Goal: Transaction & Acquisition: Purchase product/service

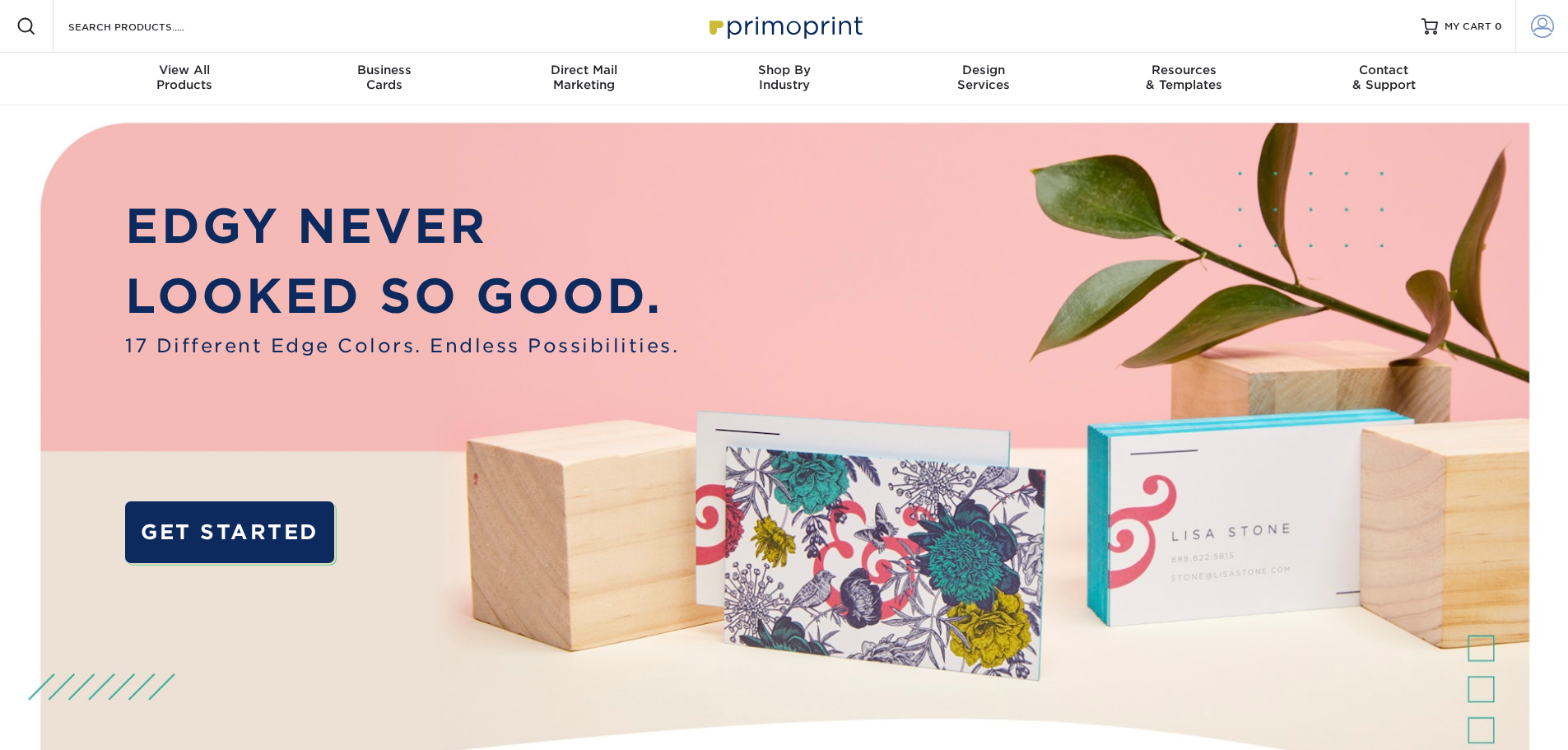
type input "[EMAIL_ADDRESS][DOMAIN_NAME]"
click at [1552, 25] on span at bounding box center [1542, 26] width 23 height 23
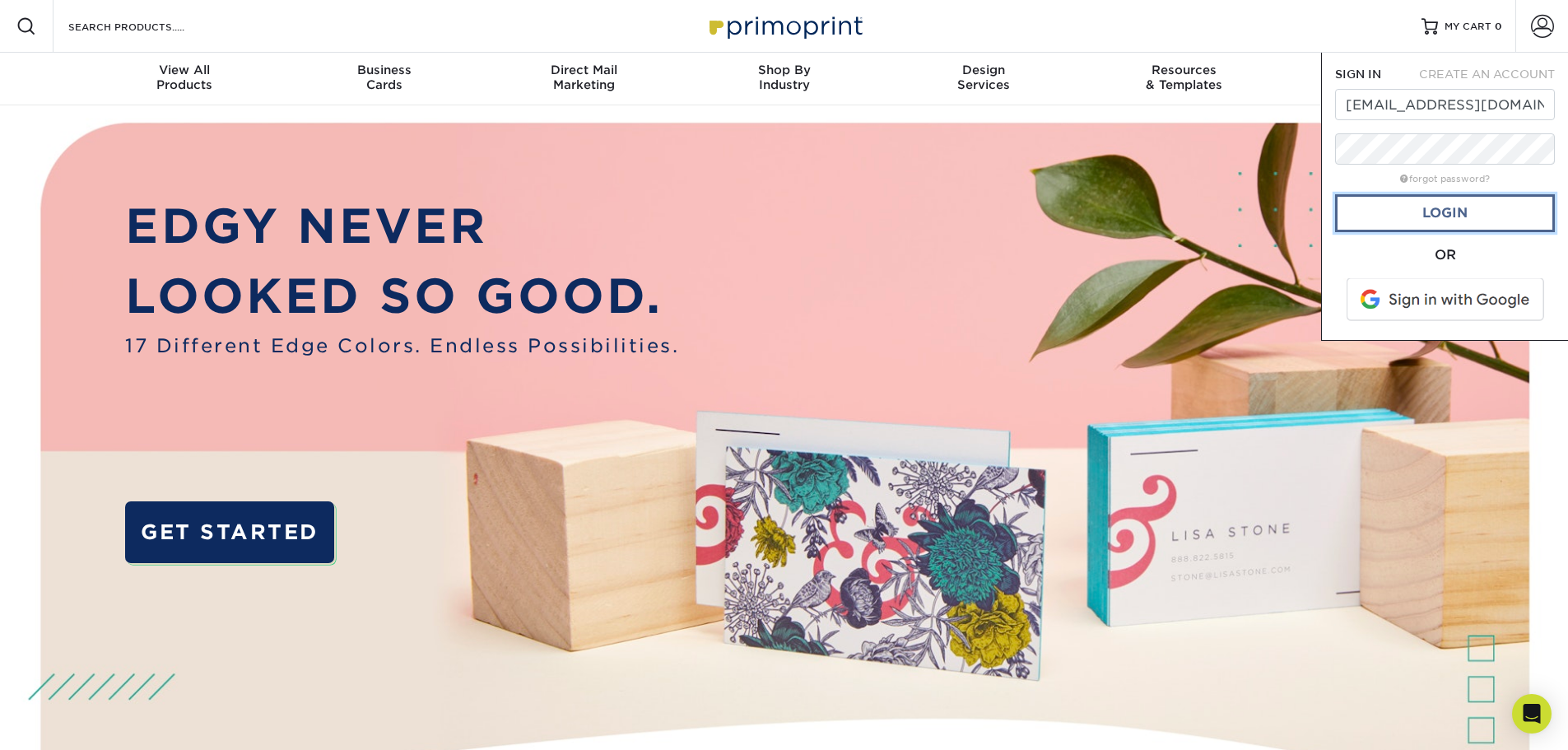
click at [1493, 216] on link "Login" at bounding box center [1445, 213] width 220 height 38
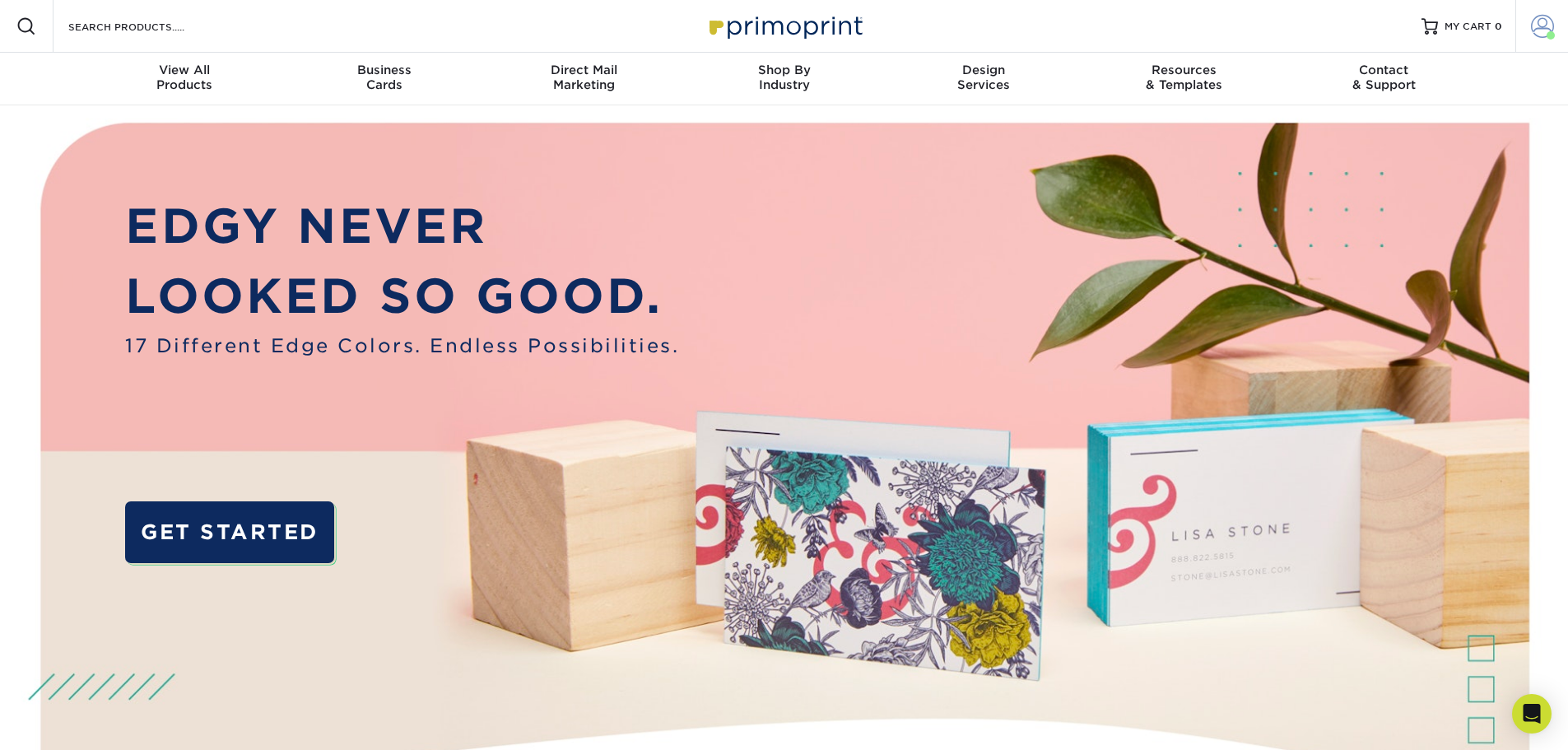
click at [1546, 30] on span at bounding box center [1542, 26] width 23 height 23
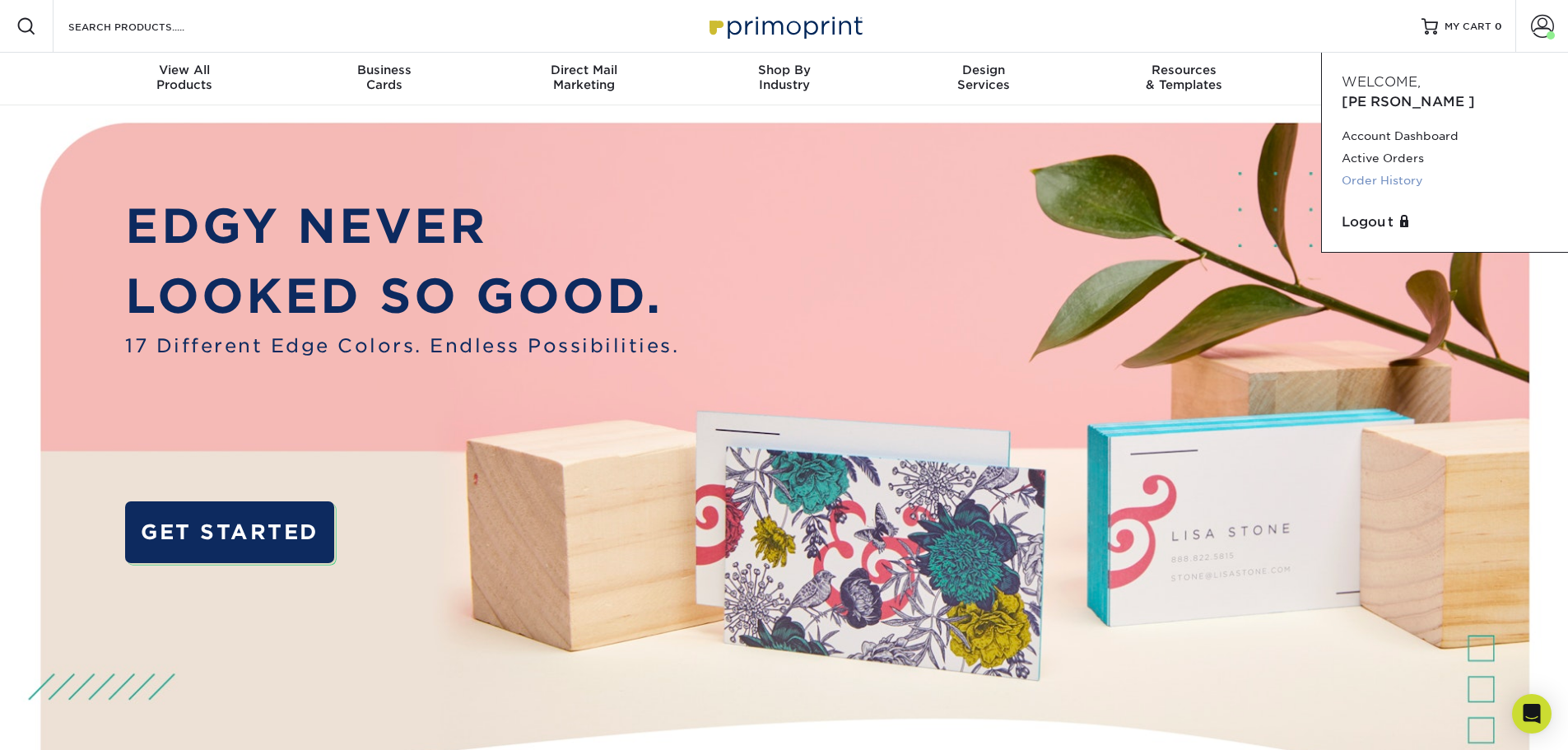
click at [1398, 170] on link "Order History" at bounding box center [1445, 180] width 207 height 22
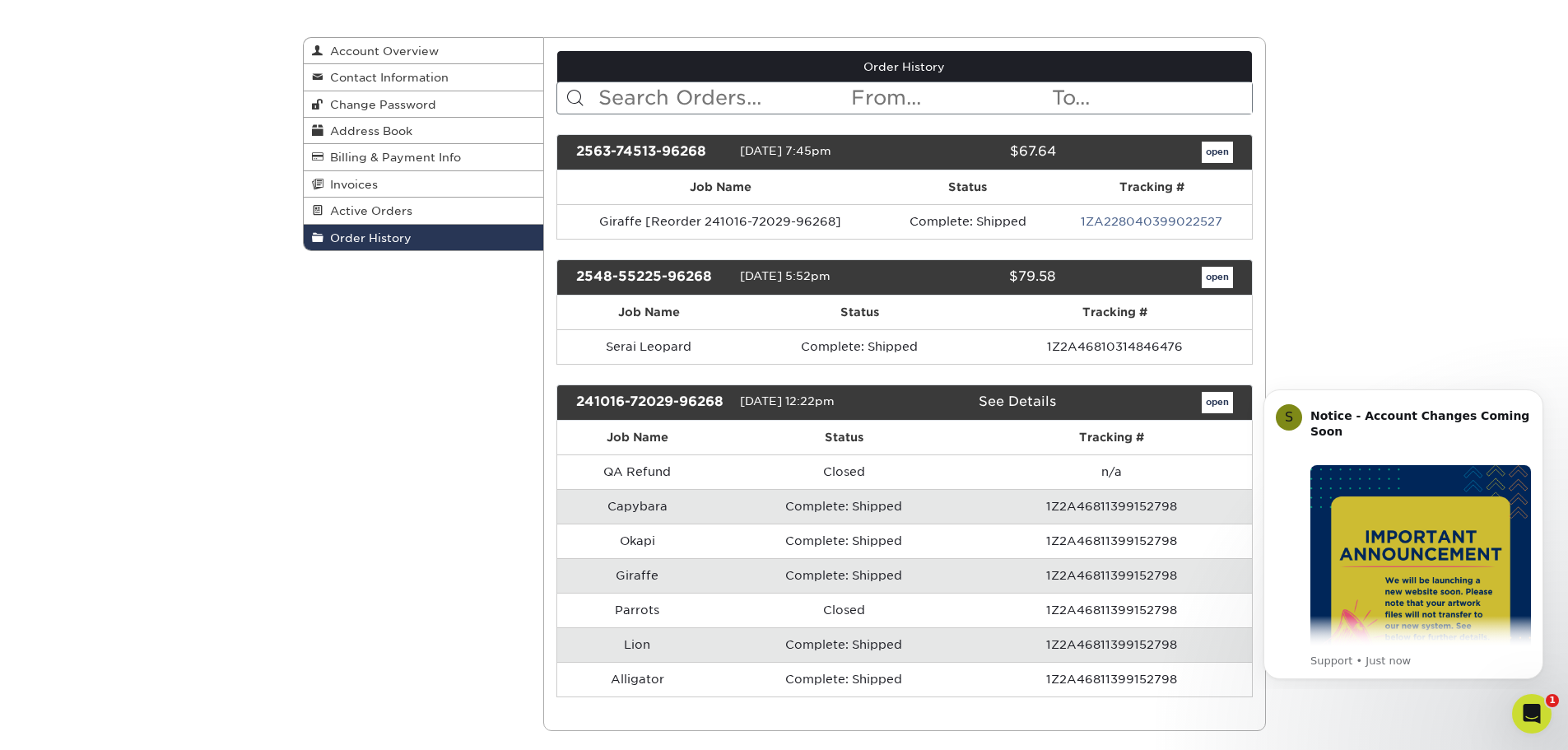
scroll to position [165, 0]
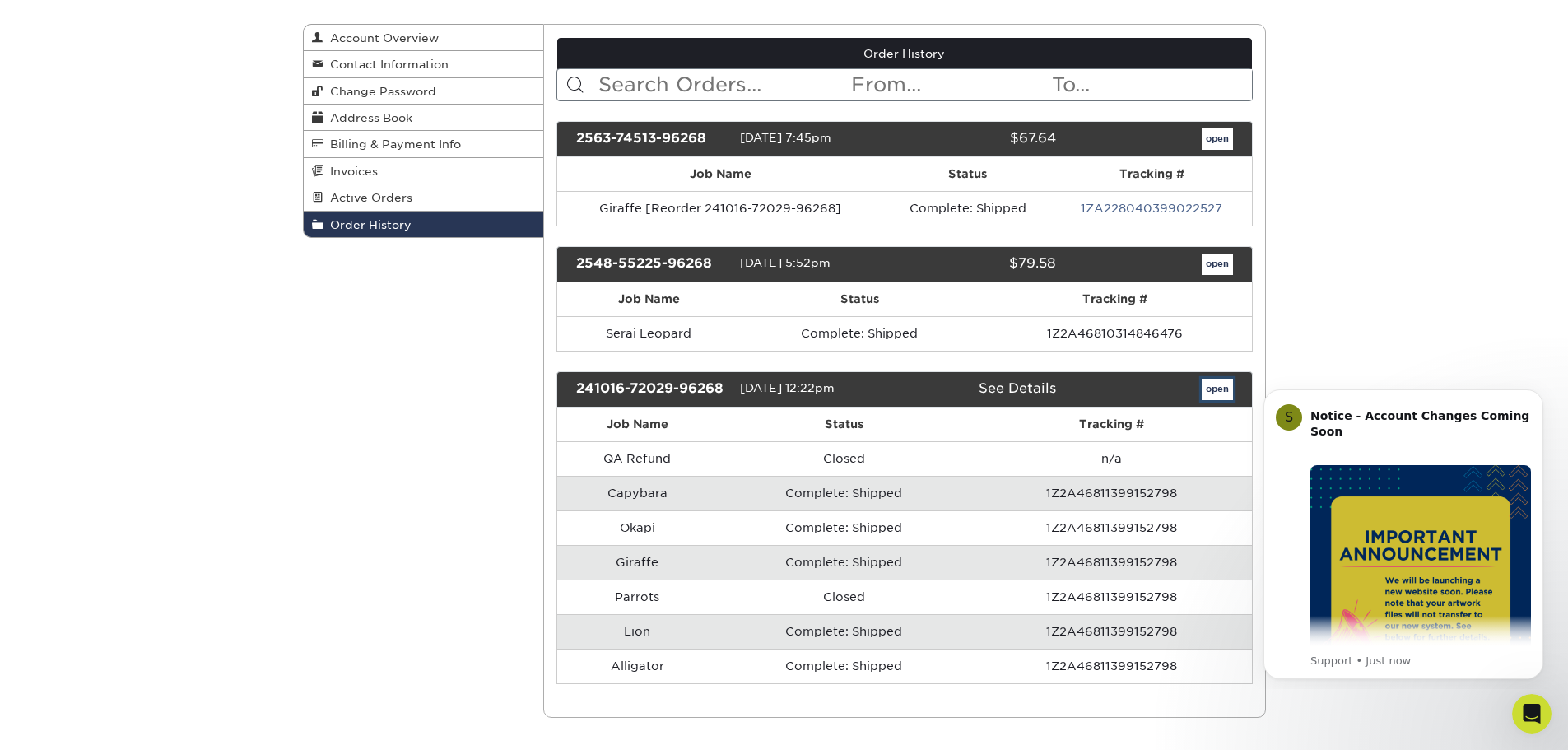
click at [1221, 392] on link "open" at bounding box center [1217, 389] width 31 height 21
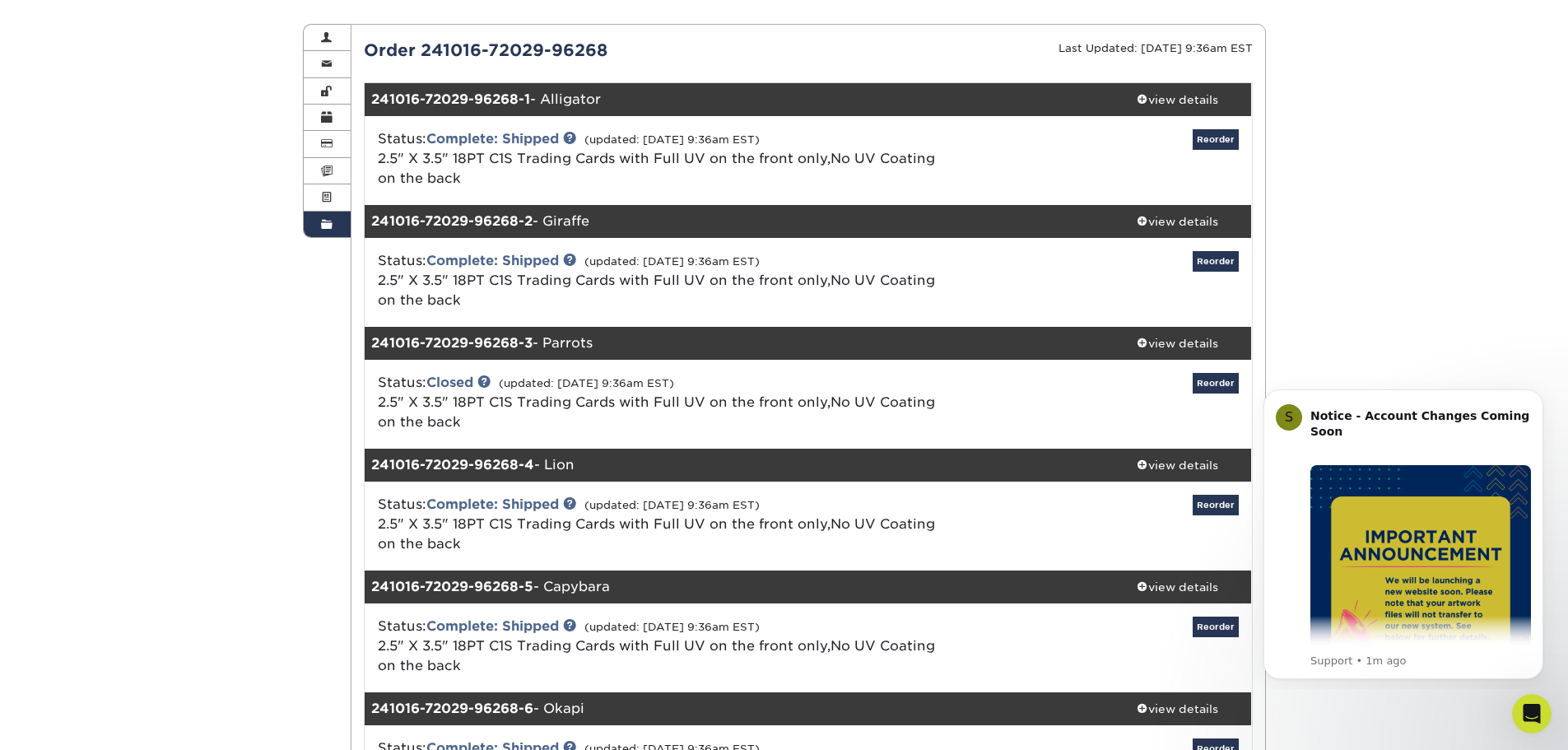
scroll to position [0, 0]
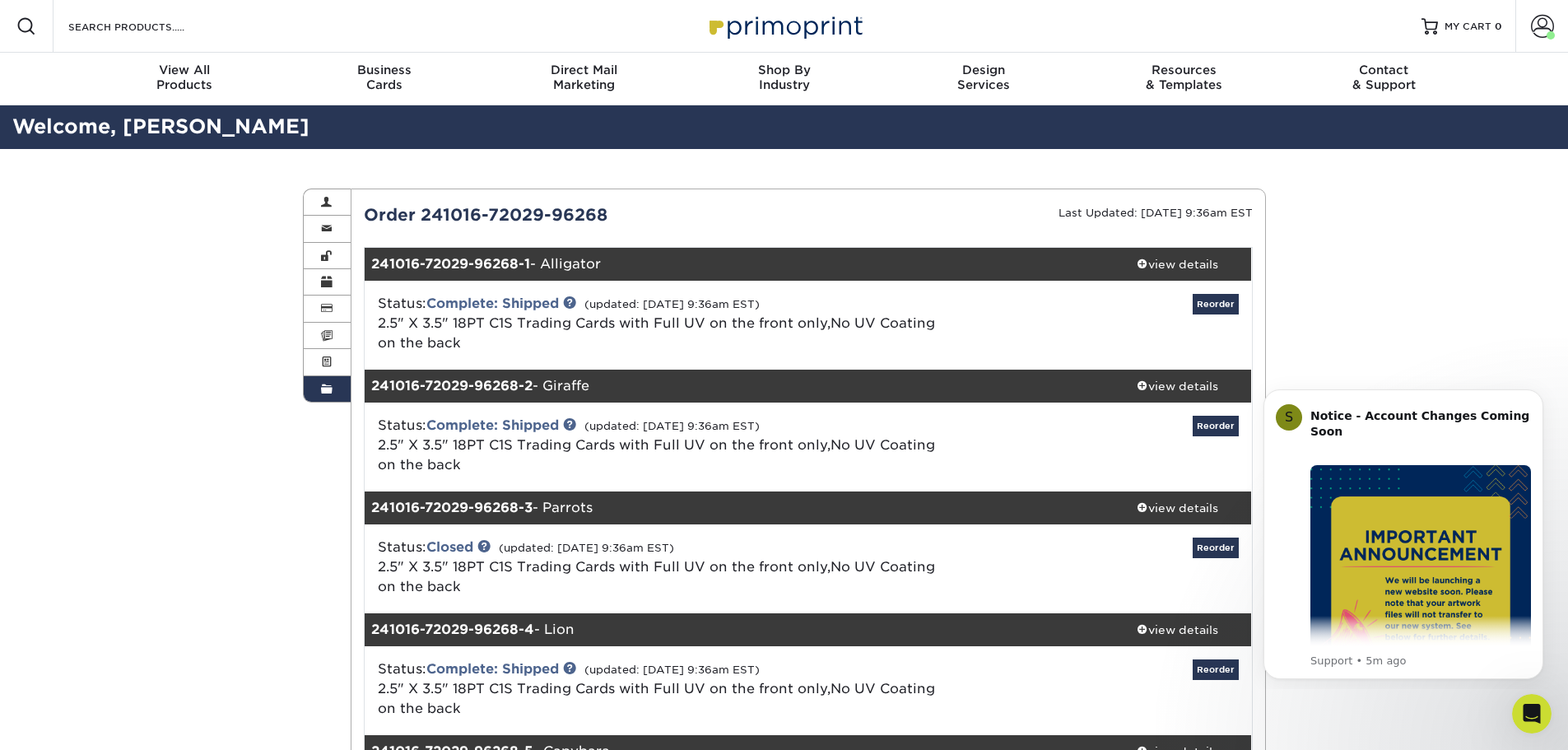
click at [1454, 291] on div "Order History Account Overview Contact Information Change Password Address Book…" at bounding box center [784, 720] width 1568 height 1141
click at [1209, 311] on link "Reorder" at bounding box center [1216, 304] width 46 height 21
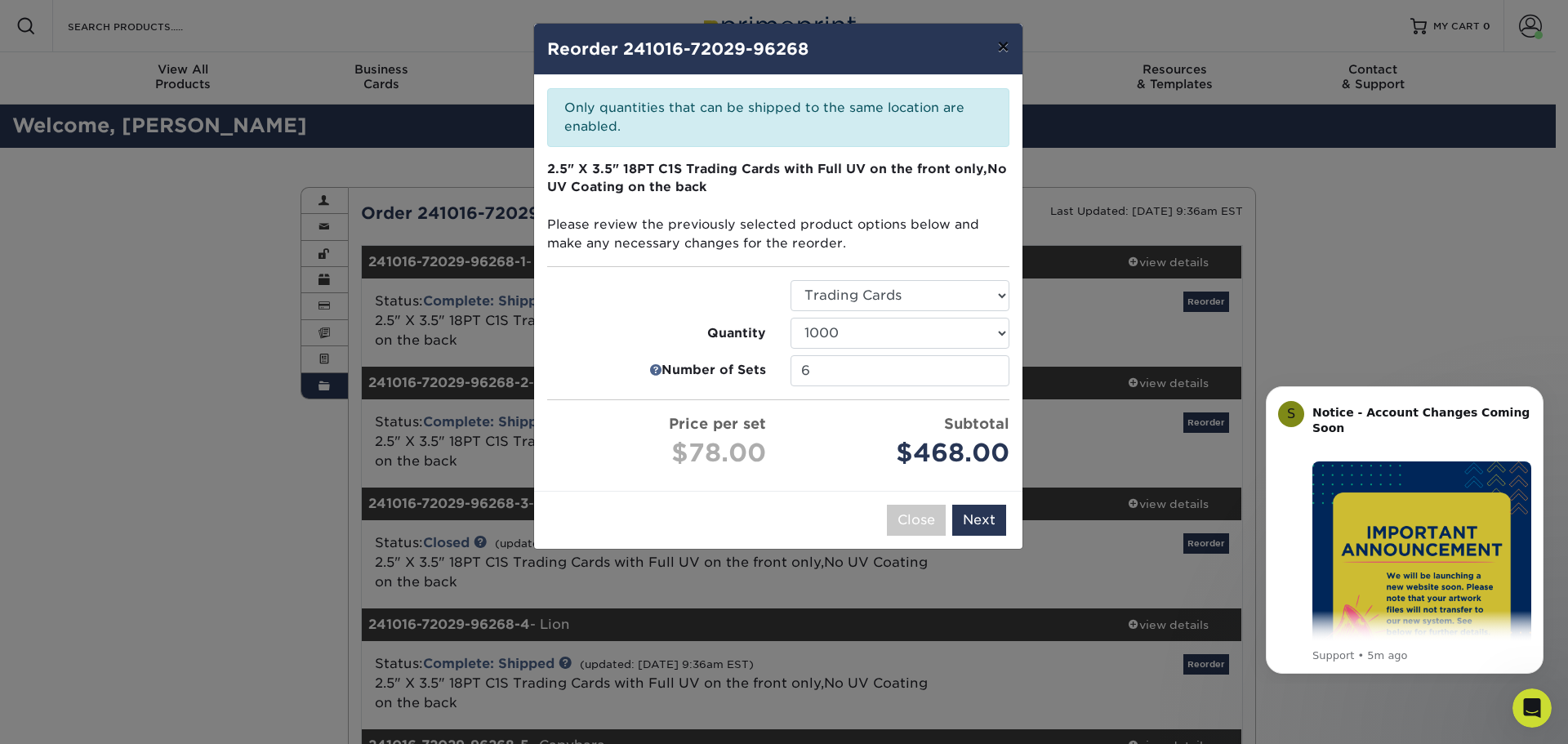
click at [999, 42] on button "×" at bounding box center [1003, 47] width 38 height 46
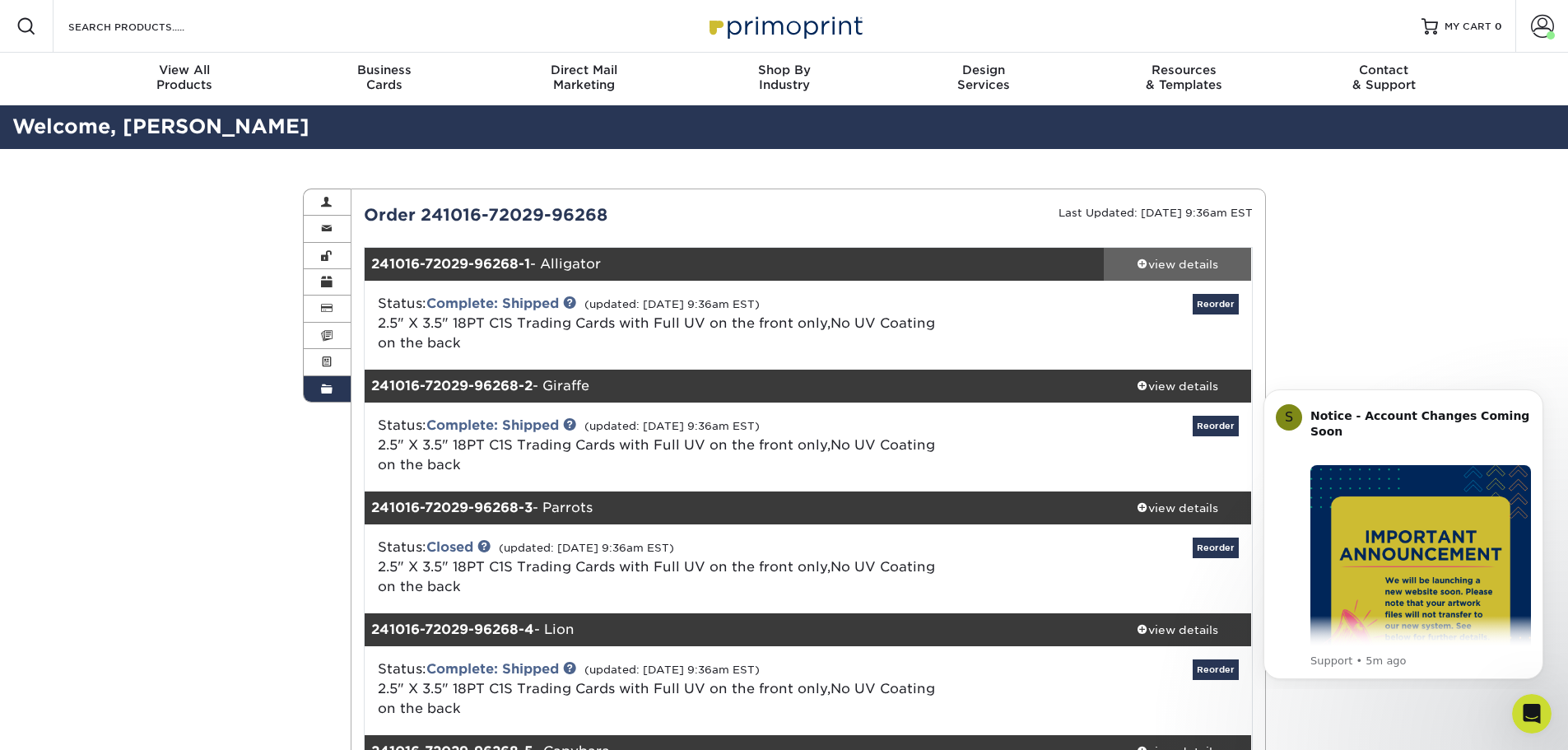
click at [1133, 268] on div "view details" at bounding box center [1178, 264] width 148 height 16
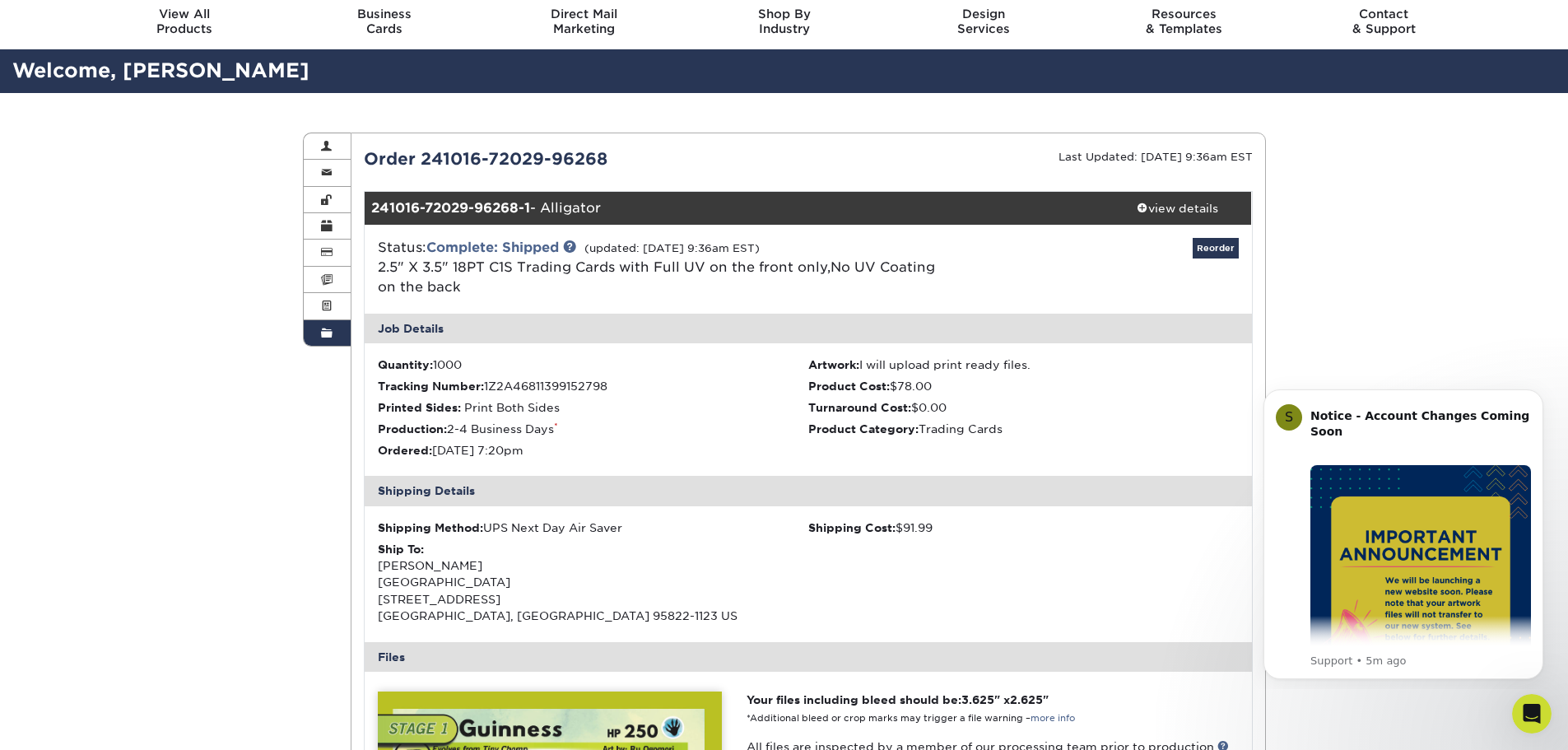
scroll to position [82, 0]
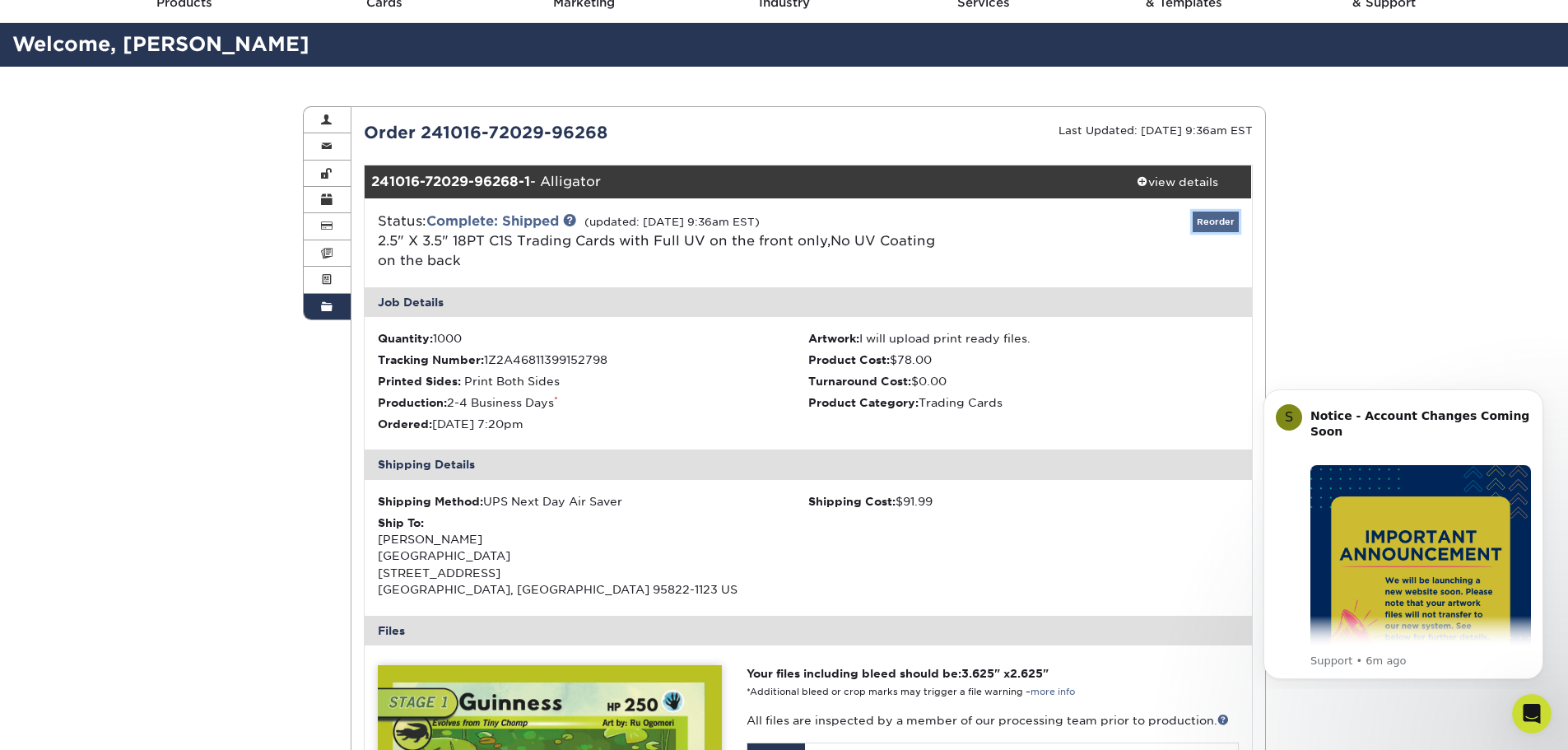
click at [1195, 227] on link "Reorder" at bounding box center [1216, 221] width 46 height 21
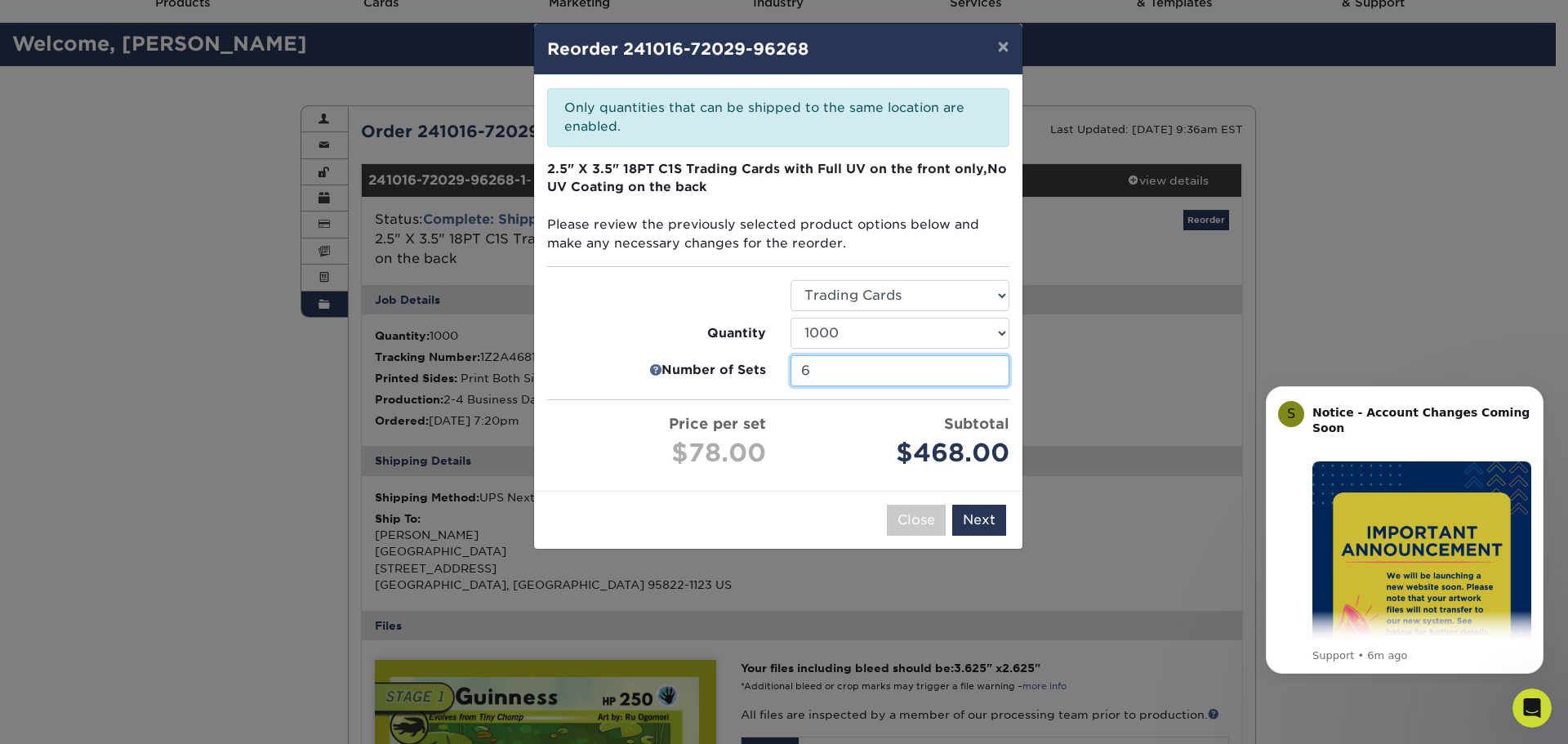
drag, startPoint x: 858, startPoint y: 367, endPoint x: 747, endPoint y: 372, distance: 111.1
click at [747, 372] on li "Number of Sets 6" at bounding box center [778, 371] width 487 height 31
click at [996, 53] on button "×" at bounding box center [1003, 47] width 38 height 46
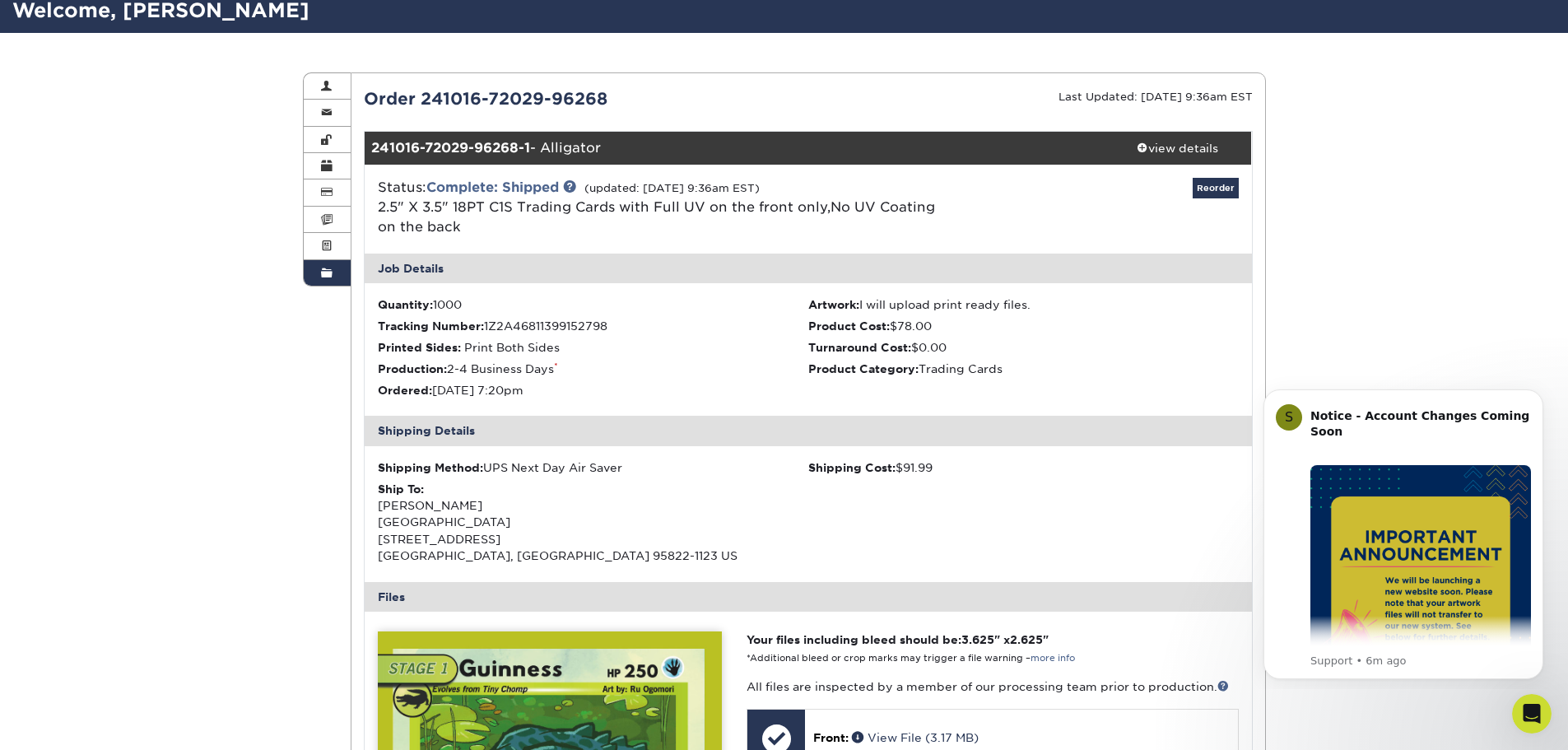
scroll to position [0, 0]
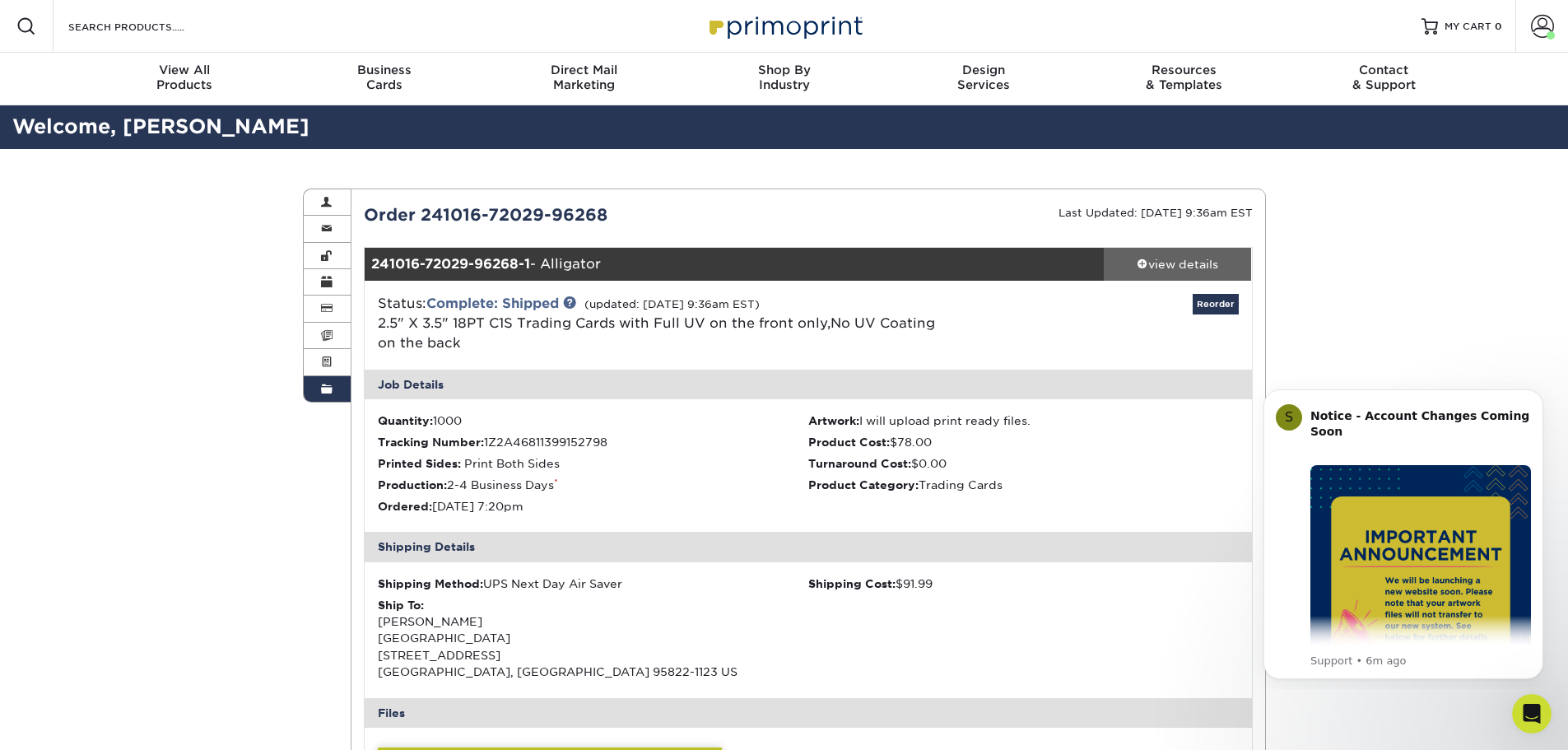
click at [1137, 264] on span at bounding box center [1142, 263] width 12 height 12
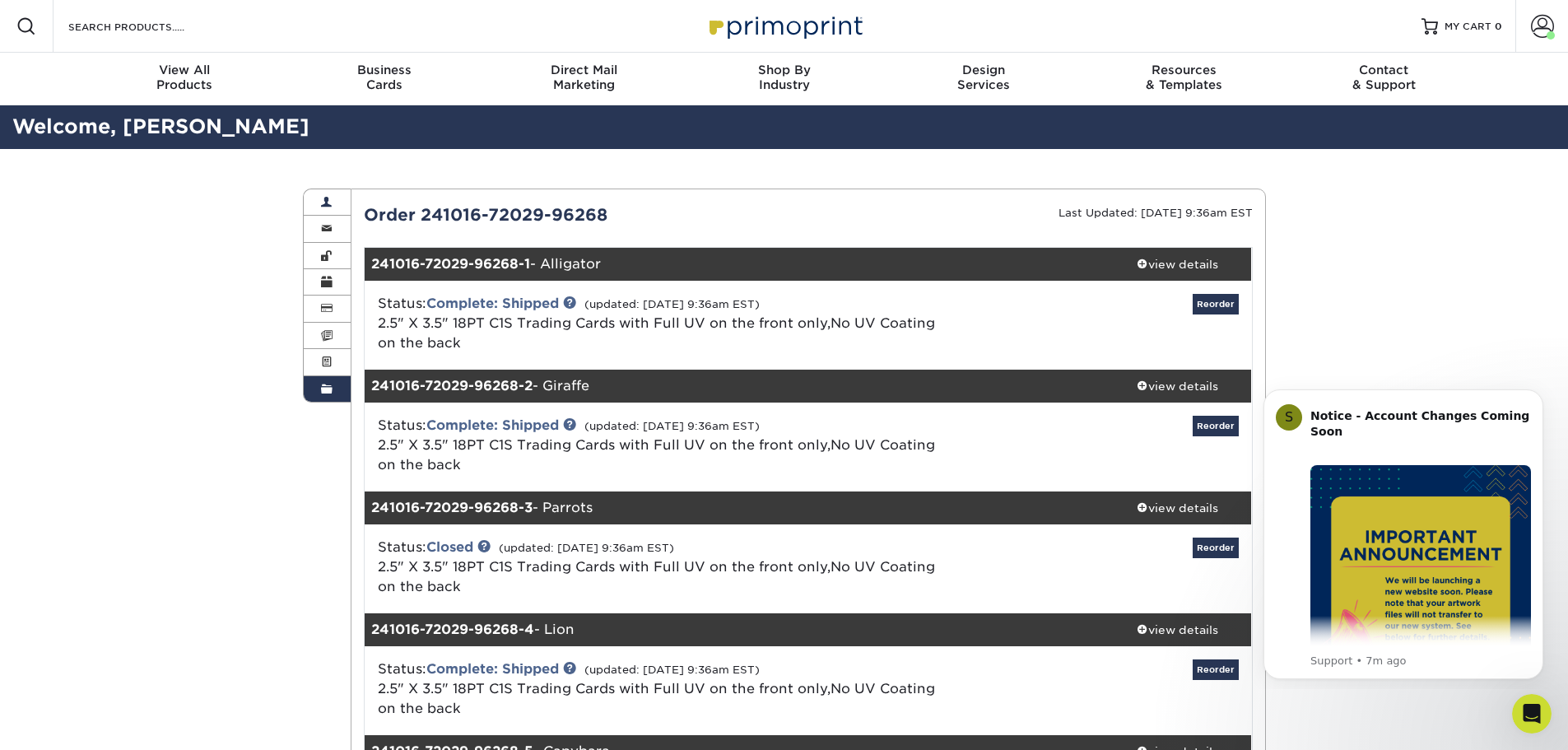
click at [328, 202] on span at bounding box center [327, 203] width 12 height 13
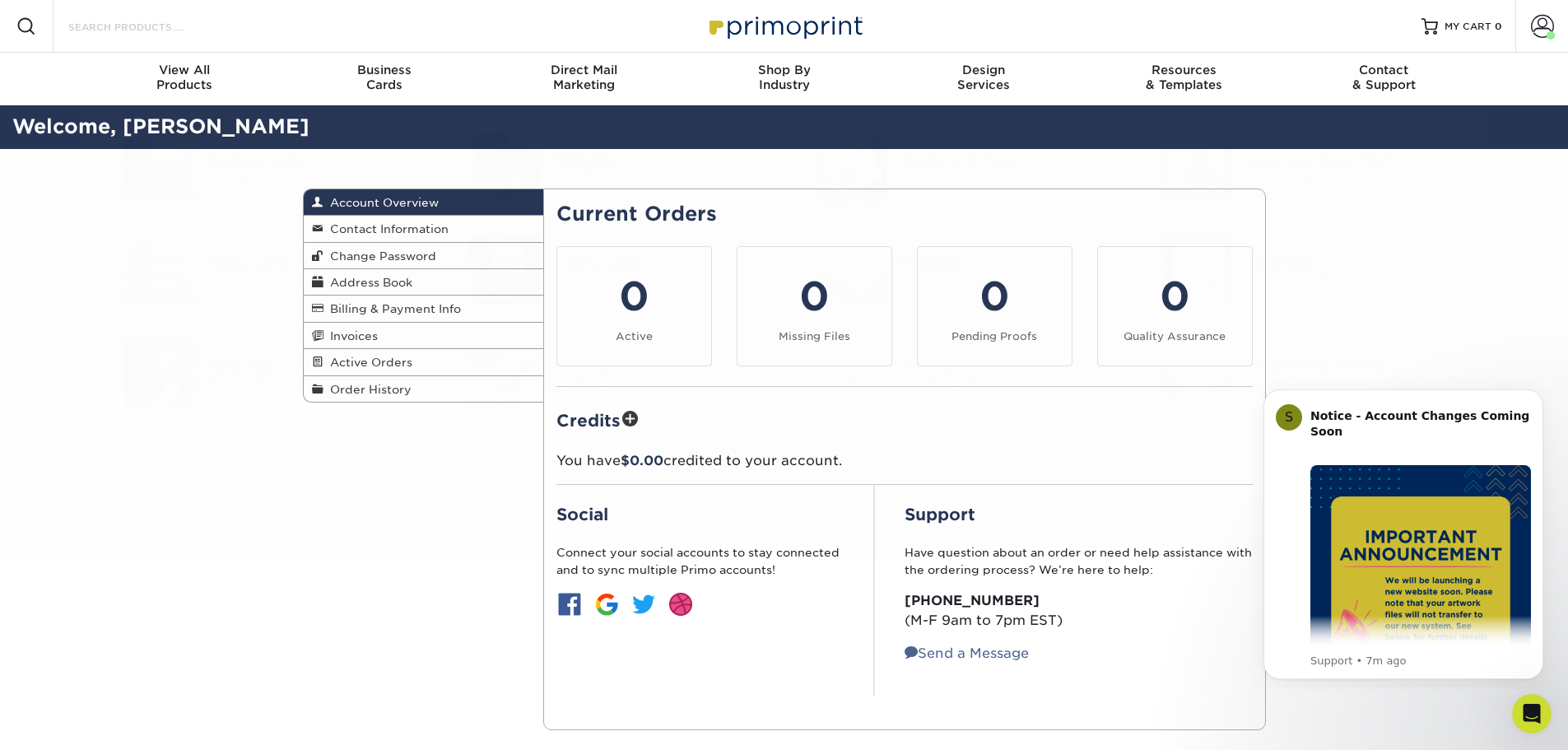
click at [174, 19] on input "Search Products" at bounding box center [147, 26] width 161 height 20
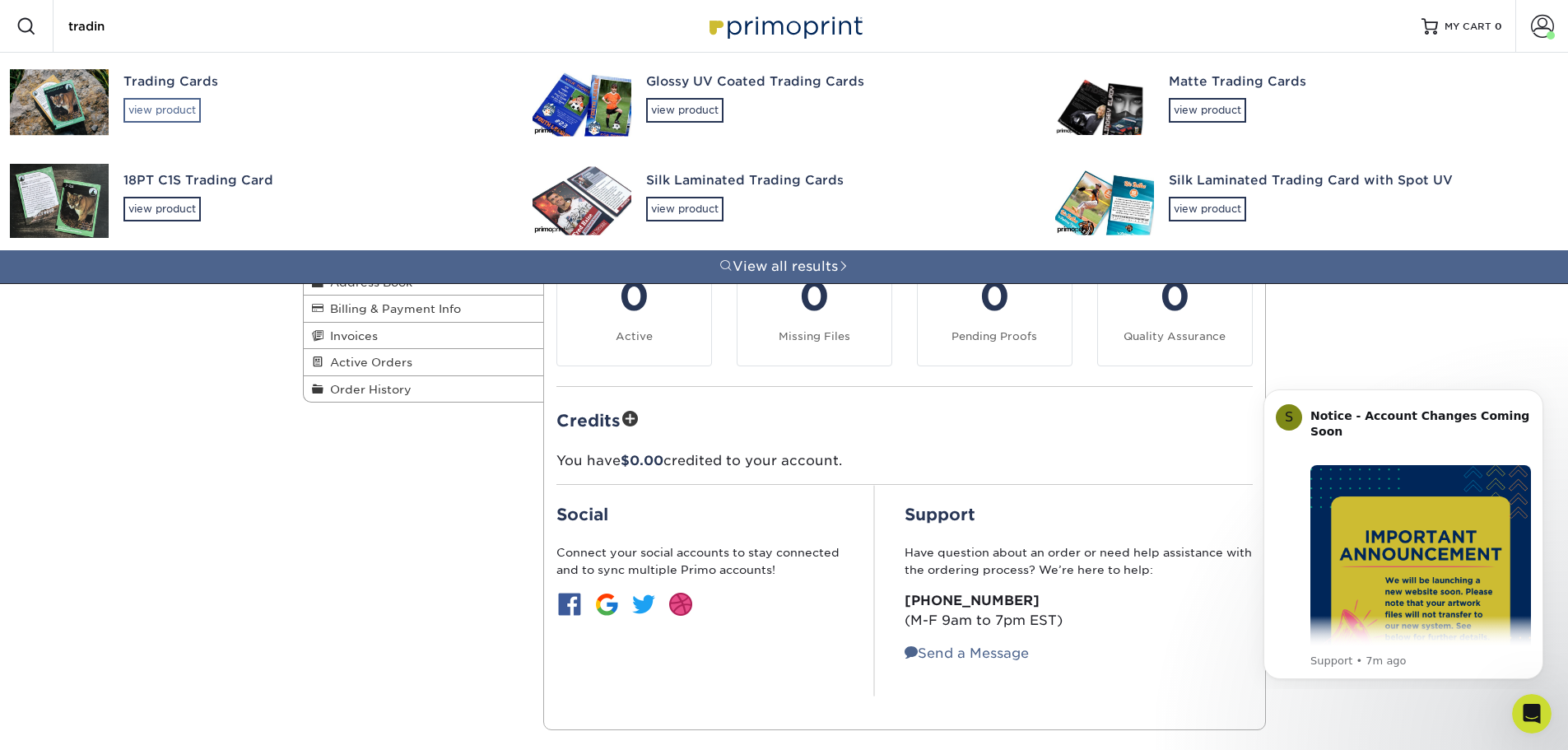
type input "tradin"
click at [171, 114] on div "view product" at bounding box center [162, 110] width 77 height 25
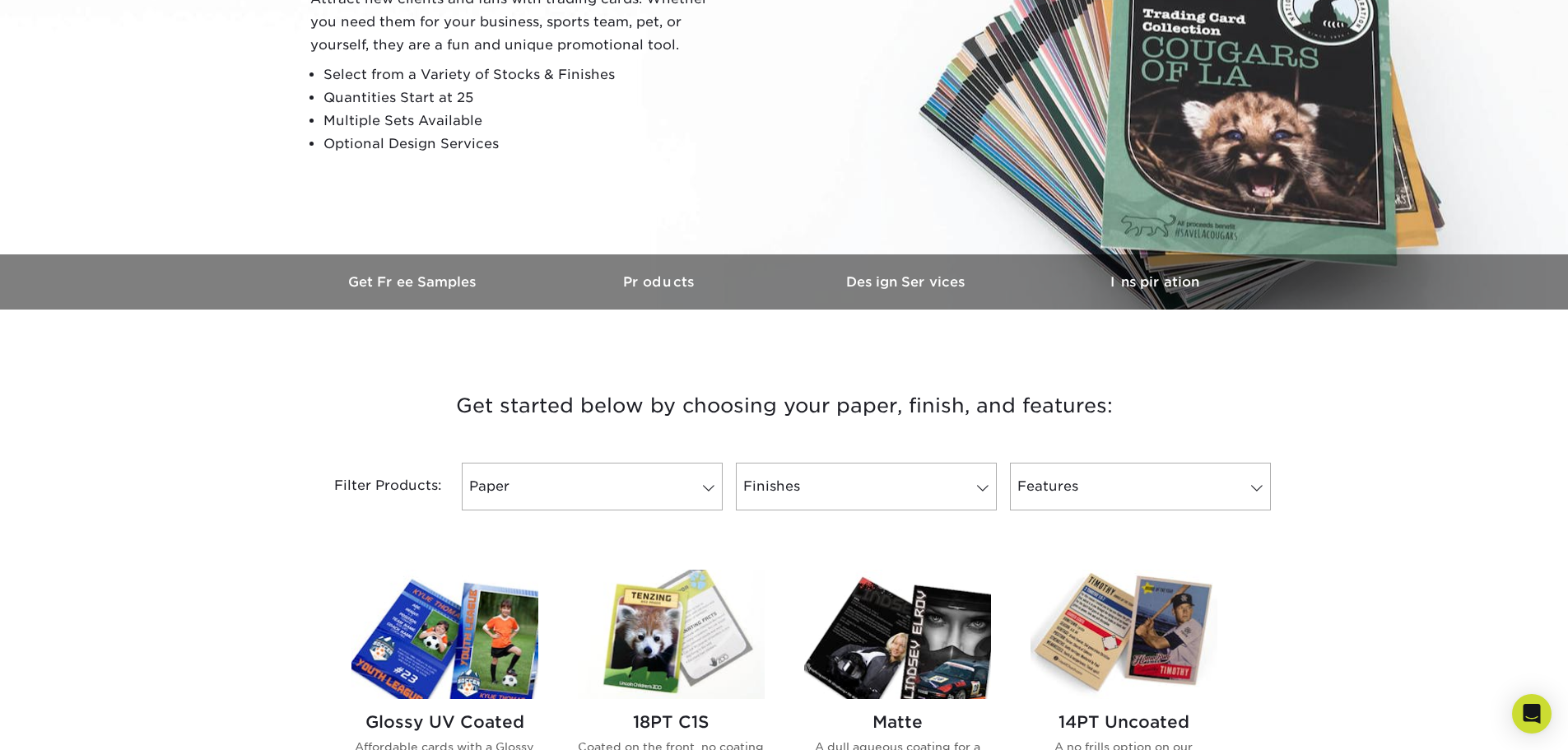
scroll to position [412, 0]
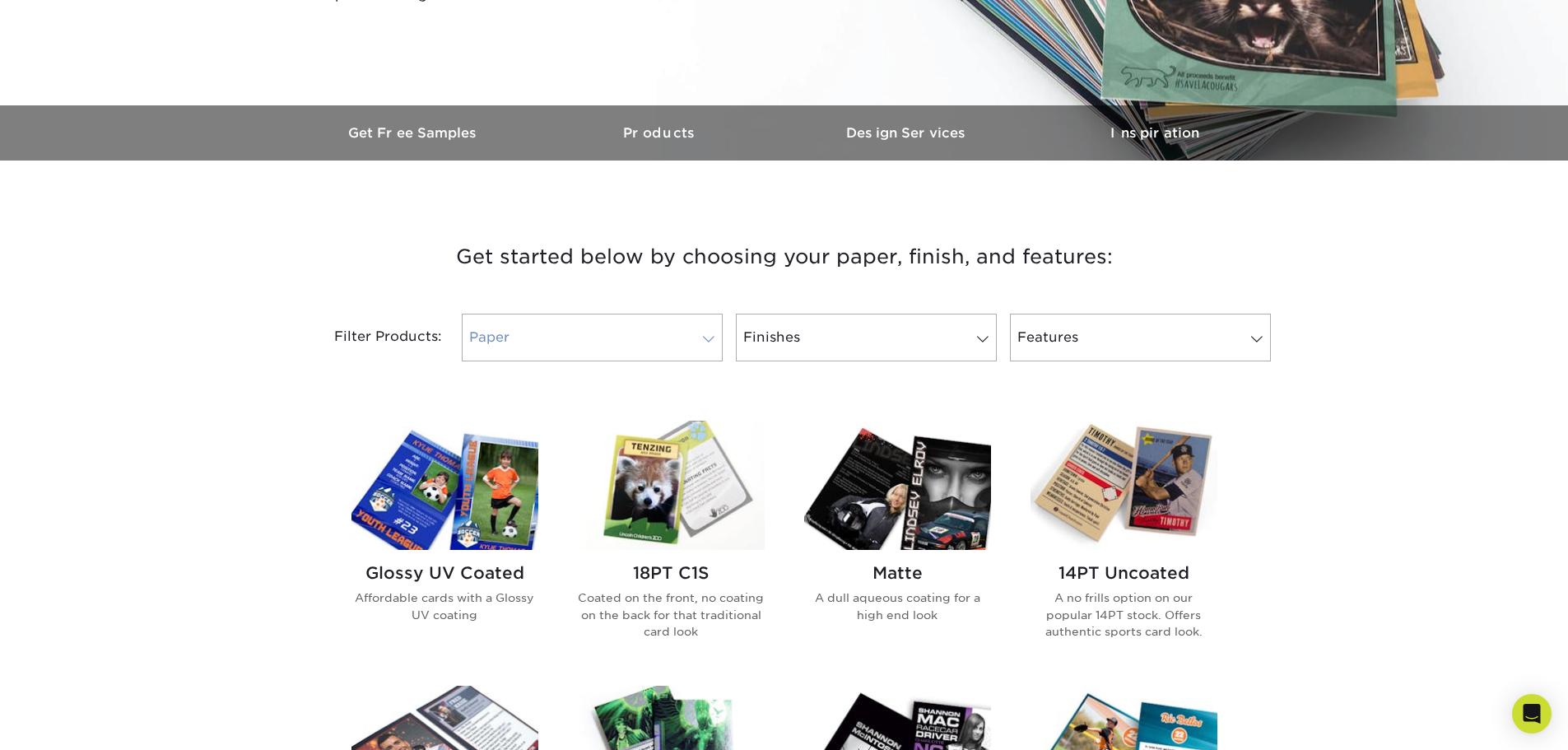
click at [622, 356] on link "Paper" at bounding box center [592, 338] width 261 height 48
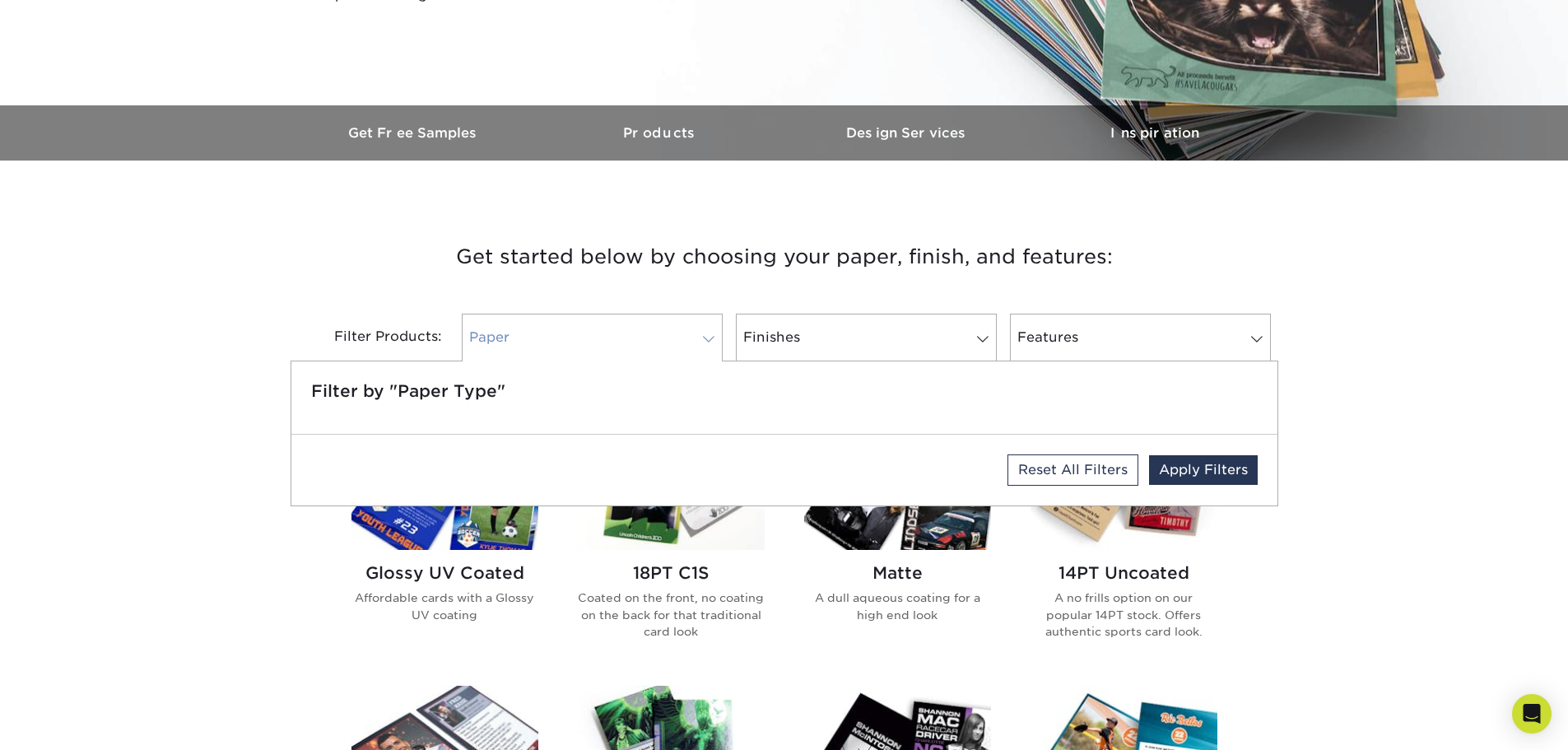
click at [622, 356] on link "Paper" at bounding box center [592, 338] width 261 height 48
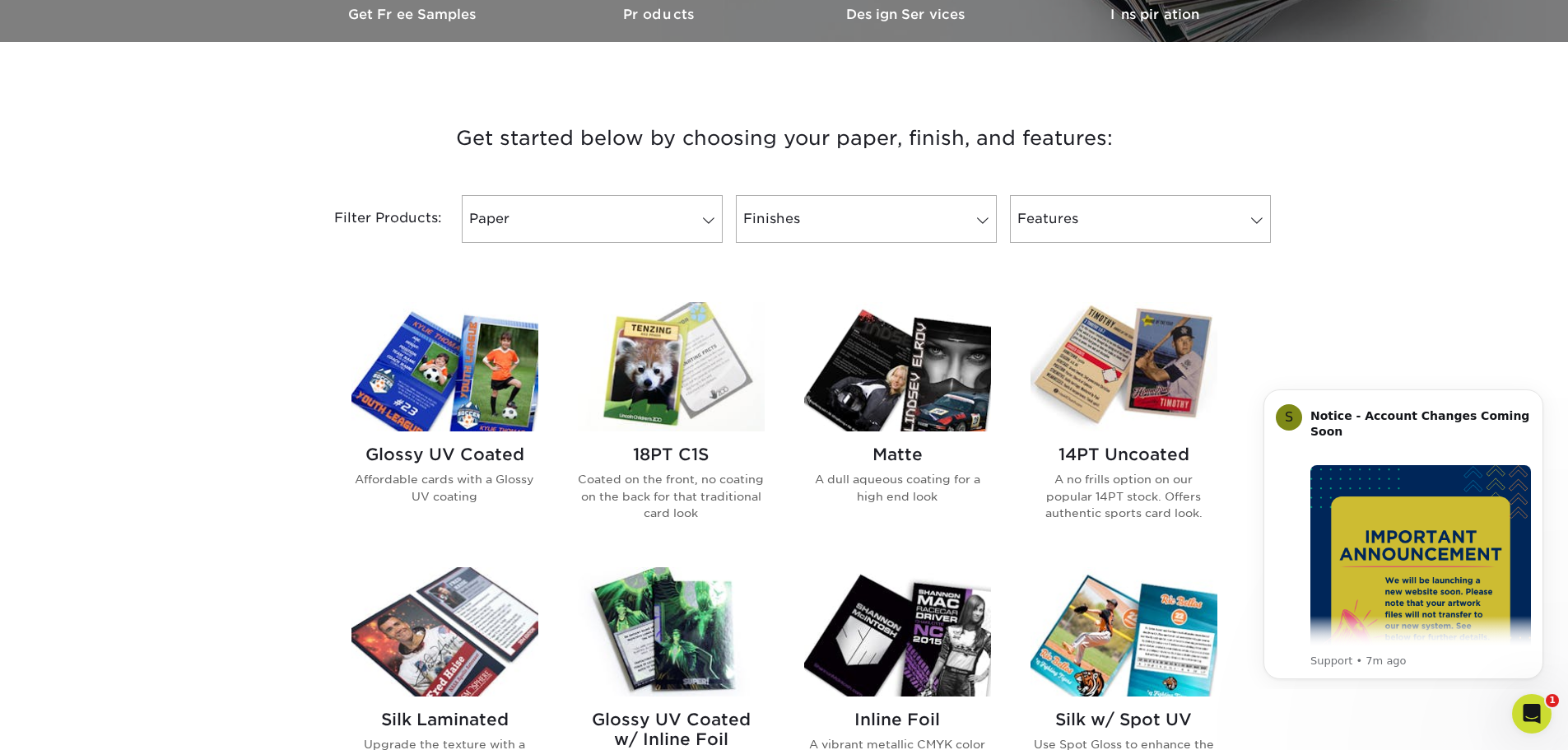
scroll to position [576, 0]
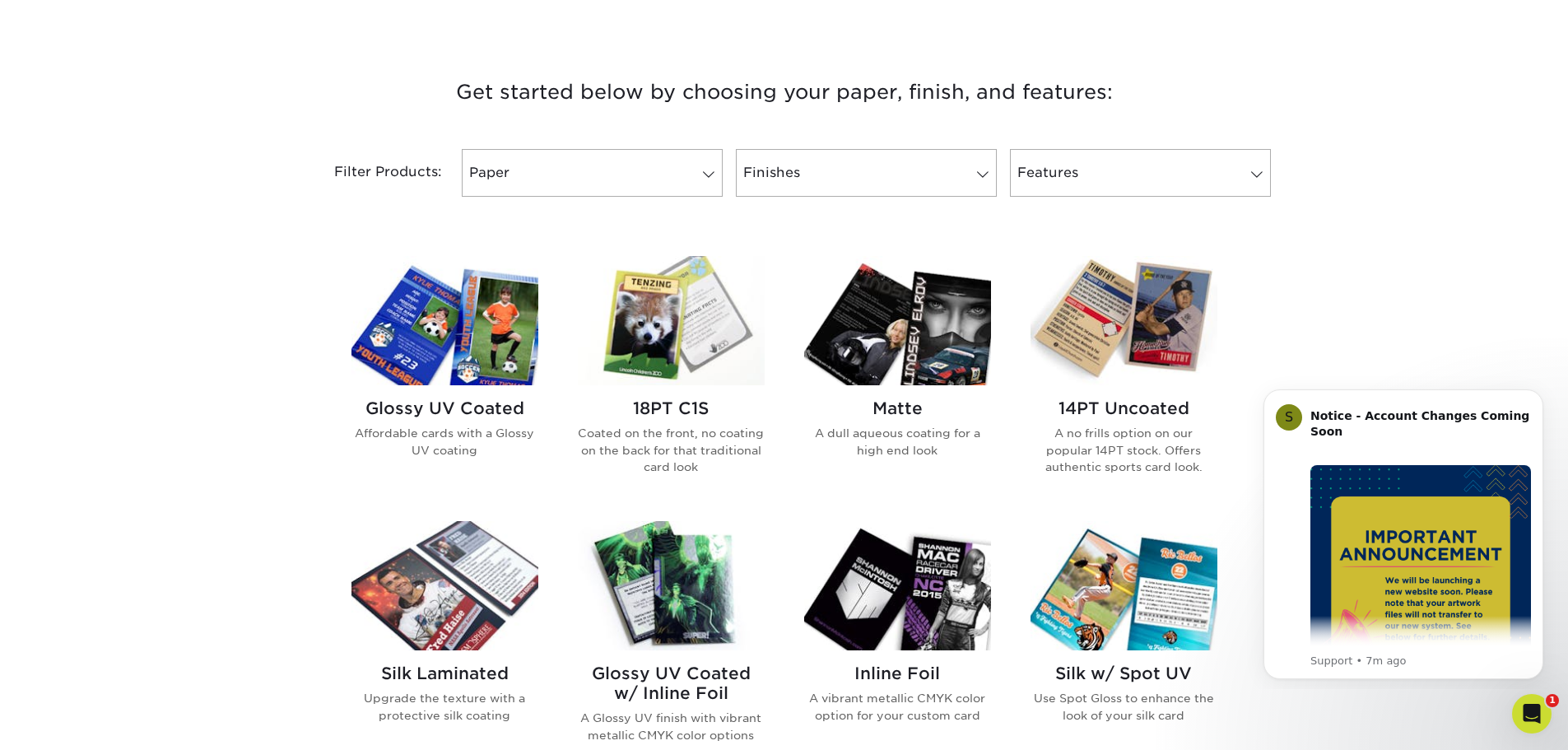
click at [669, 343] on img at bounding box center [671, 320] width 187 height 129
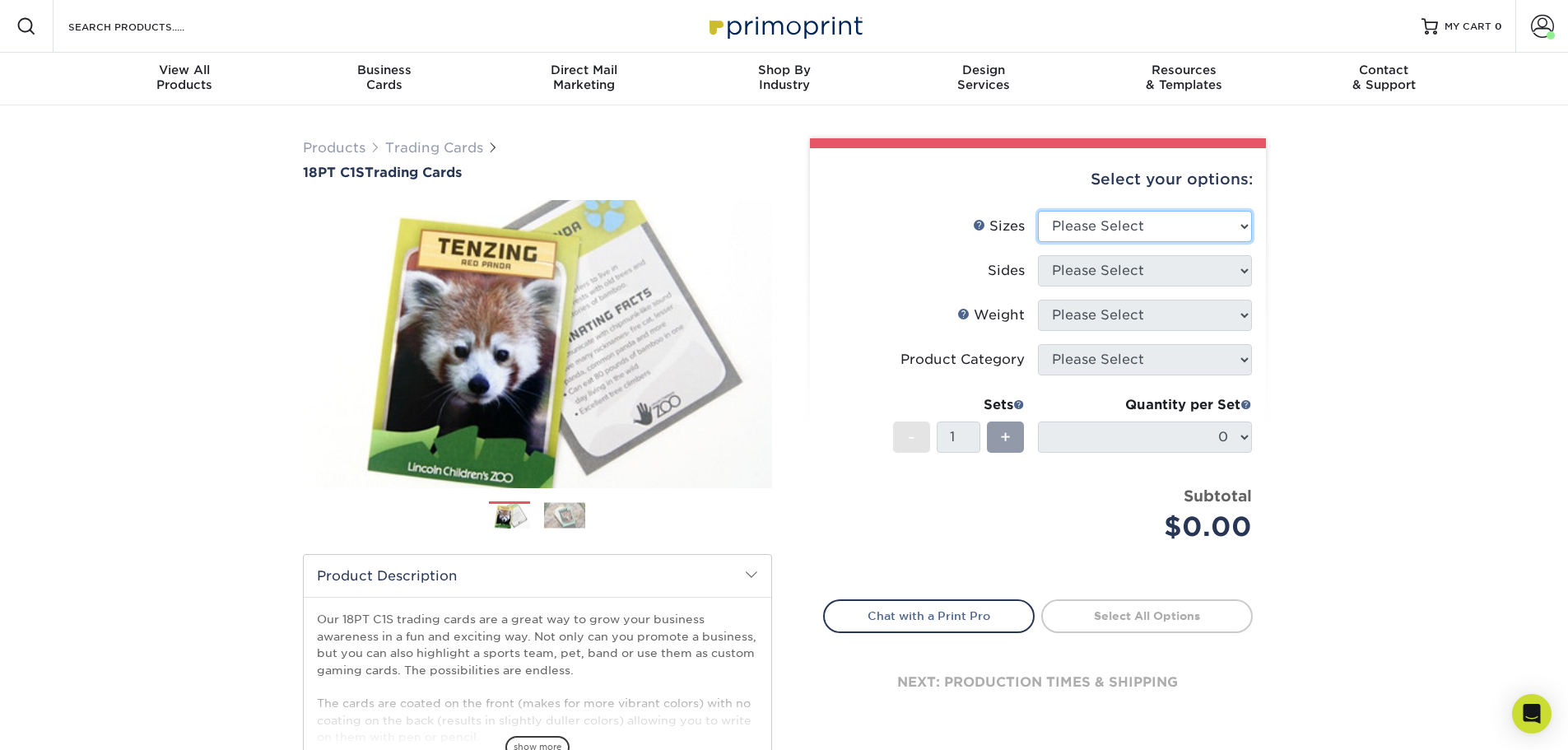
click at [1133, 236] on select "Please Select 2.5" x 3.5"" at bounding box center [1145, 226] width 214 height 31
select select "2.50x3.50"
click at [1038, 211] on select "Please Select 2.5" x 3.5"" at bounding box center [1145, 226] width 214 height 31
click at [1131, 269] on select "Please Select Print Both Sides Print Front Only" at bounding box center [1145, 271] width 214 height 31
select select "13abbda7-1d64-4f25-8bb2-c179b224825d"
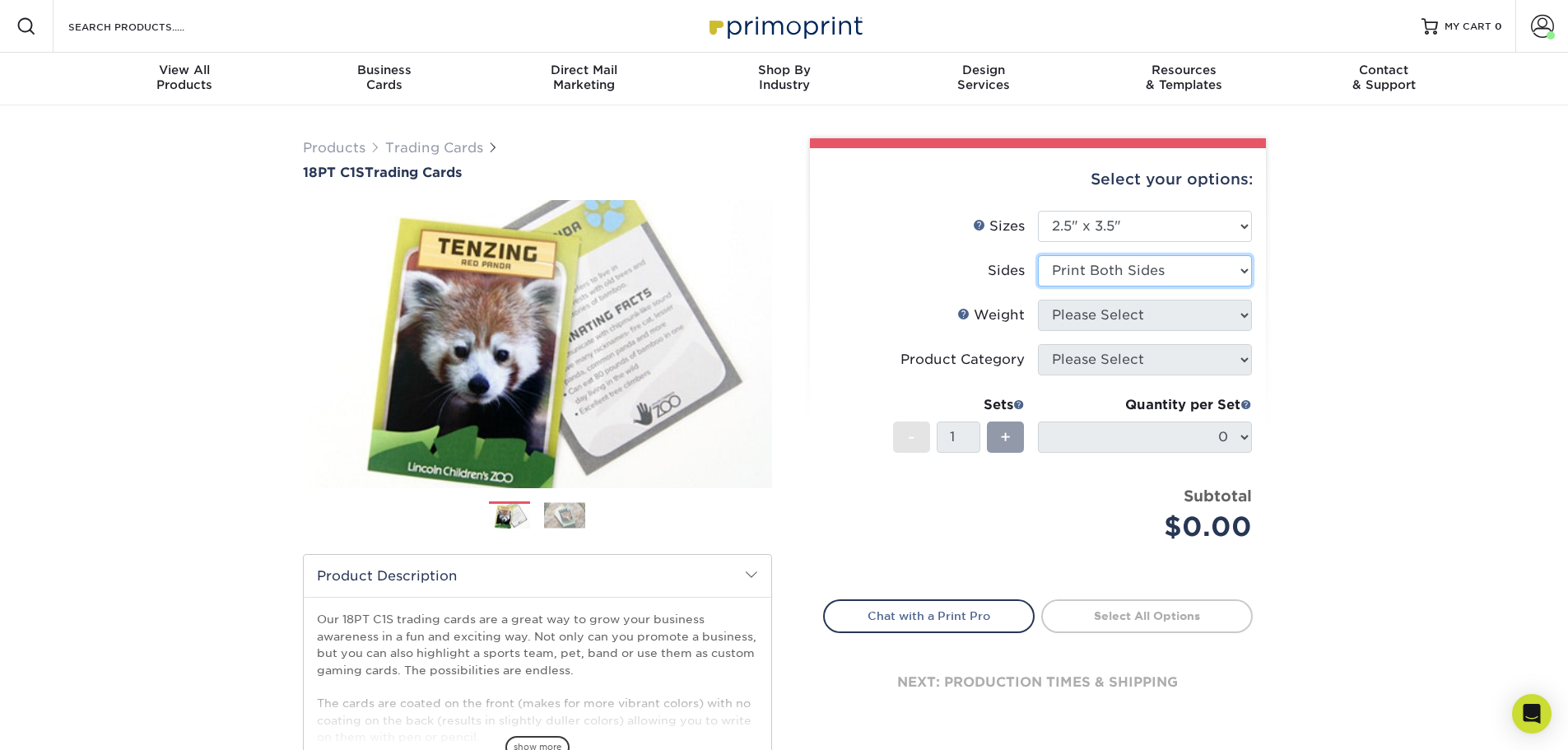
click at [1038, 255] on select "Please Select Print Both Sides Print Front Only" at bounding box center [1145, 271] width 214 height 31
click at [1145, 318] on select "Please Select 18PT C1S" at bounding box center [1145, 315] width 214 height 31
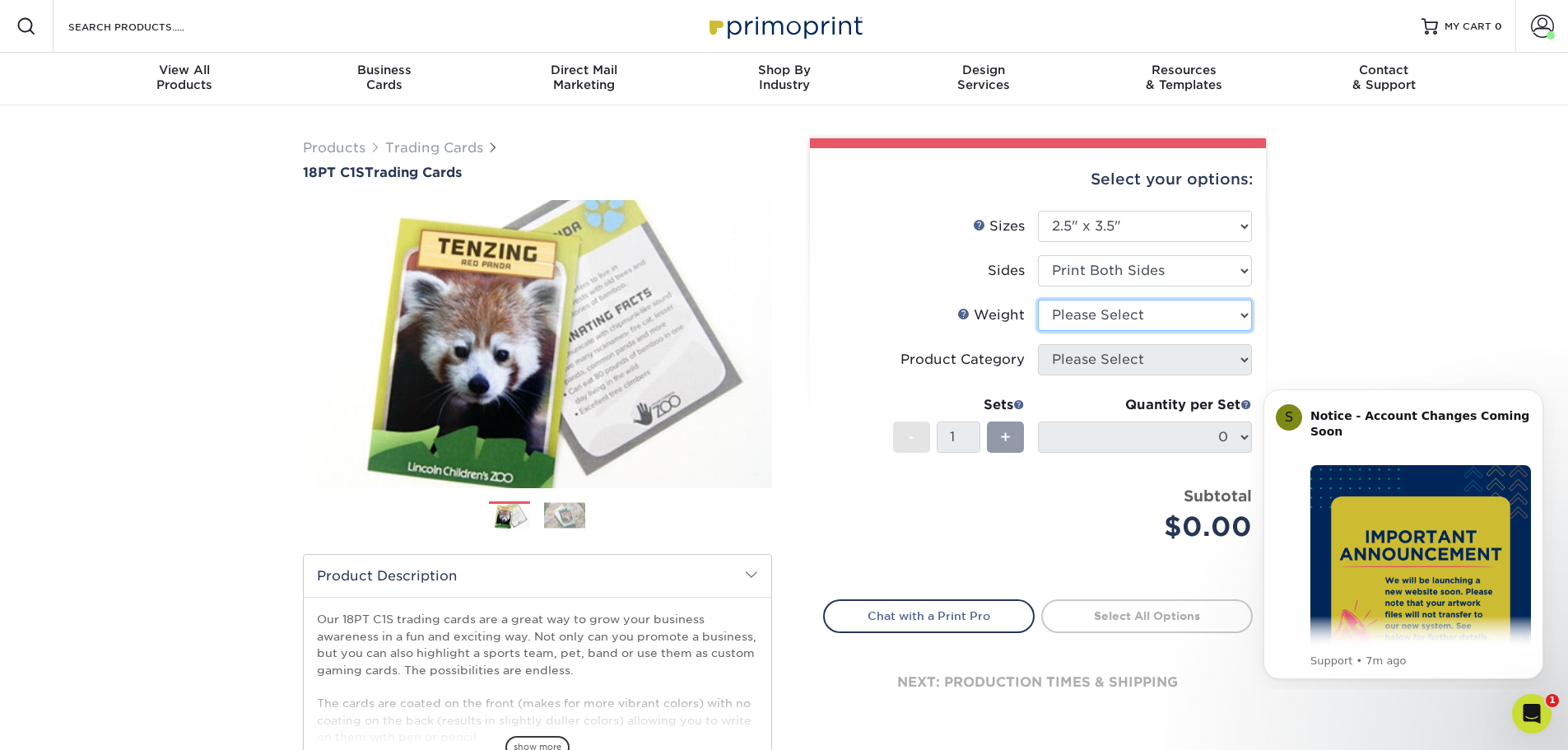
select select "18PTC1S"
click at [1038, 300] on select "Please Select 18PT C1S" at bounding box center [1145, 315] width 214 height 31
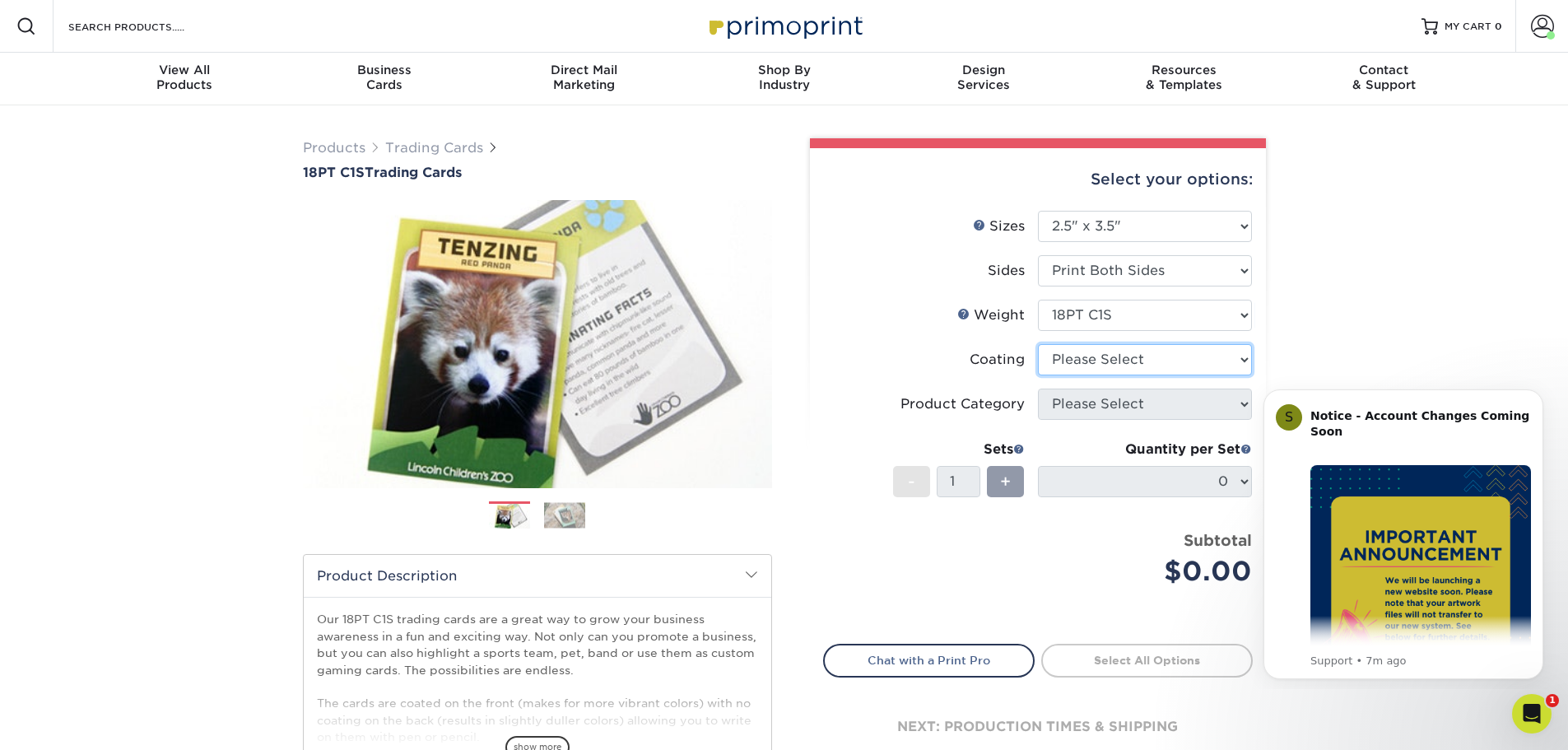
click at [1140, 358] on select at bounding box center [1145, 360] width 214 height 31
select select "1e8116af-acfc-44b1-83dc-8181aa338834"
click at [1038, 344] on select at bounding box center [1145, 360] width 214 height 31
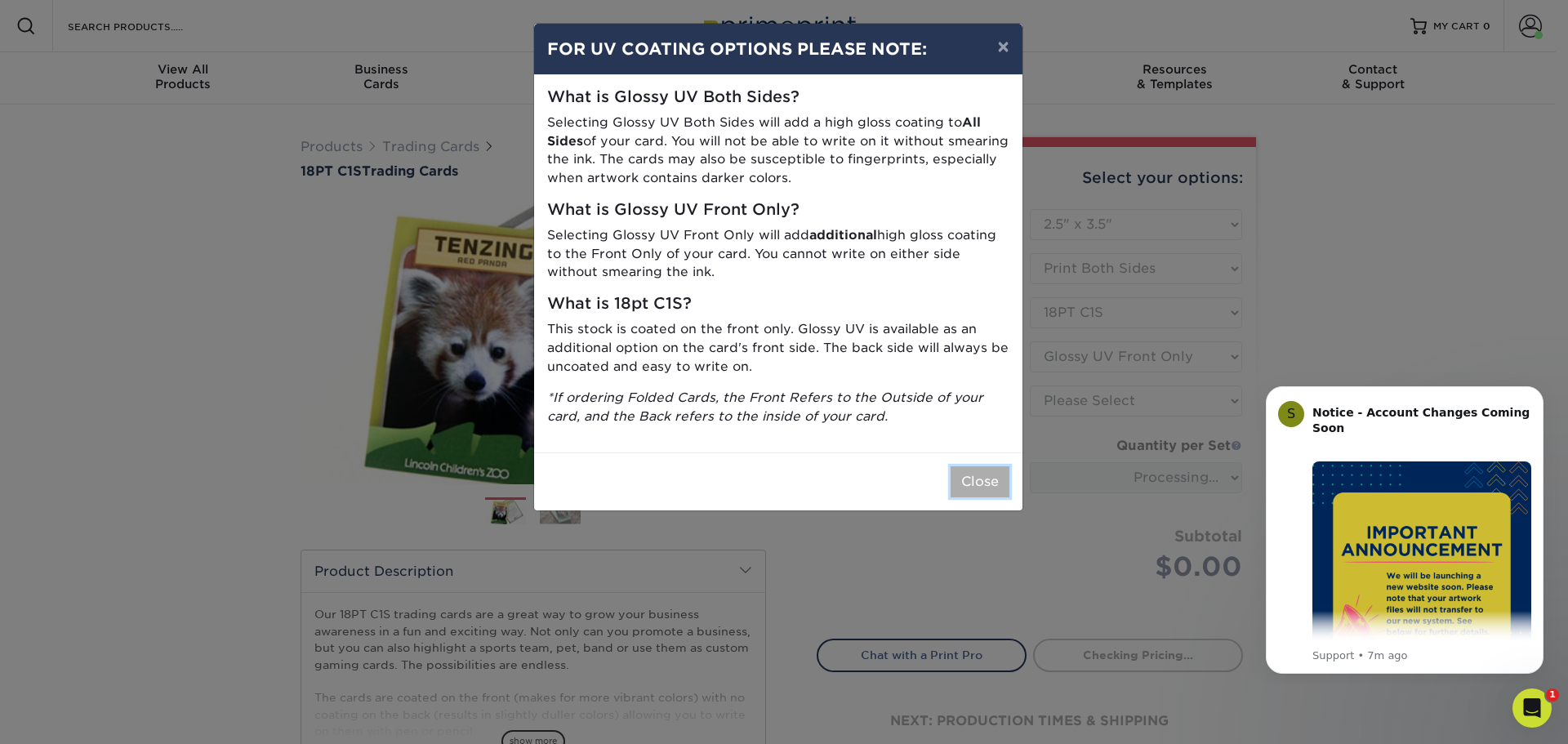
click at [978, 486] on button "Close" at bounding box center [980, 482] width 59 height 31
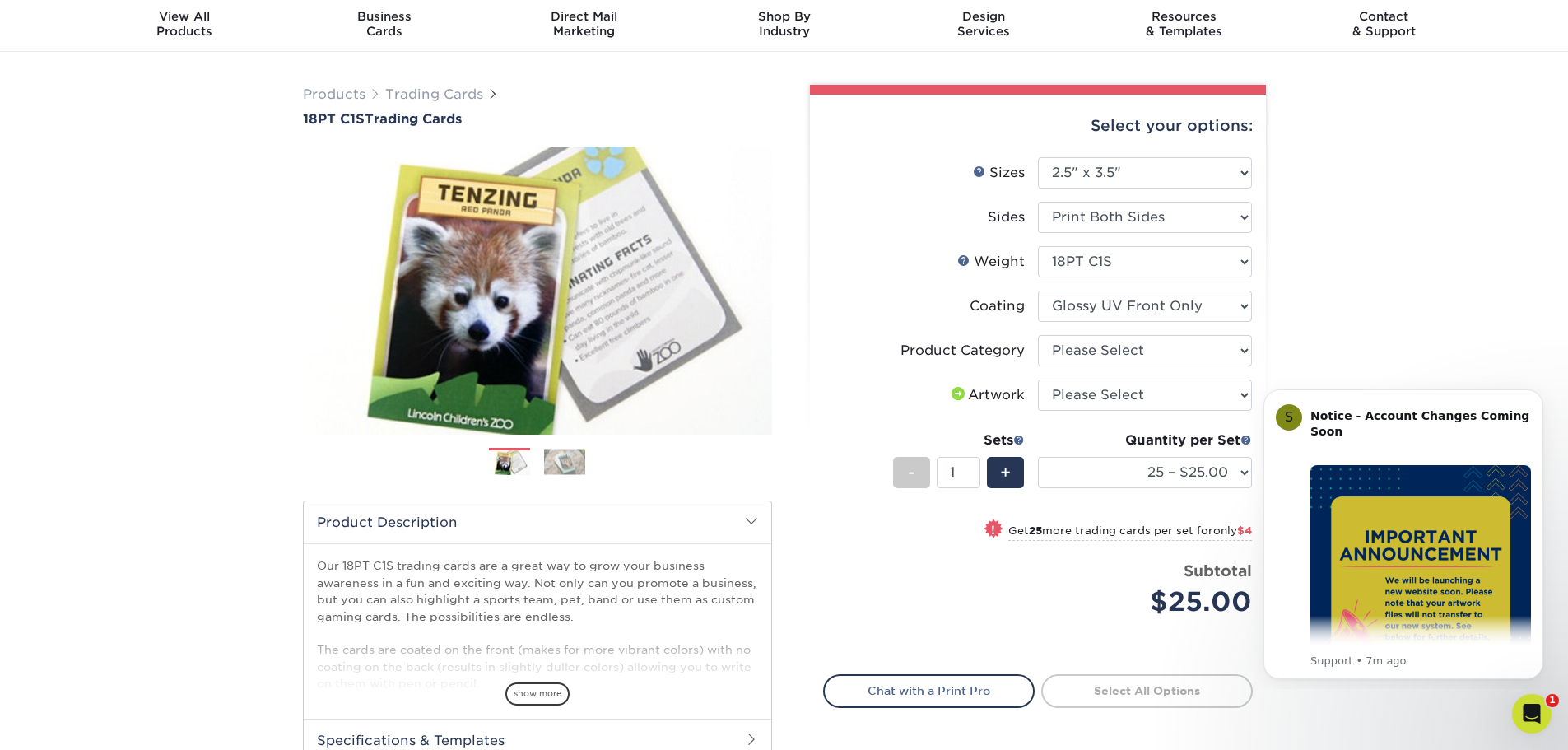
scroll to position [82, 0]
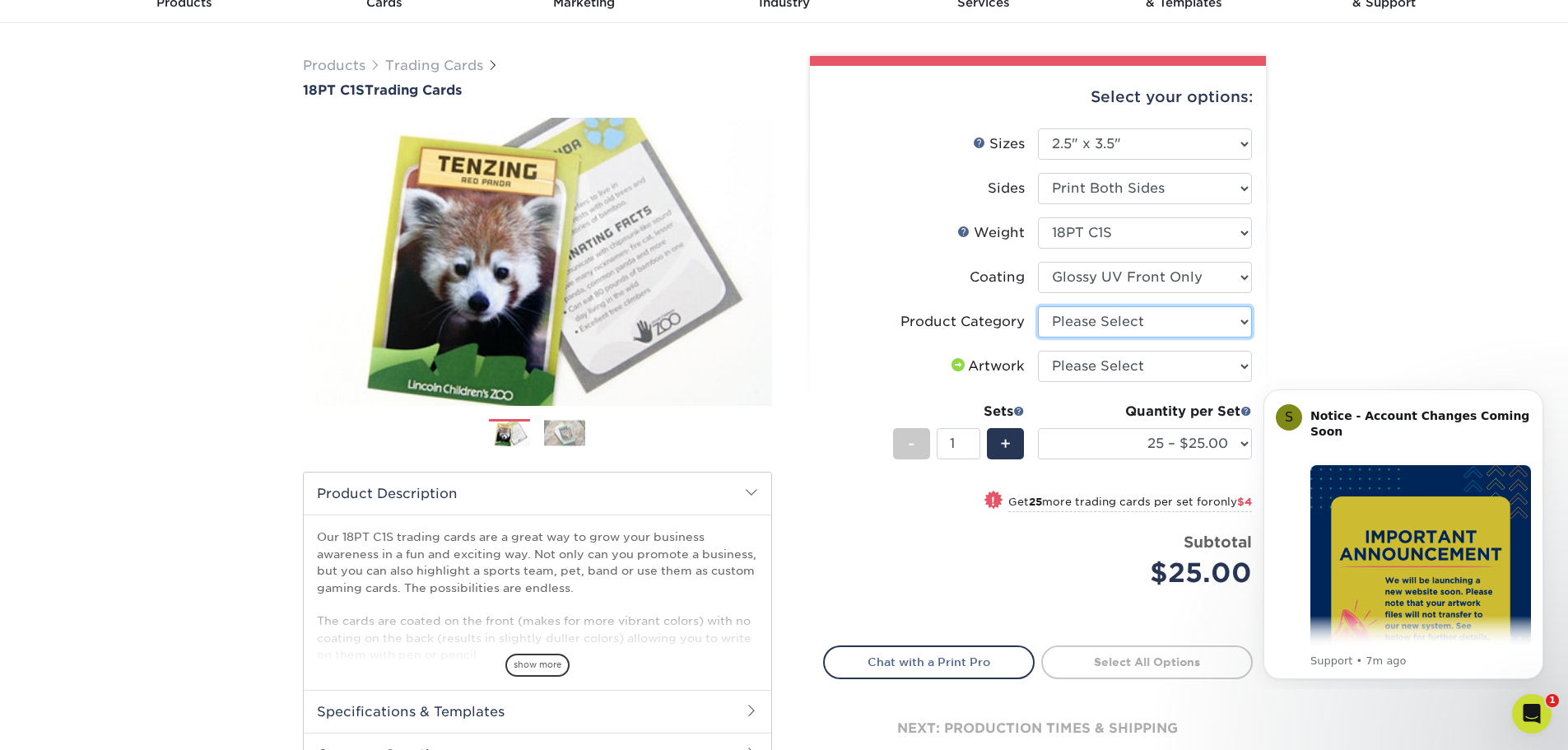
click at [1197, 319] on select "Please Select Trading Cards" at bounding box center [1145, 322] width 214 height 31
select select "c2f9bce9-36c2-409d-b101-c29d9d031e18"
click at [1038, 306] on select "Please Select Trading Cards" at bounding box center [1145, 322] width 214 height 31
click at [1130, 367] on select "Please Select I will upload files I need a design - $100" at bounding box center [1145, 366] width 214 height 31
select select "upload"
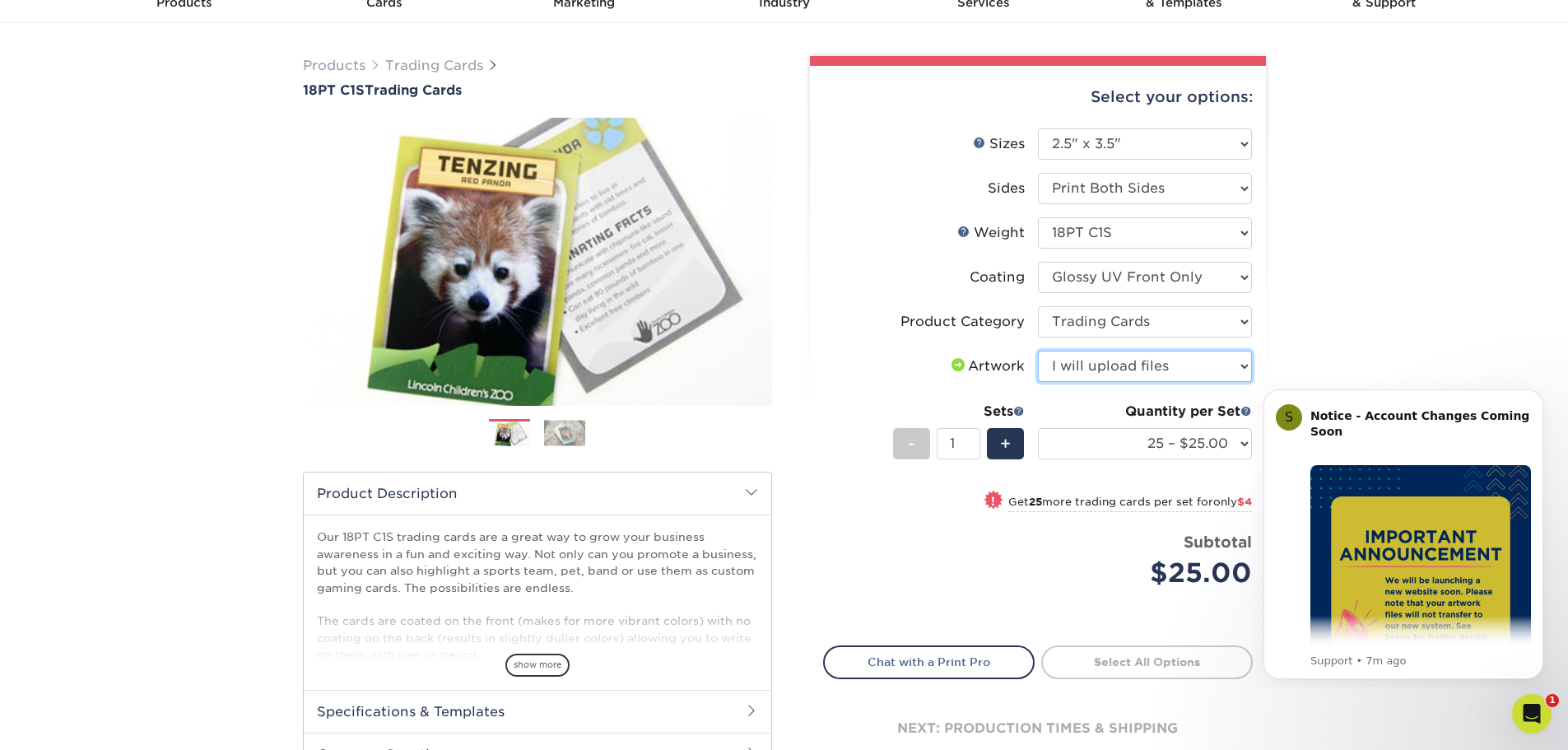
click at [1038, 351] on select "Please Select I will upload files I need a design - $100" at bounding box center [1145, 366] width 214 height 31
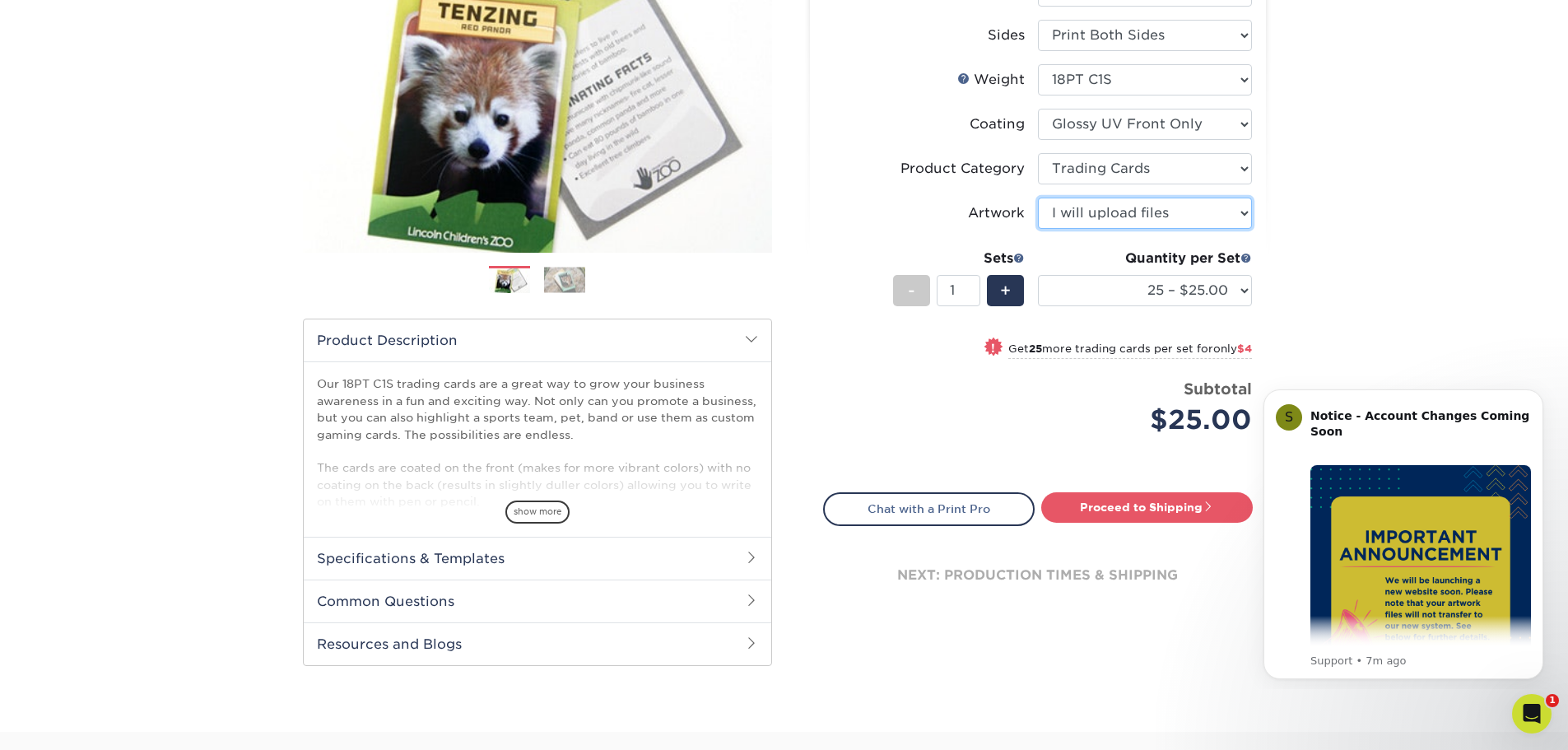
scroll to position [247, 0]
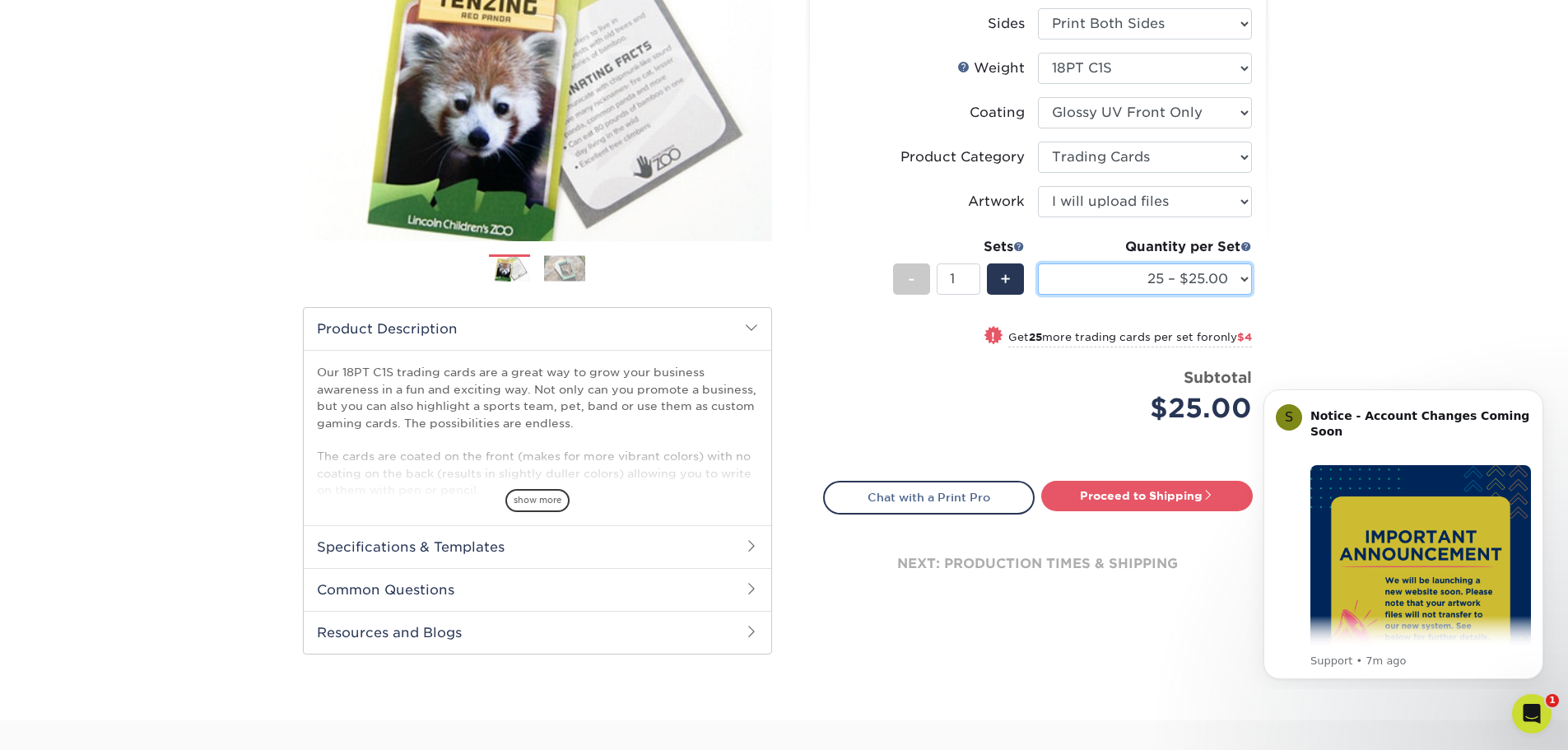
click at [1238, 282] on select "25 – $25.00 50 – $29.00 75 – $37.00 100 – $41.00 250 – $48.00 500 – $58.00 1000…" at bounding box center [1145, 279] width 214 height 31
select select "1000 – $78.00"
click at [1038, 263] on select "25 – $25.00 50 – $29.00 75 – $37.00 100 – $41.00 250 – $48.00 500 – $58.00 1000…" at bounding box center [1145, 279] width 214 height 31
click at [1016, 247] on span at bounding box center [1019, 246] width 12 height 12
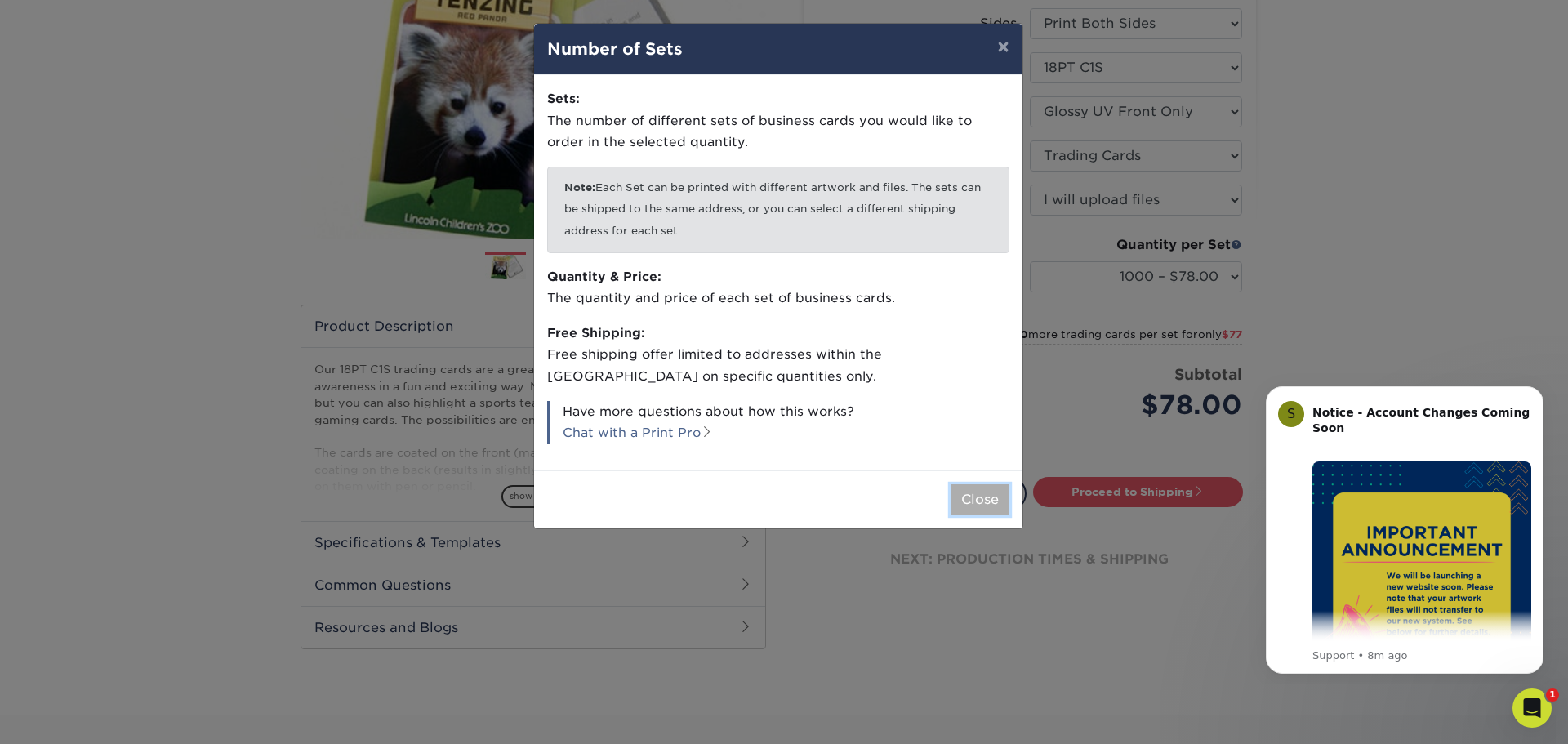
click at [973, 493] on button "Close" at bounding box center [980, 500] width 59 height 31
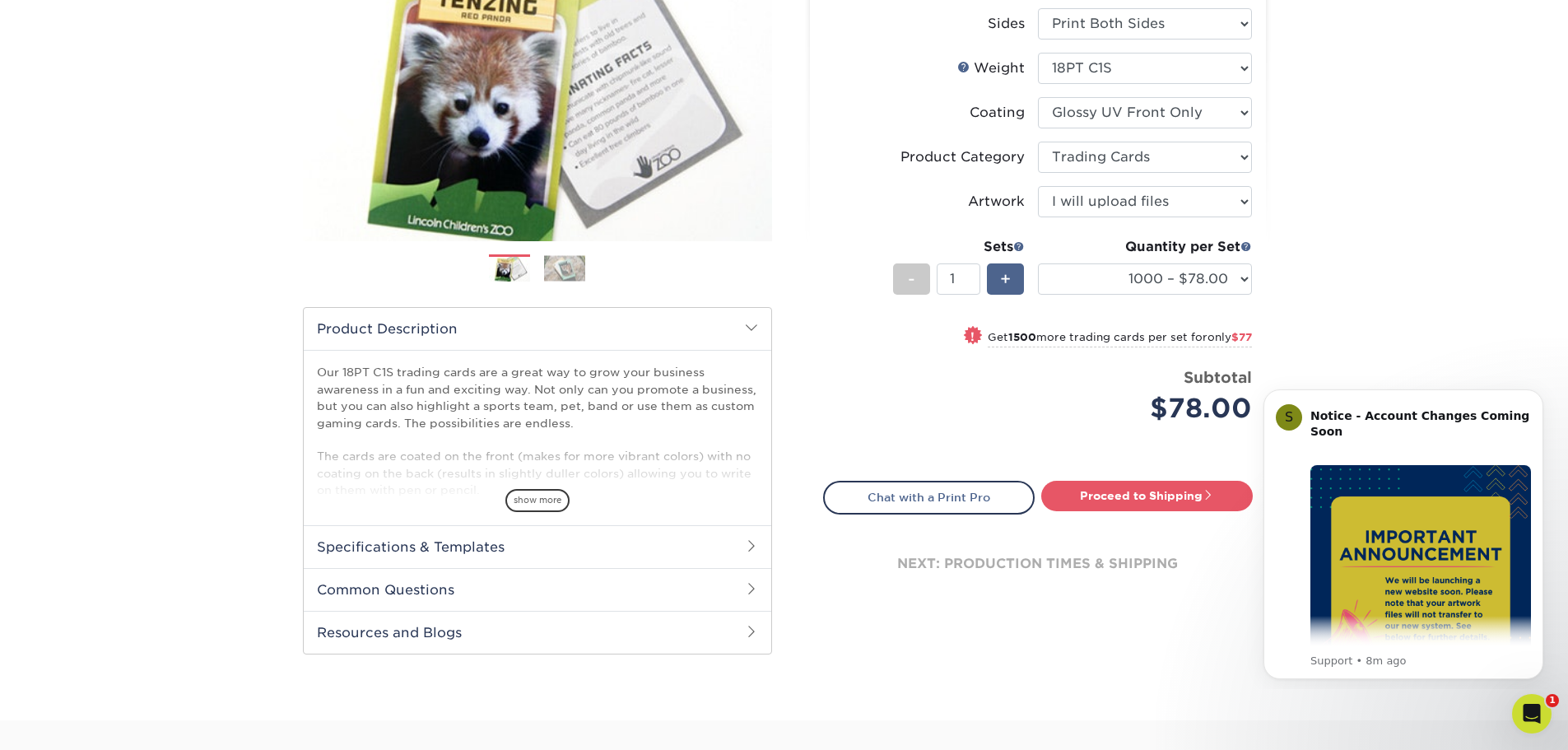
click at [1008, 281] on span "+" at bounding box center [1005, 279] width 11 height 25
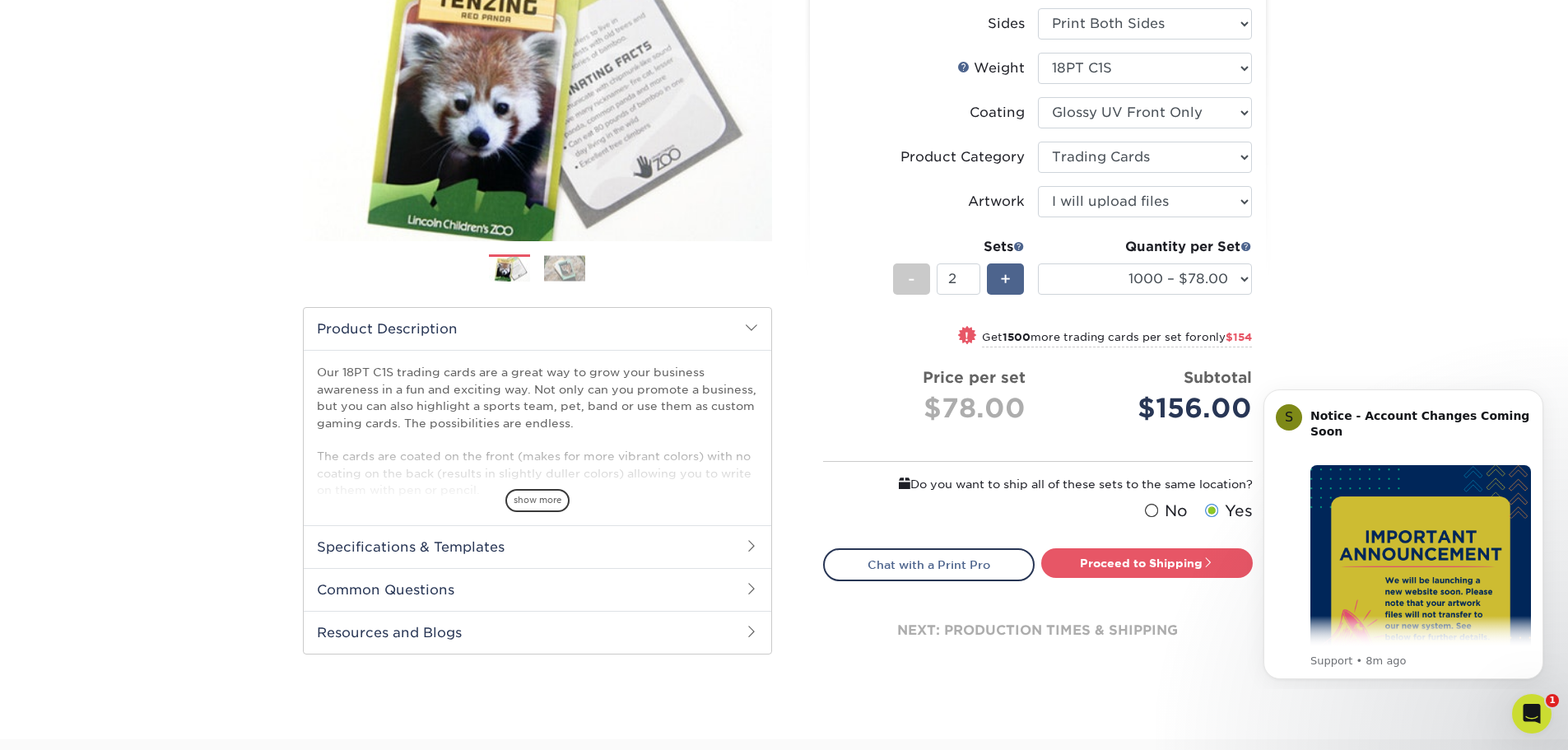
click at [1008, 281] on span "+" at bounding box center [1005, 279] width 11 height 25
click at [993, 294] on div "+" at bounding box center [1005, 279] width 37 height 31
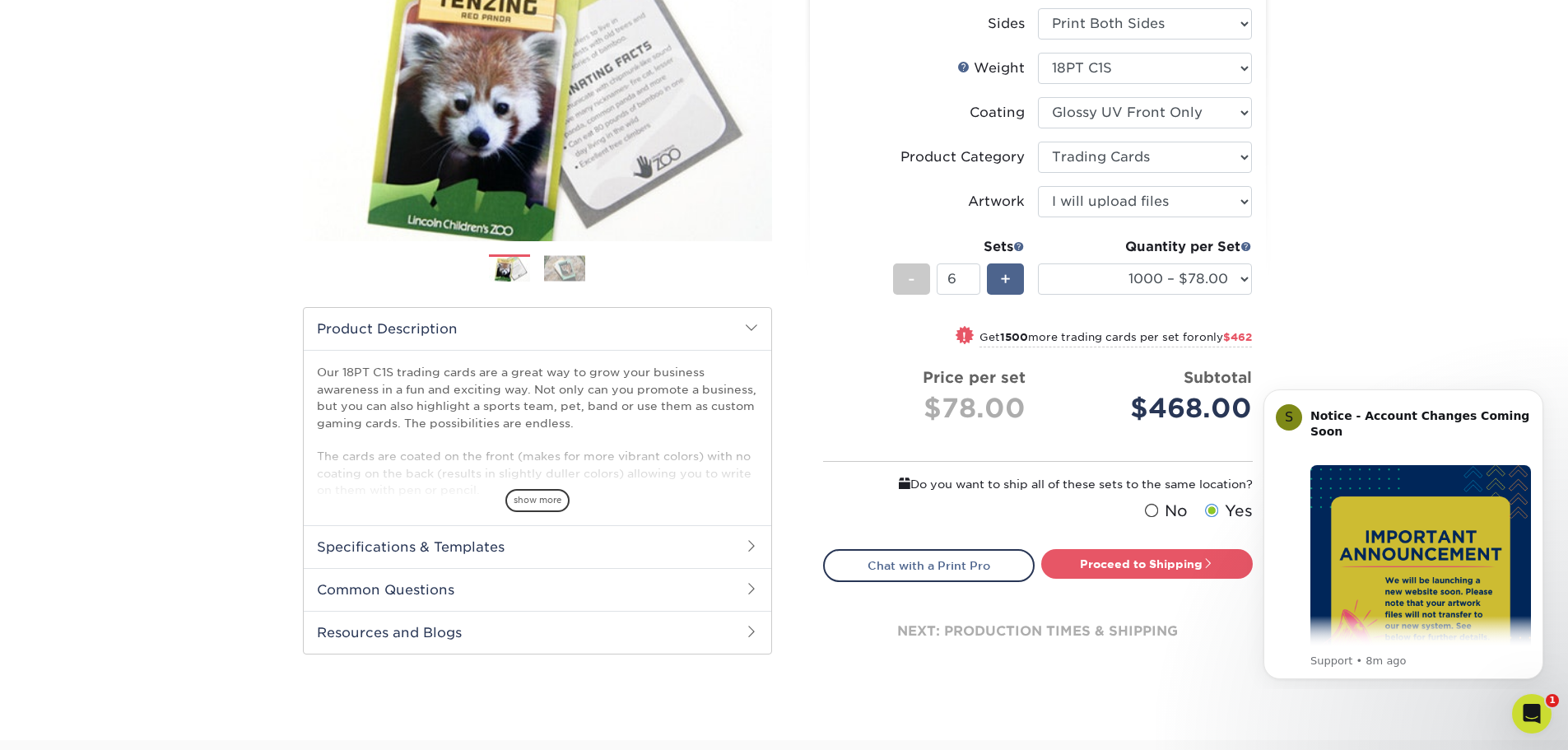
type input "7"
click at [1135, 571] on link "Proceed to Shipping" at bounding box center [1147, 564] width 212 height 30
type input "Set 1"
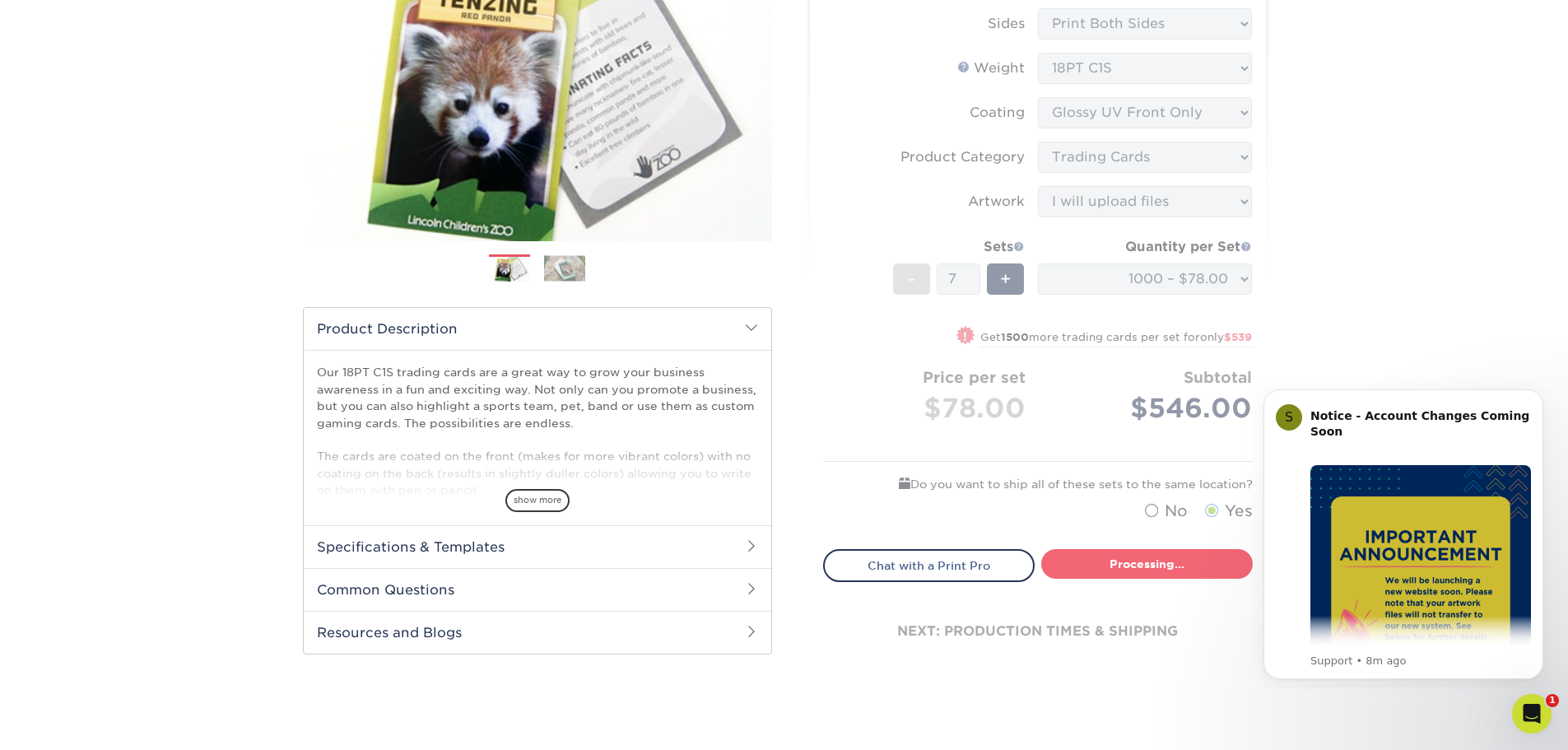
select select "16632836-ba07-43d2-a7d1-65f8f93a5084"
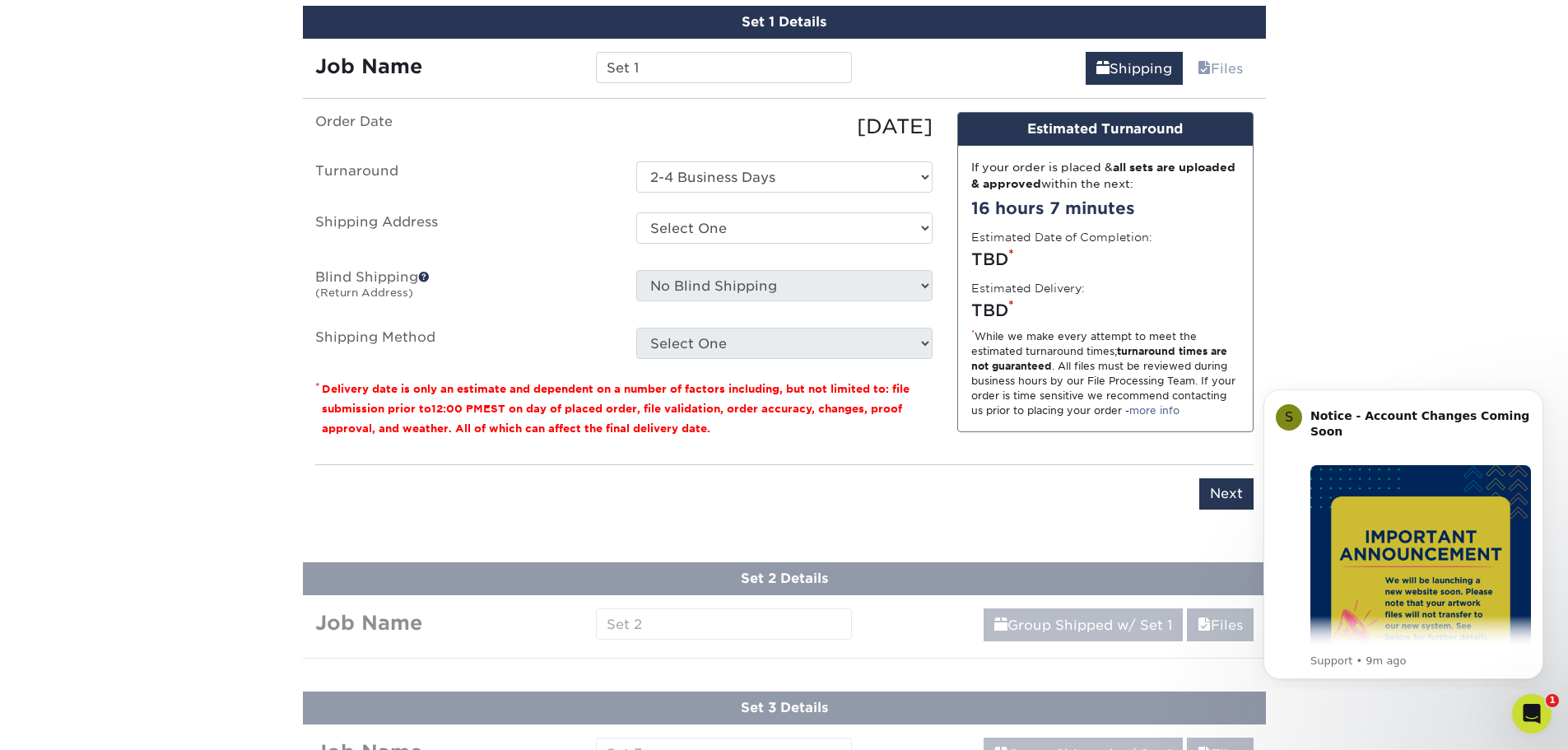
scroll to position [923, 0]
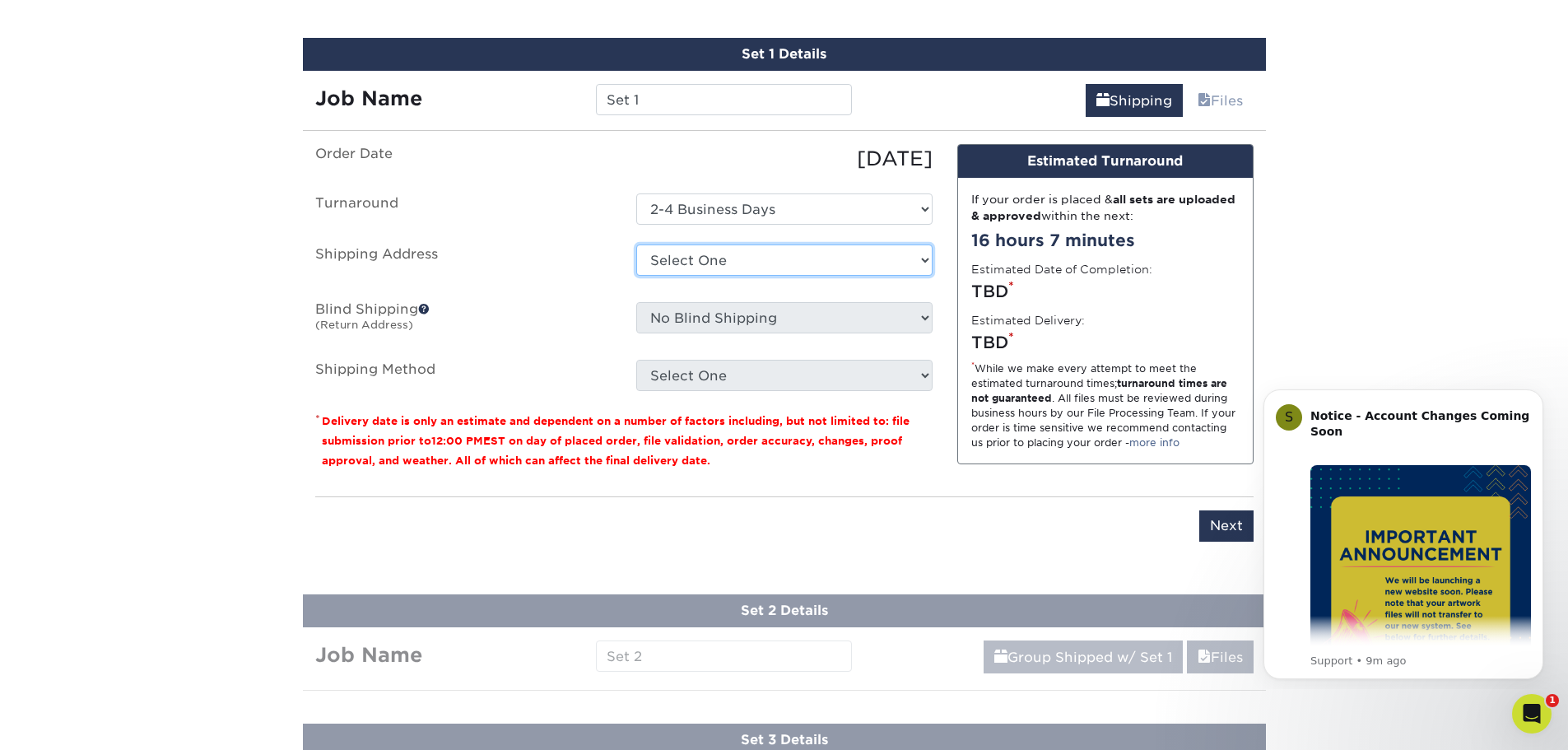
click at [924, 263] on select "Select One Sacramento Zoo + Add New Address" at bounding box center [784, 260] width 296 height 31
select select "275248"
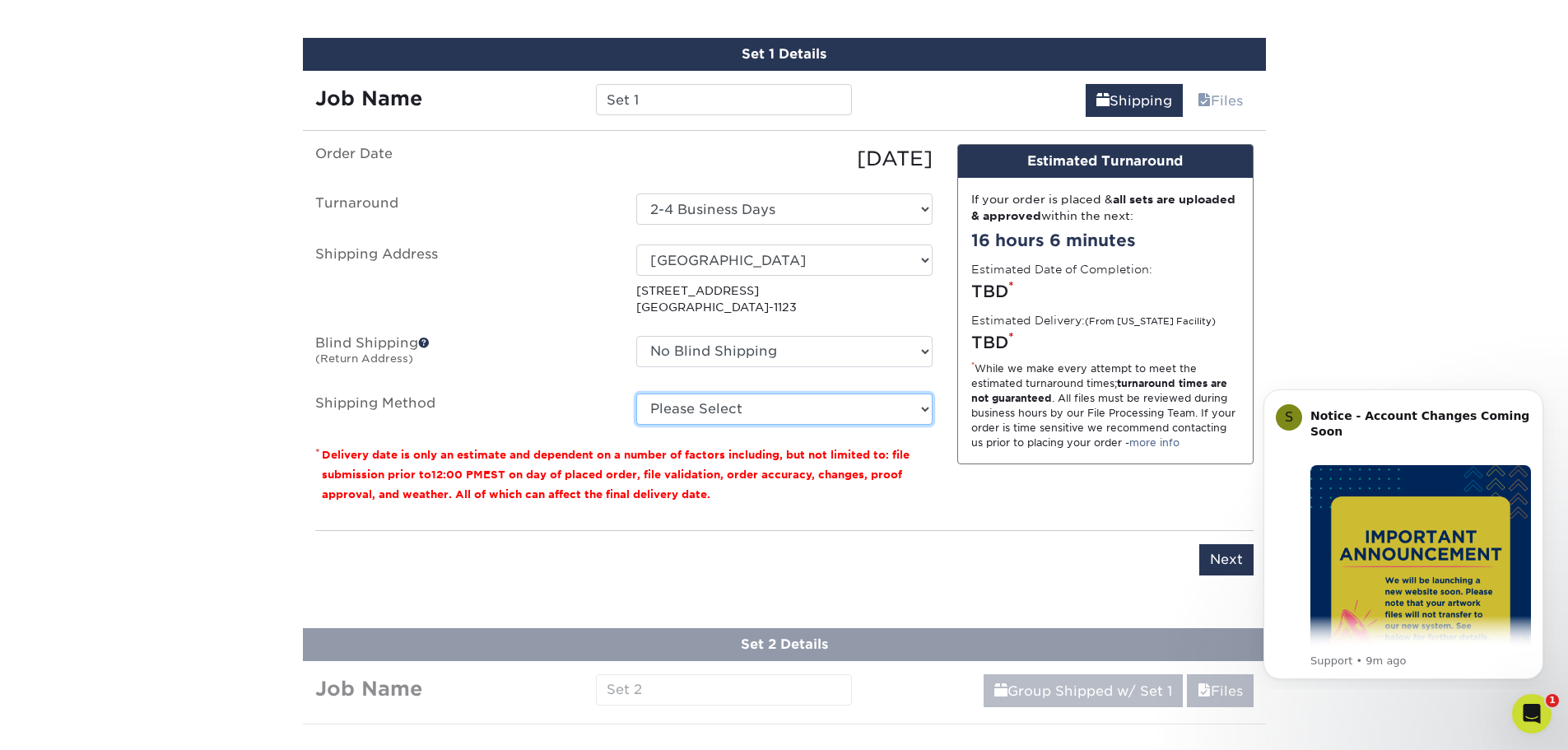
click at [830, 422] on select "Please Select Ground Shipping (+$26.70) 3 Day Shipping Service (+$49.68) 2 Day …" at bounding box center [784, 409] width 296 height 31
select select "03"
click at [636, 394] on select "Please Select Ground Shipping (+$26.70) 3 Day Shipping Service (+$49.68) 2 Day …" at bounding box center [784, 409] width 296 height 31
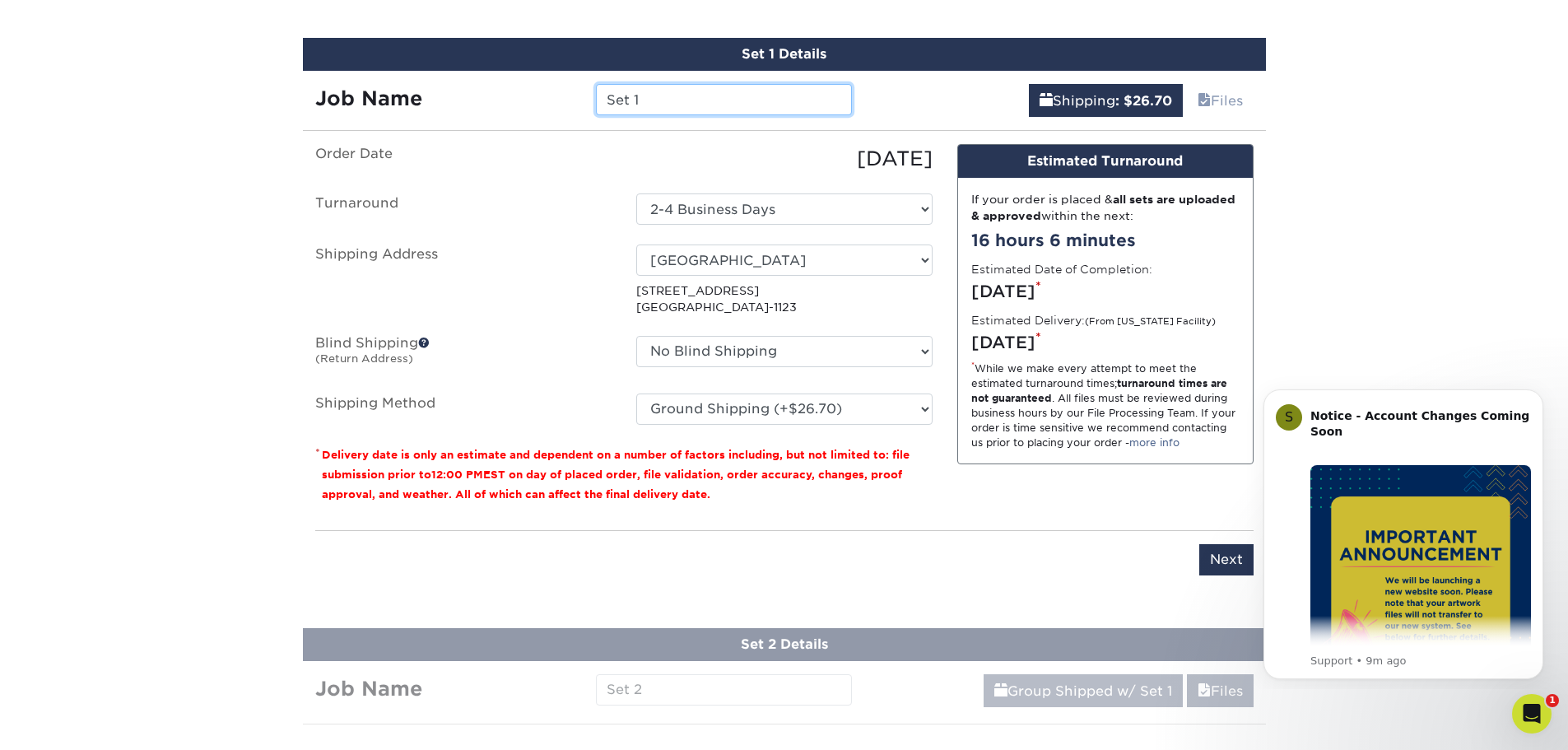
drag, startPoint x: 645, startPoint y: 91, endPoint x: 495, endPoint y: 99, distance: 150.2
click at [495, 99] on div "Job Name Set 1" at bounding box center [584, 100] width 562 height 31
type input "M"
type input "Naked mole-rat"
click at [1210, 559] on input "Next" at bounding box center [1226, 560] width 54 height 31
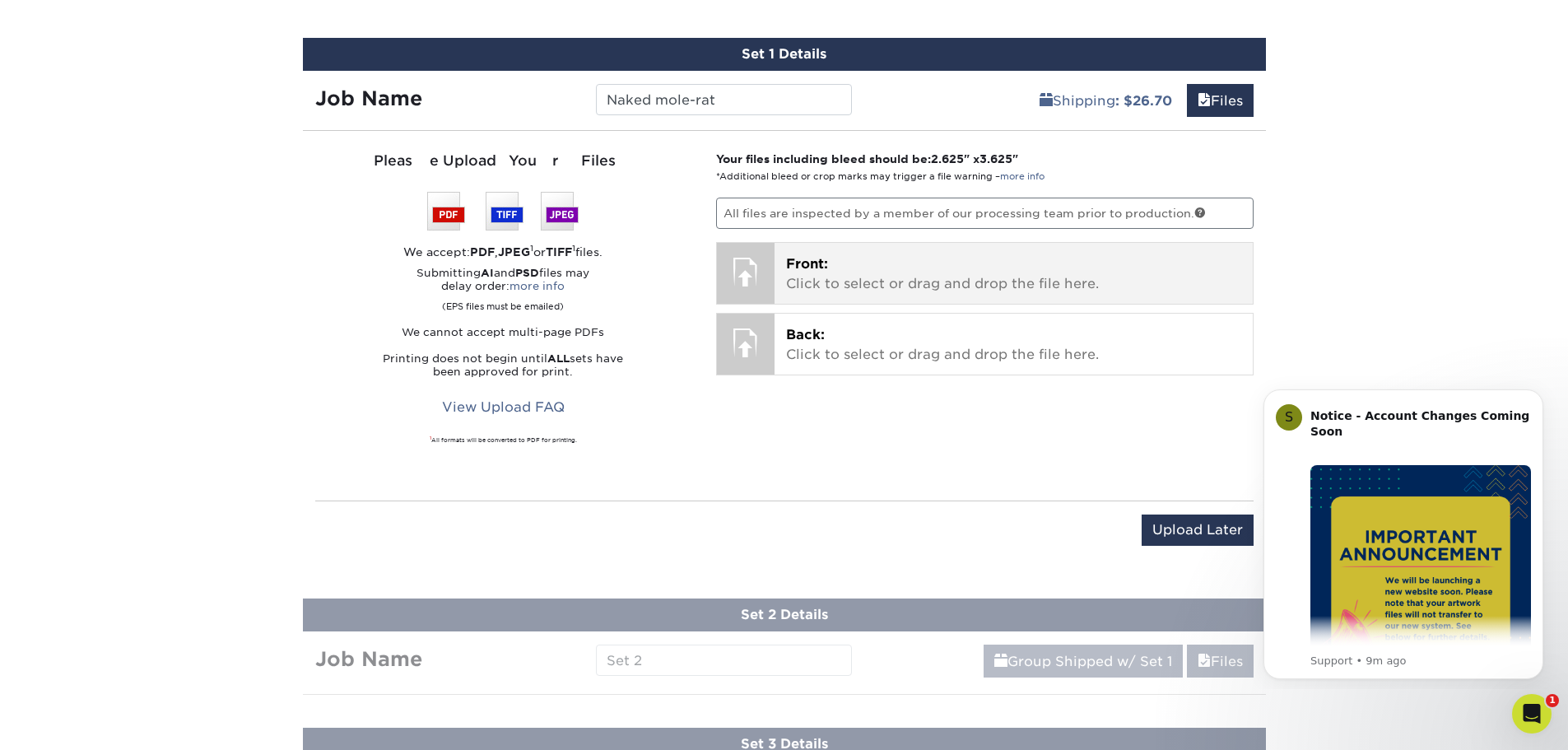
click at [844, 289] on p "Front: Click to select or drag and drop the file here." at bounding box center [1013, 274] width 455 height 40
click at [865, 288] on p "Front: Click to select or drag and drop the file here." at bounding box center [1013, 274] width 455 height 40
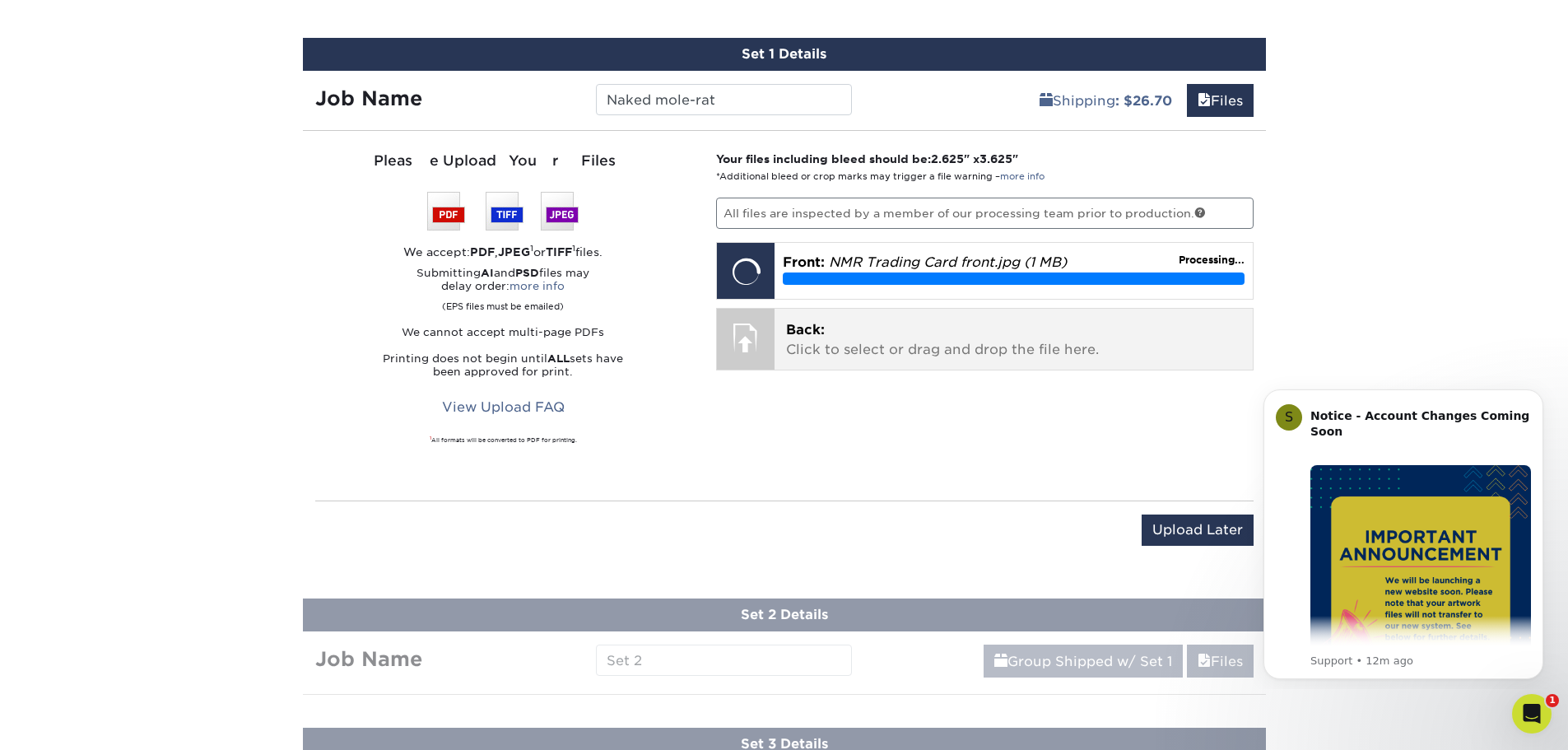
click at [823, 345] on p "Back: Click to select or drag and drop the file here." at bounding box center [1013, 340] width 455 height 40
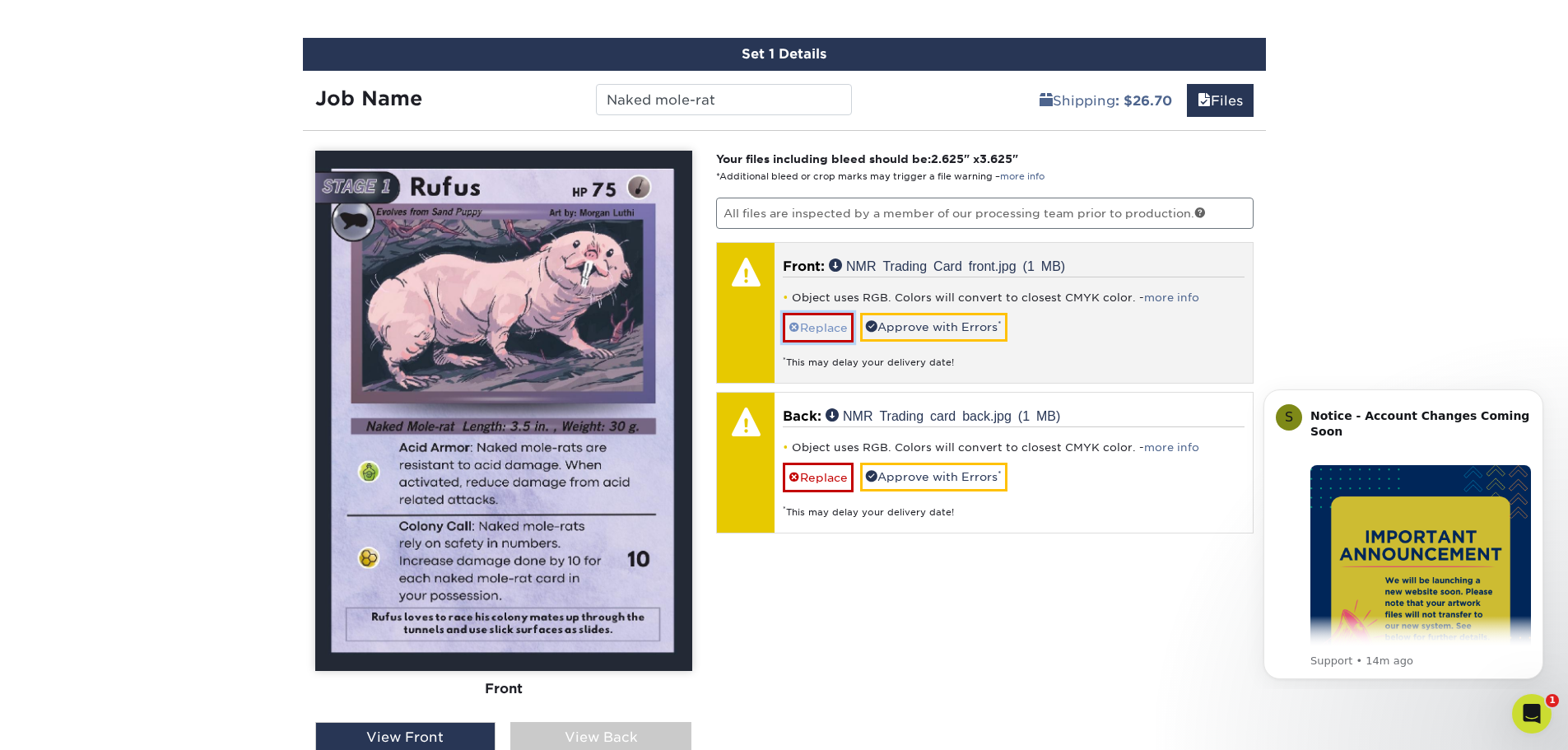
click at [828, 332] on link "Replace" at bounding box center [818, 327] width 71 height 29
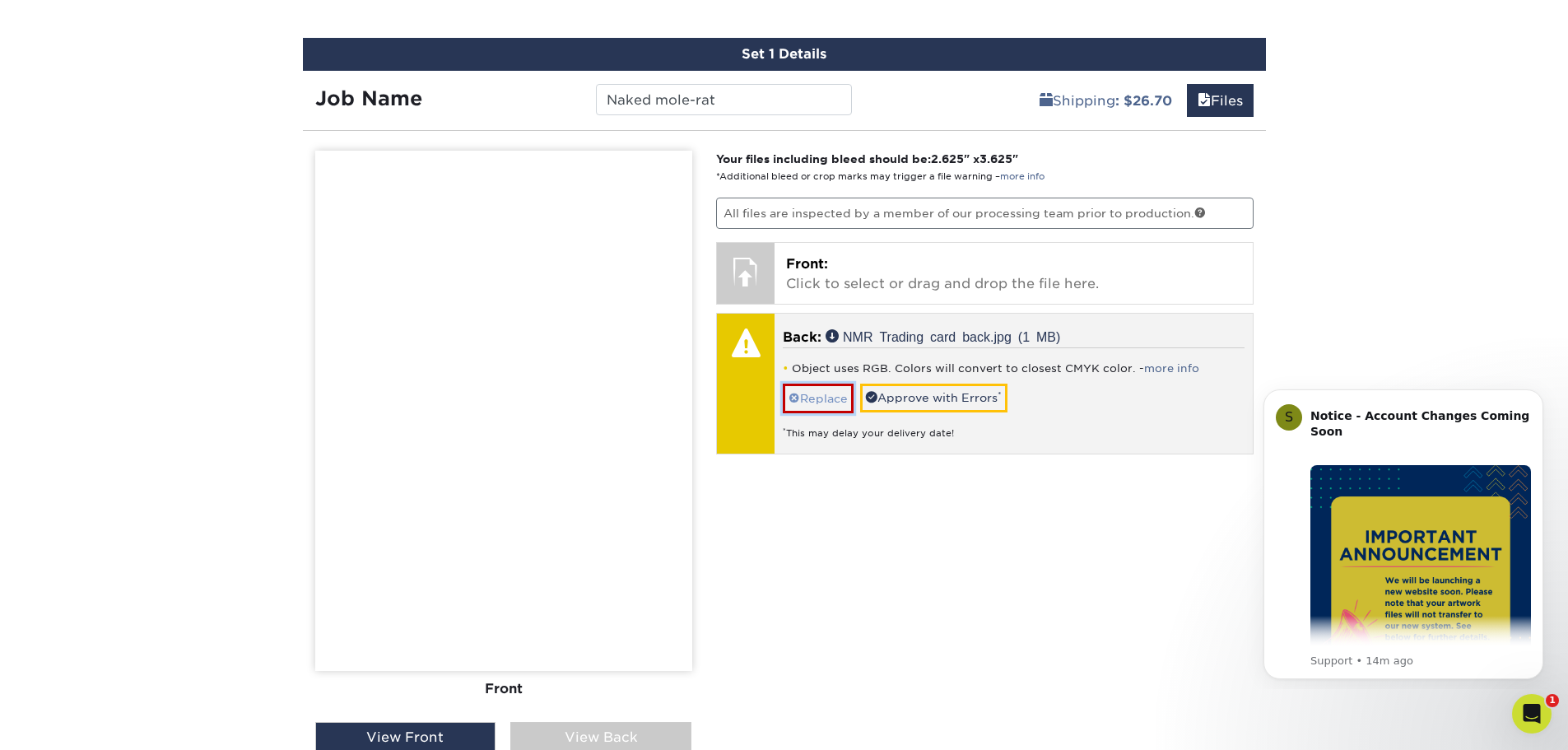
click at [796, 398] on span at bounding box center [794, 398] width 12 height 13
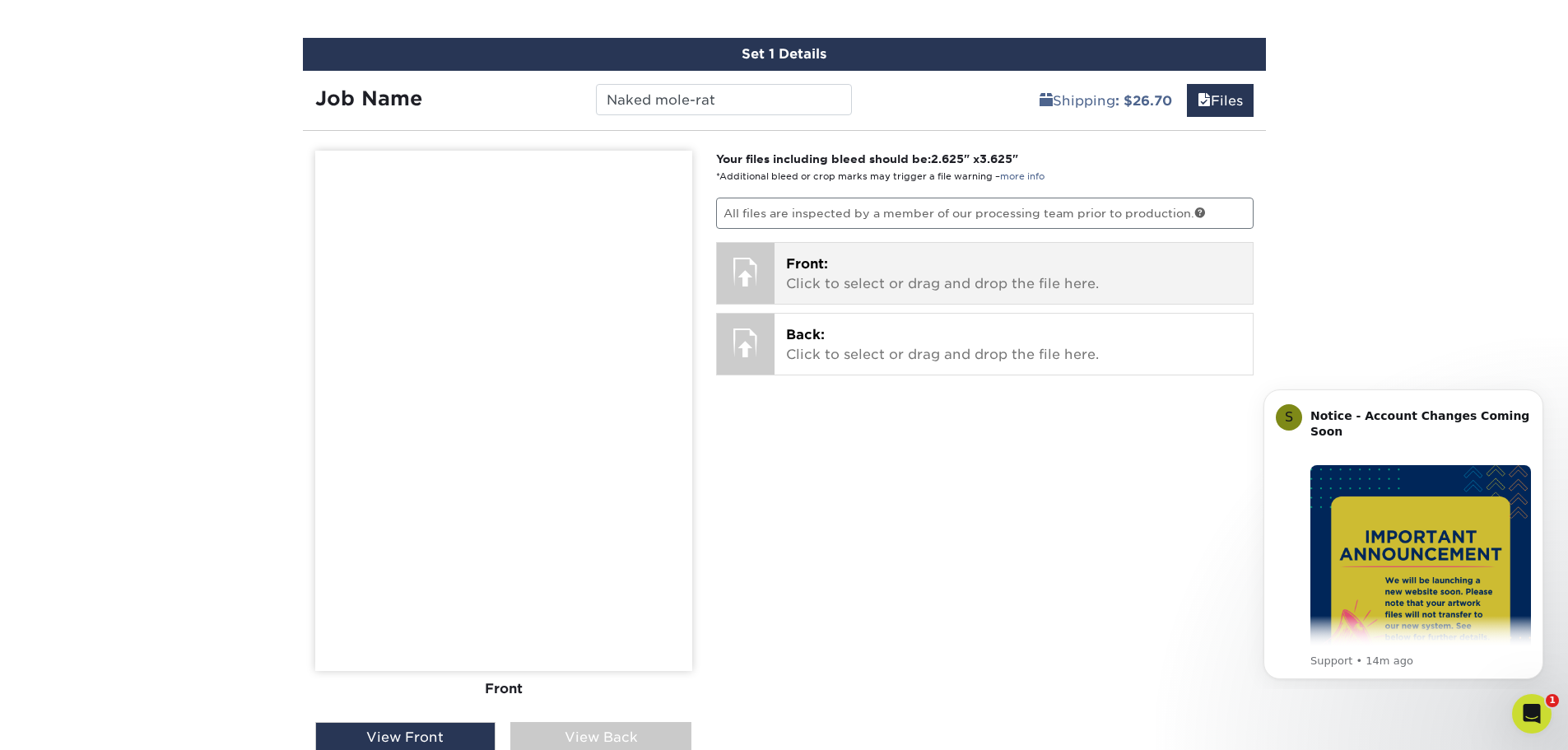
click at [865, 282] on p "Front: Click to select or drag and drop the file here." at bounding box center [1013, 274] width 455 height 40
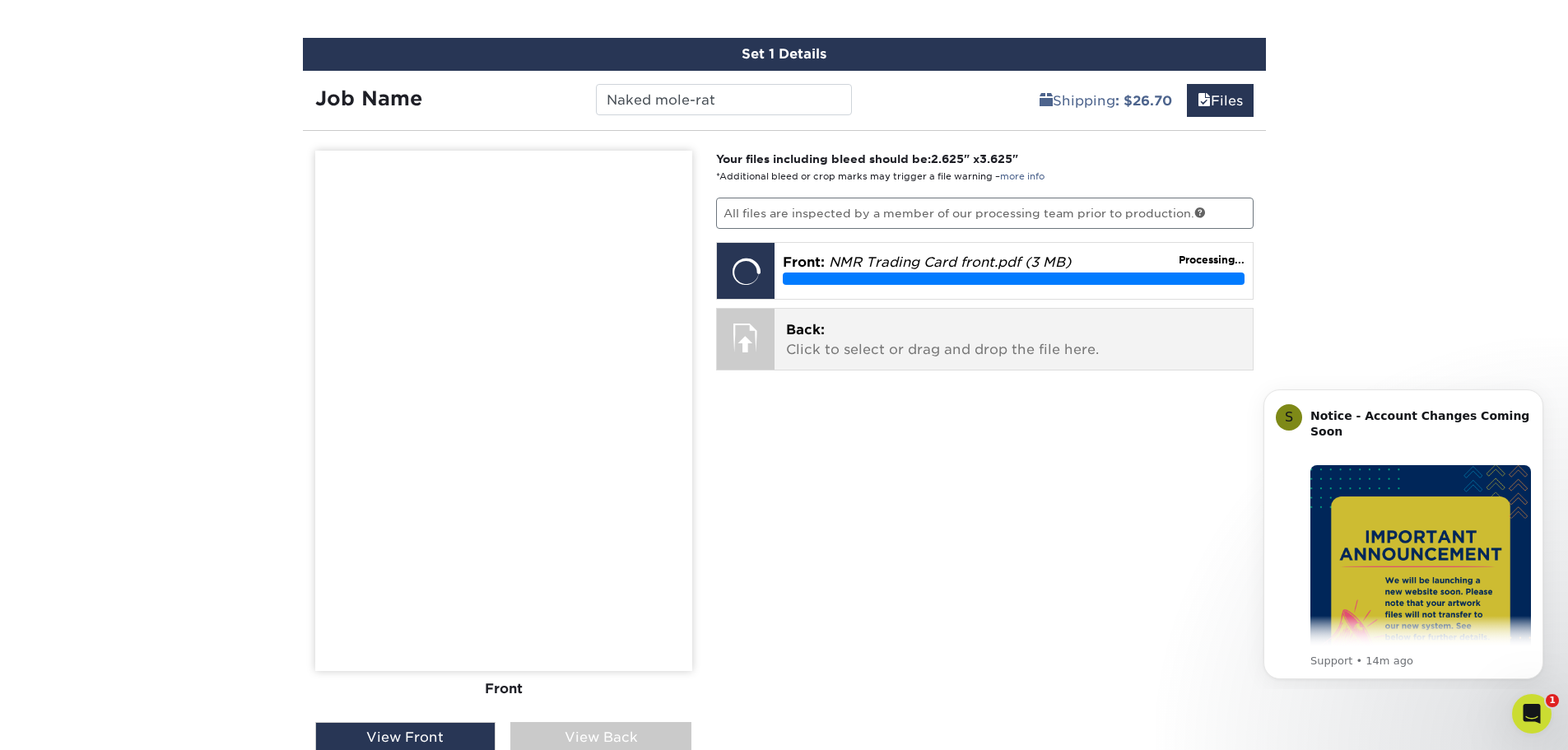
click at [756, 350] on div at bounding box center [746, 338] width 58 height 58
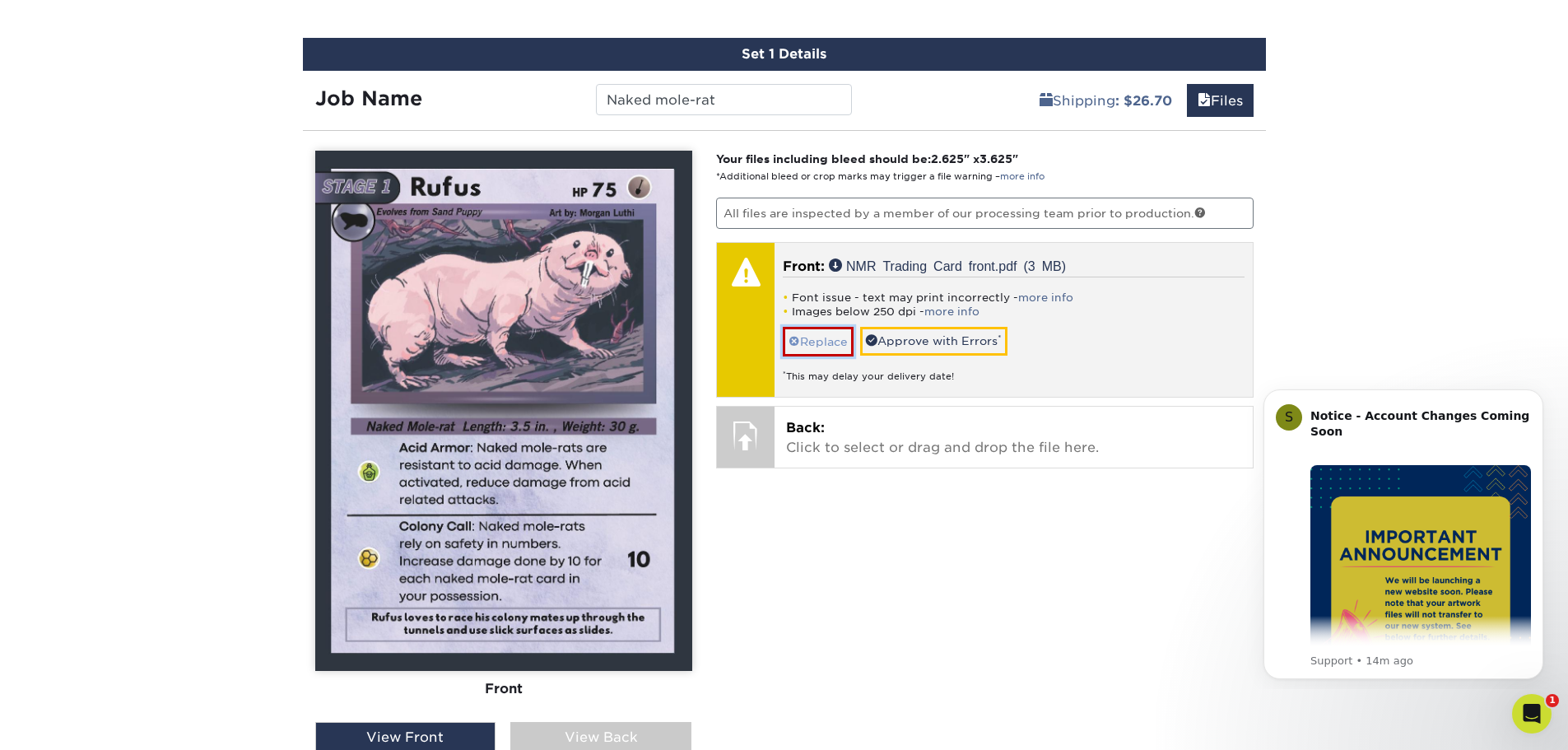
click at [822, 346] on link "Replace" at bounding box center [818, 341] width 71 height 29
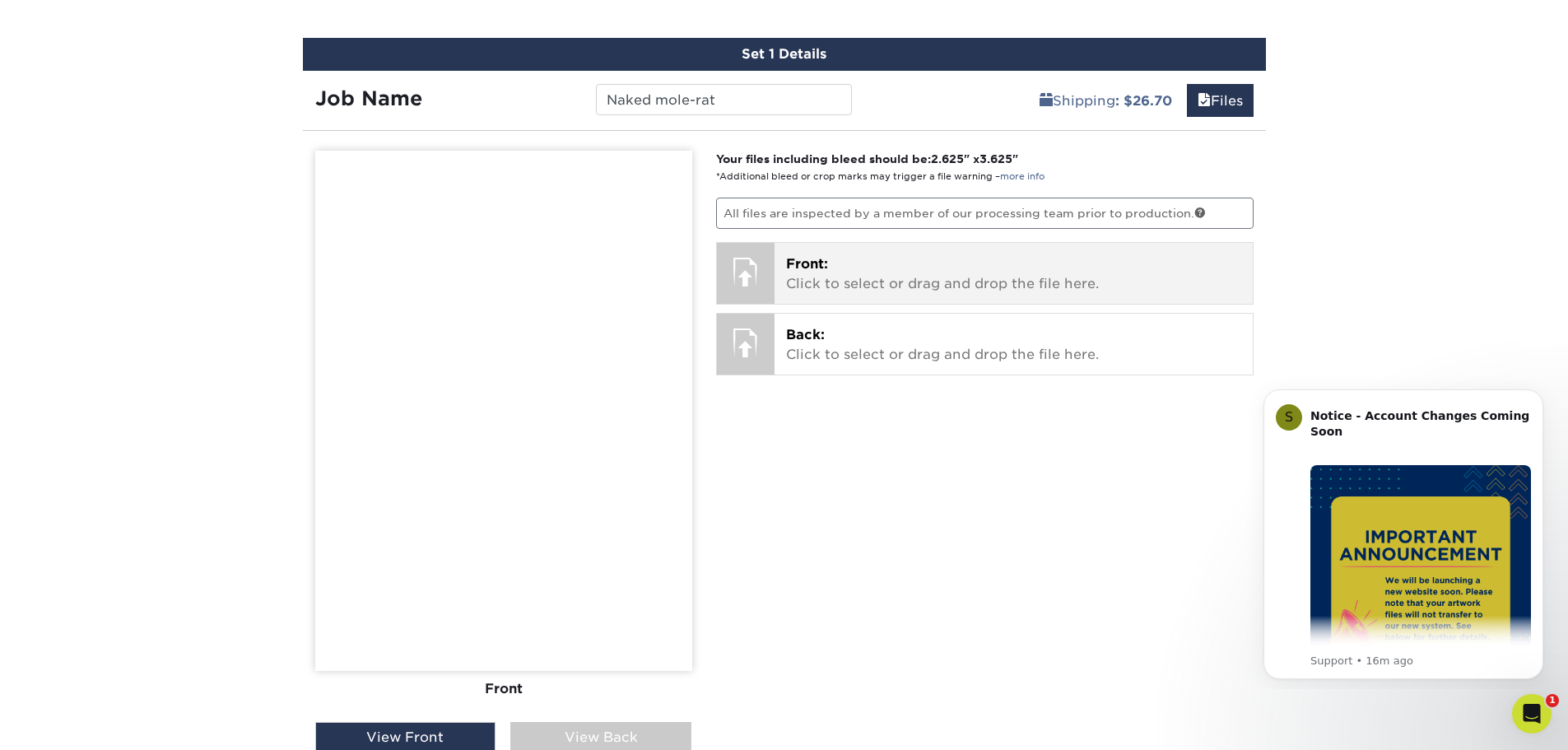
click at [856, 274] on p "Front: Click to select or drag and drop the file here." at bounding box center [1013, 274] width 455 height 40
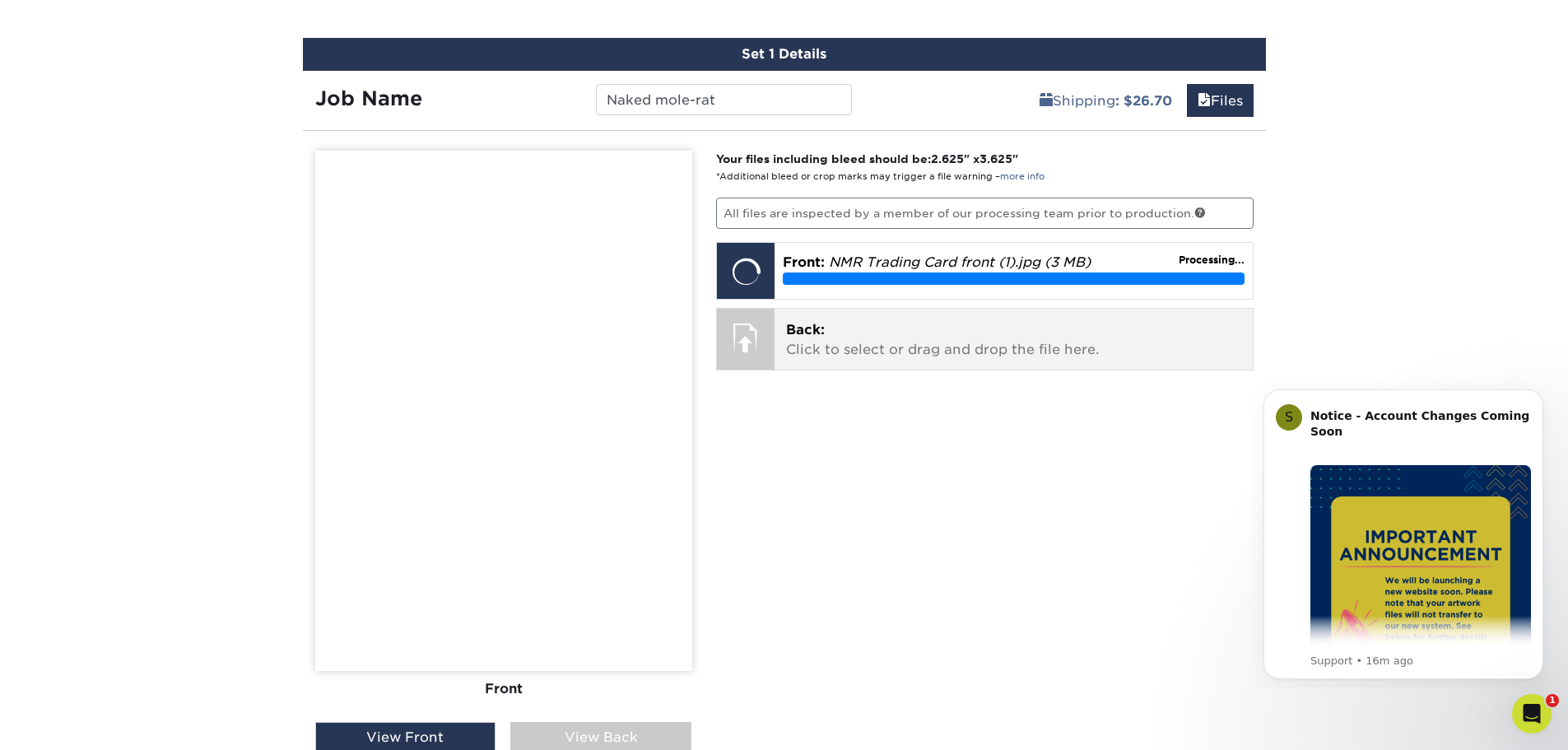
click at [781, 342] on div "Back: Click to select or drag and drop the file here. Choose file NMR Trading c…" at bounding box center [1013, 339] width 478 height 61
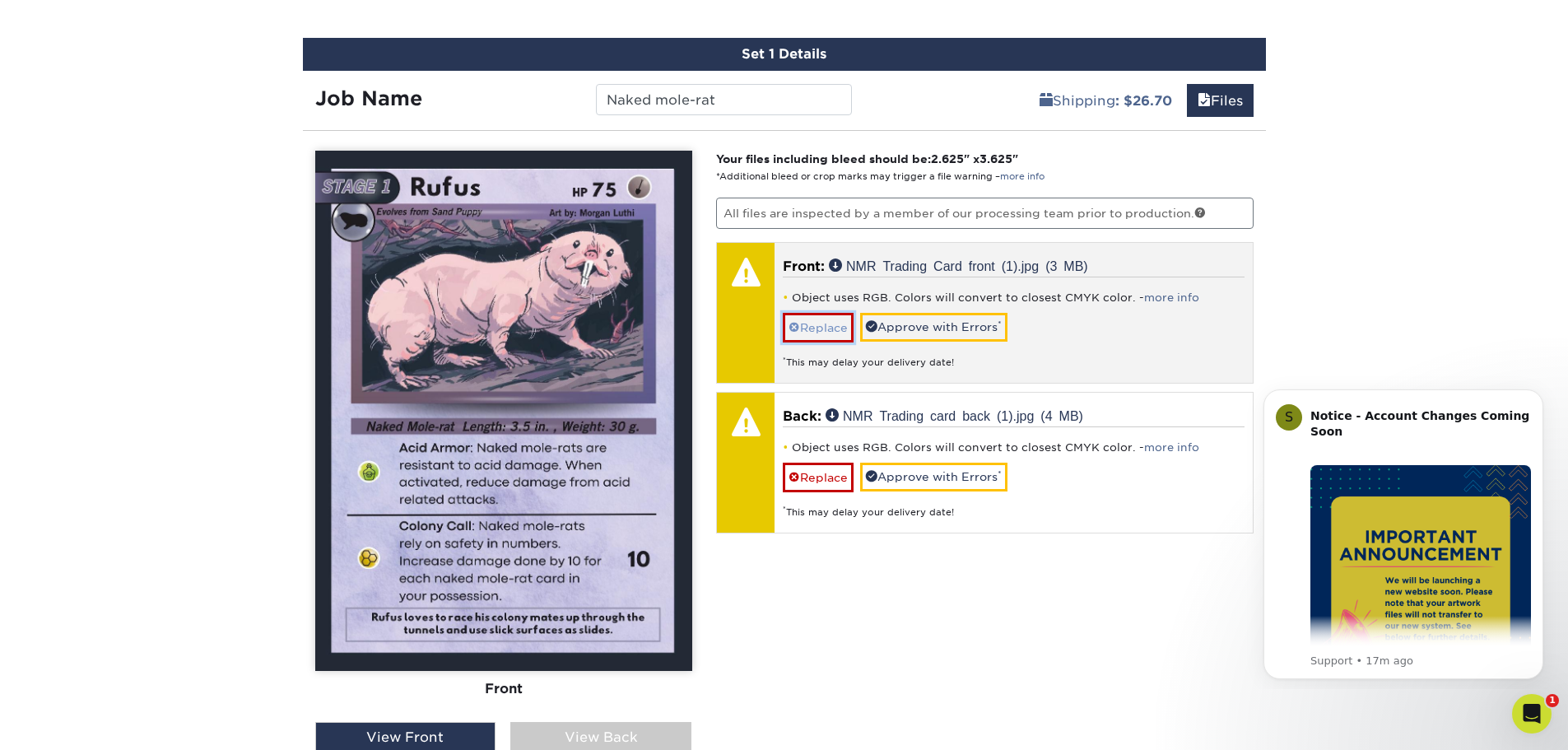
click at [821, 331] on link "Replace" at bounding box center [818, 327] width 71 height 29
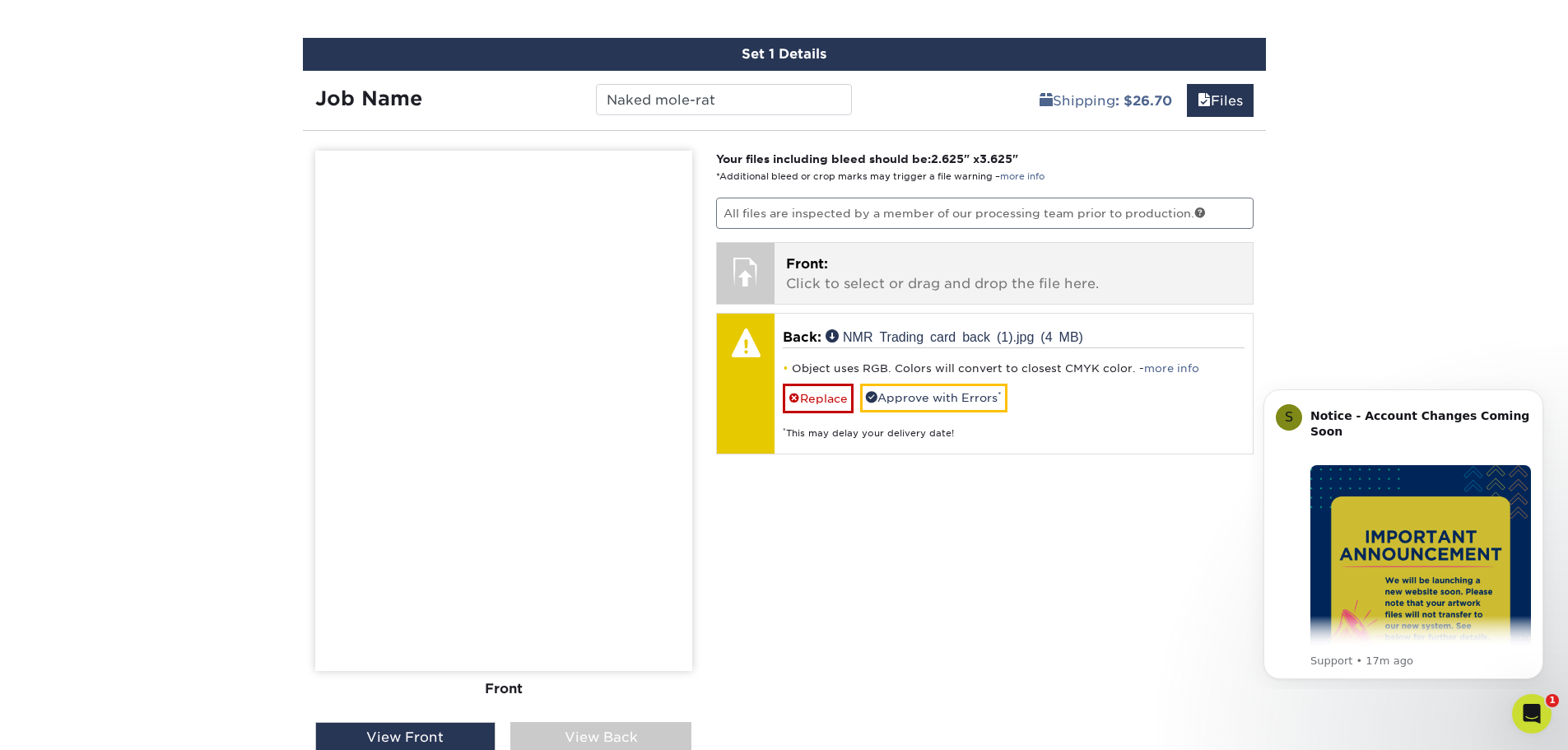
click at [840, 266] on p "Front: Click to select or drag and drop the file here." at bounding box center [1013, 274] width 455 height 40
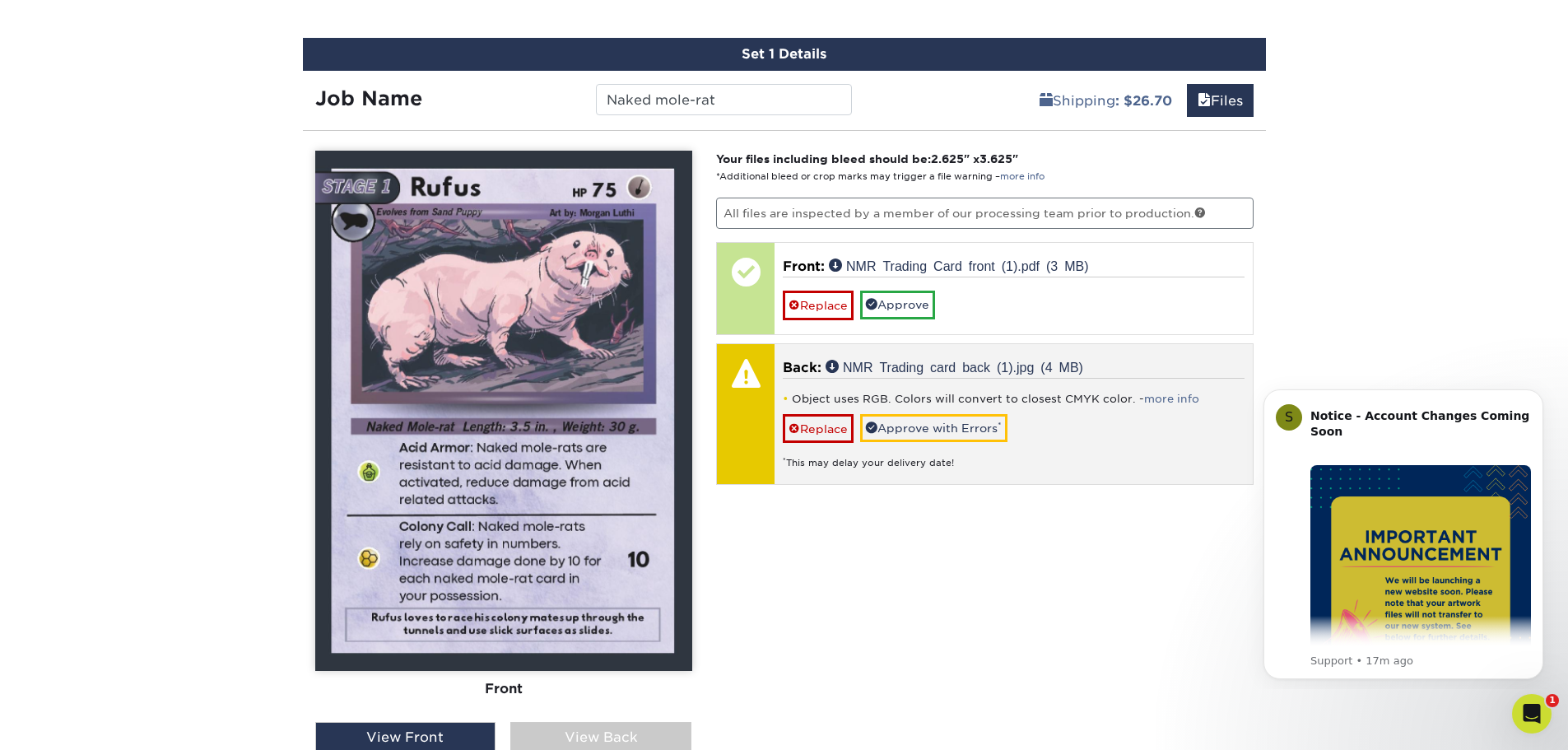
click at [1128, 463] on div "* This may delay your delivery date!" at bounding box center [1013, 456] width 462 height 27
click at [1082, 439] on div "Object uses RGB. Colors will convert to closest CMYK color. - more info Replace…" at bounding box center [1013, 424] width 462 height 92
click at [818, 430] on link "Replace" at bounding box center [818, 428] width 71 height 29
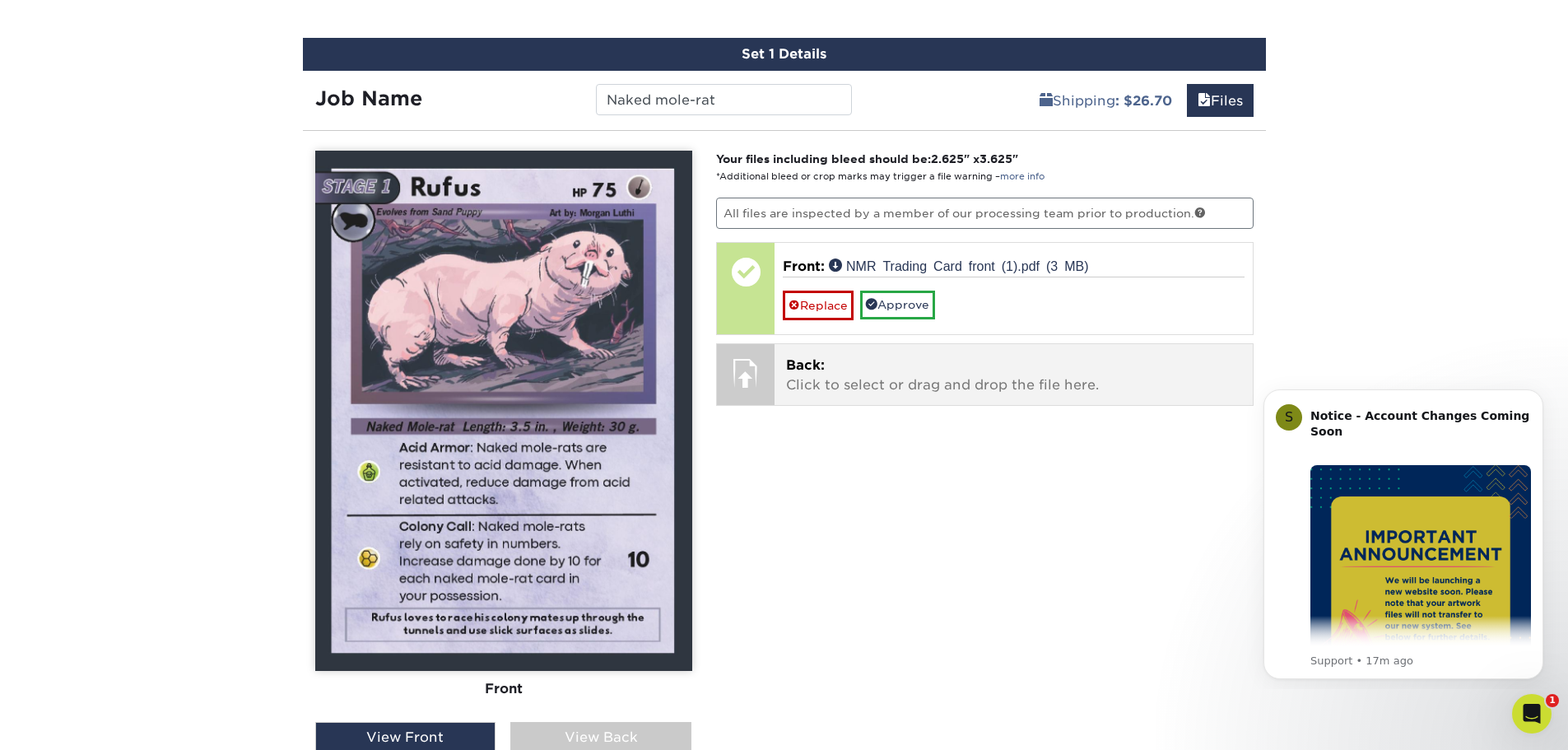
click at [847, 374] on p "Back: Click to select or drag and drop the file here." at bounding box center [1013, 375] width 455 height 40
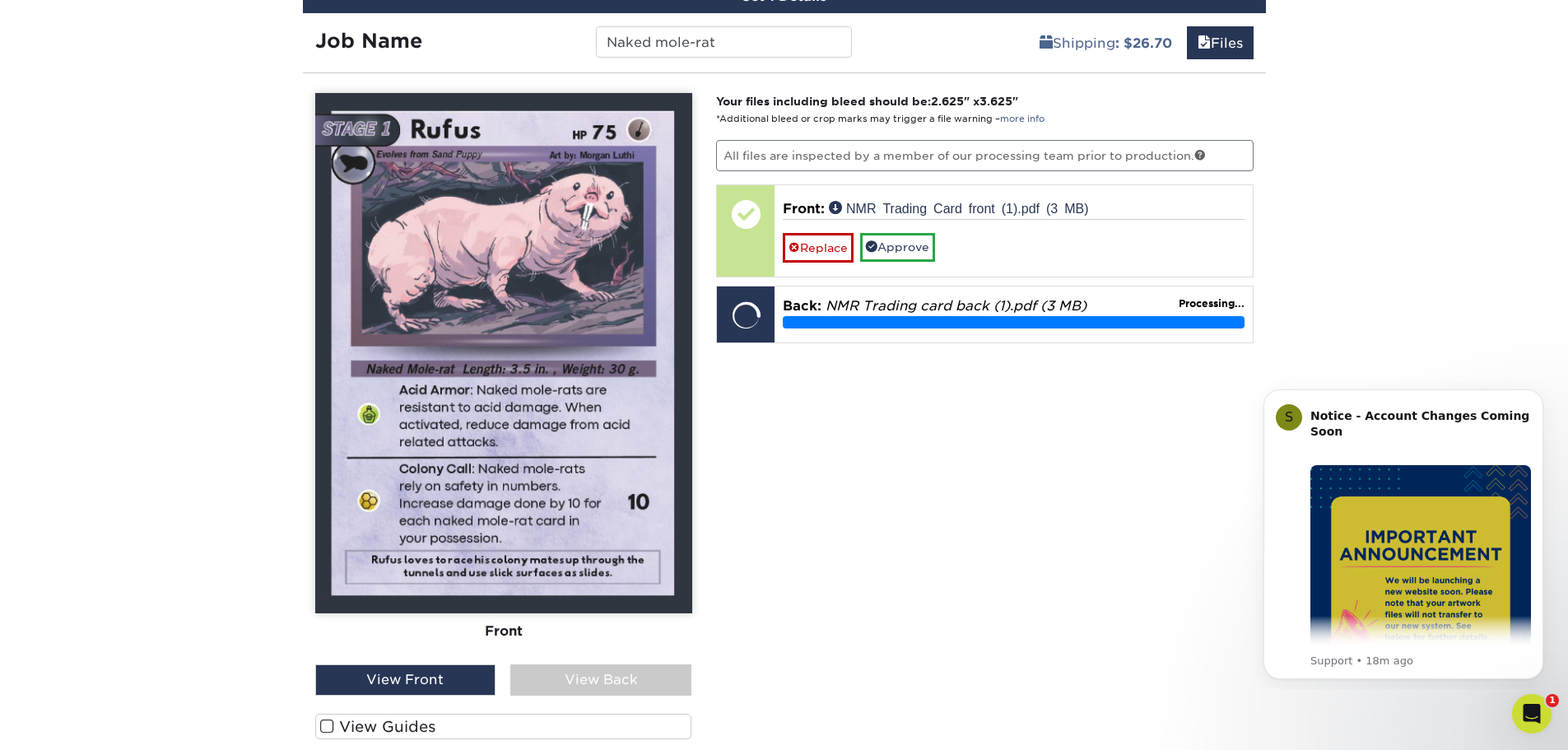
scroll to position [1005, 0]
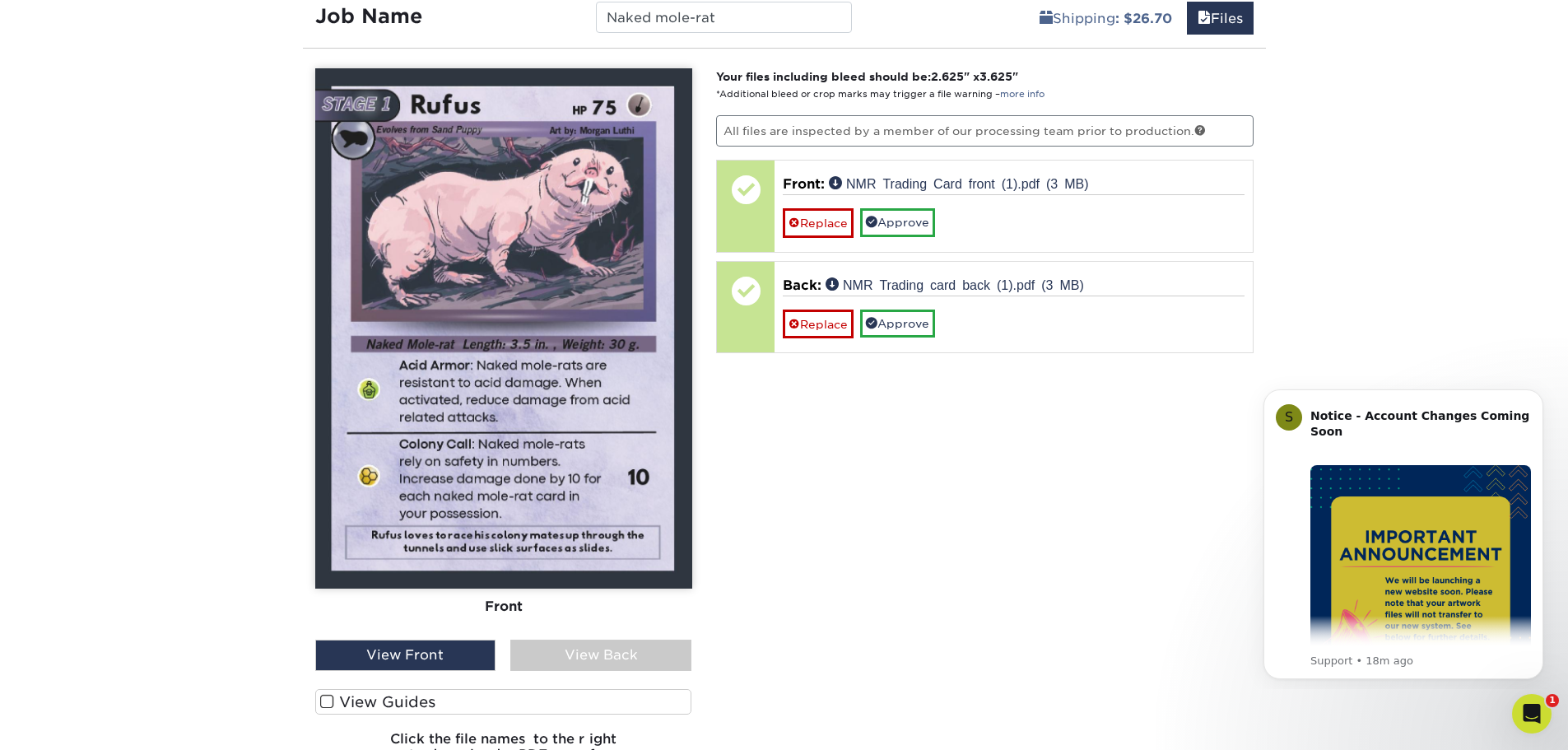
click at [621, 654] on div "View Back" at bounding box center [601, 655] width 181 height 31
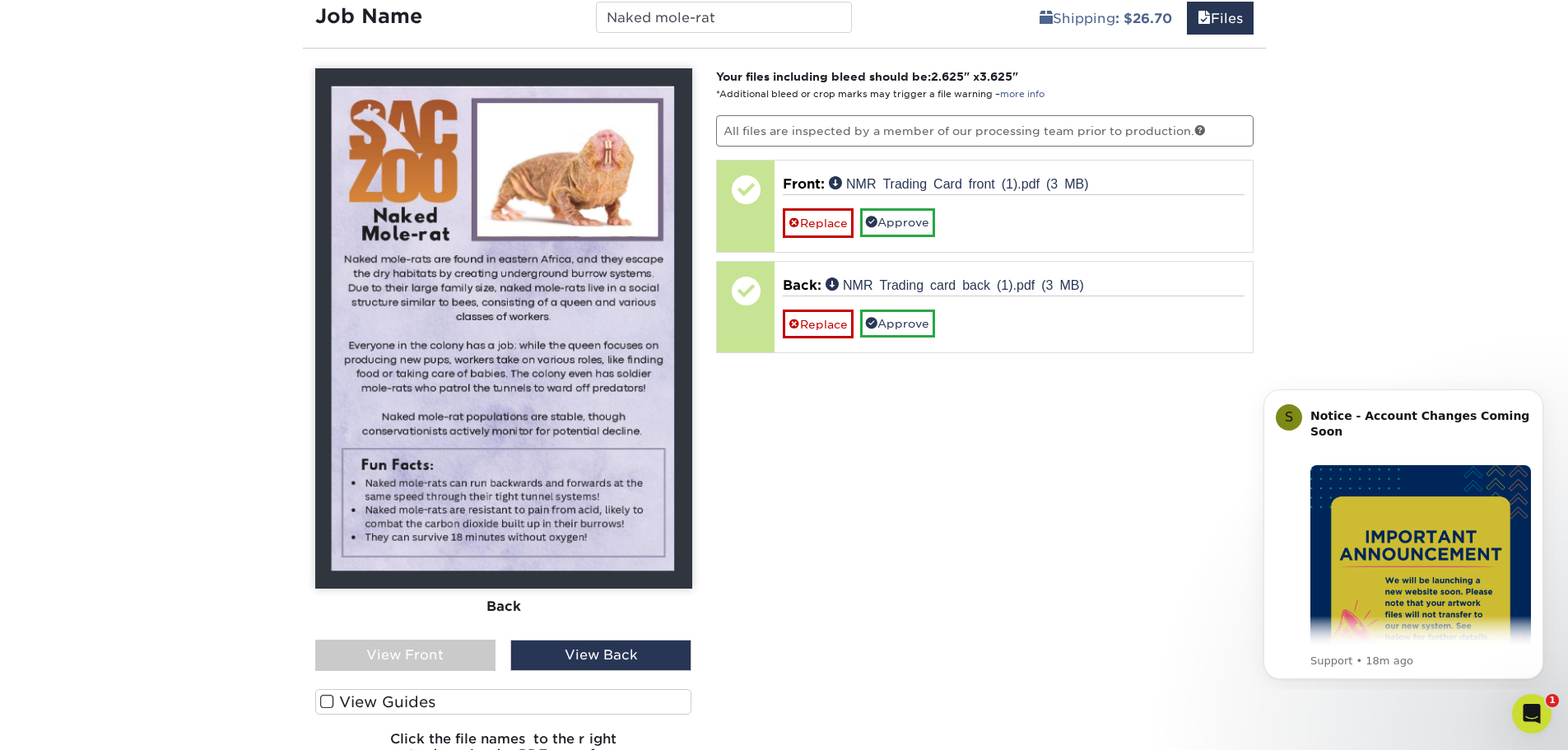
click at [430, 655] on div "View Front" at bounding box center [406, 655] width 181 height 31
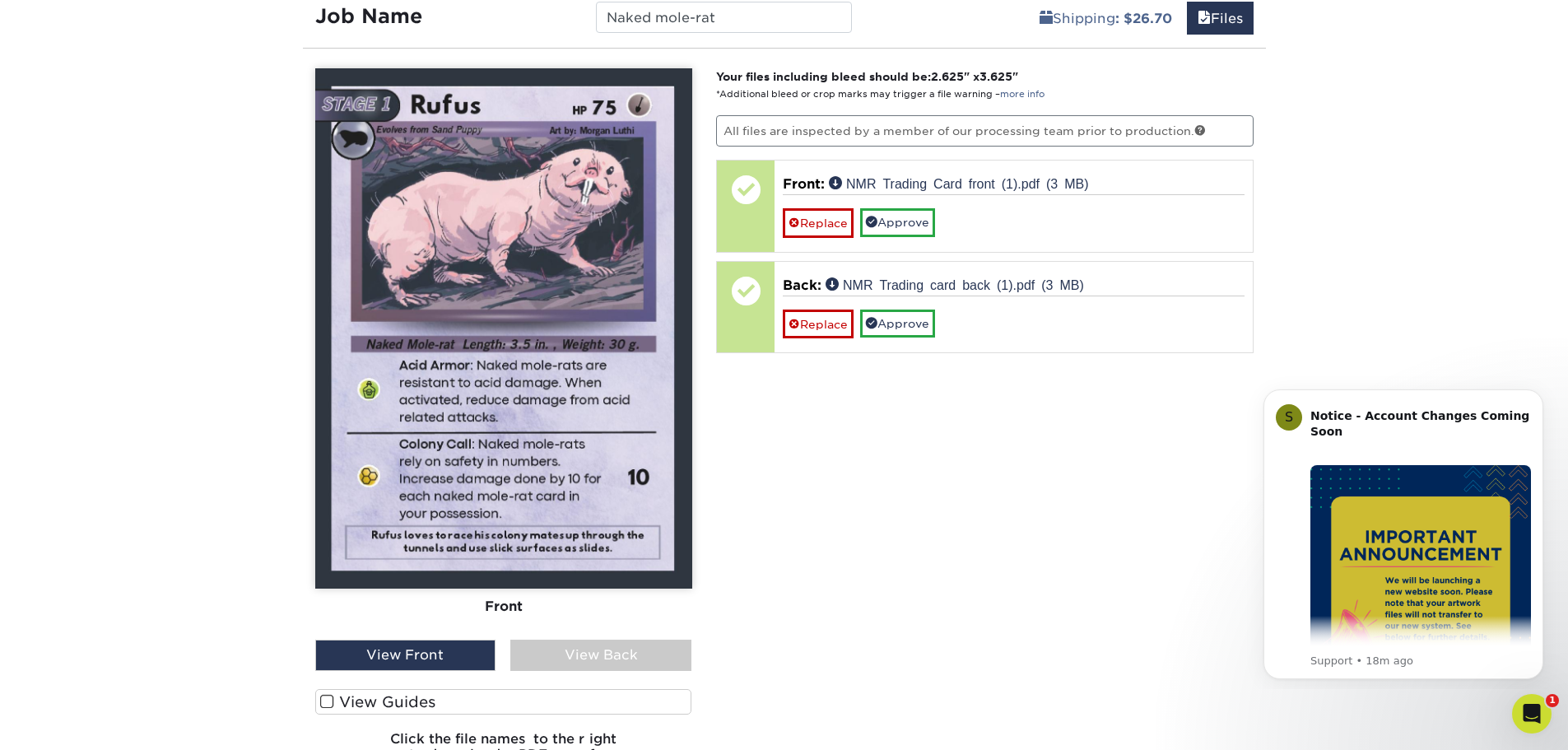
click at [565, 657] on div "View Back" at bounding box center [601, 655] width 181 height 31
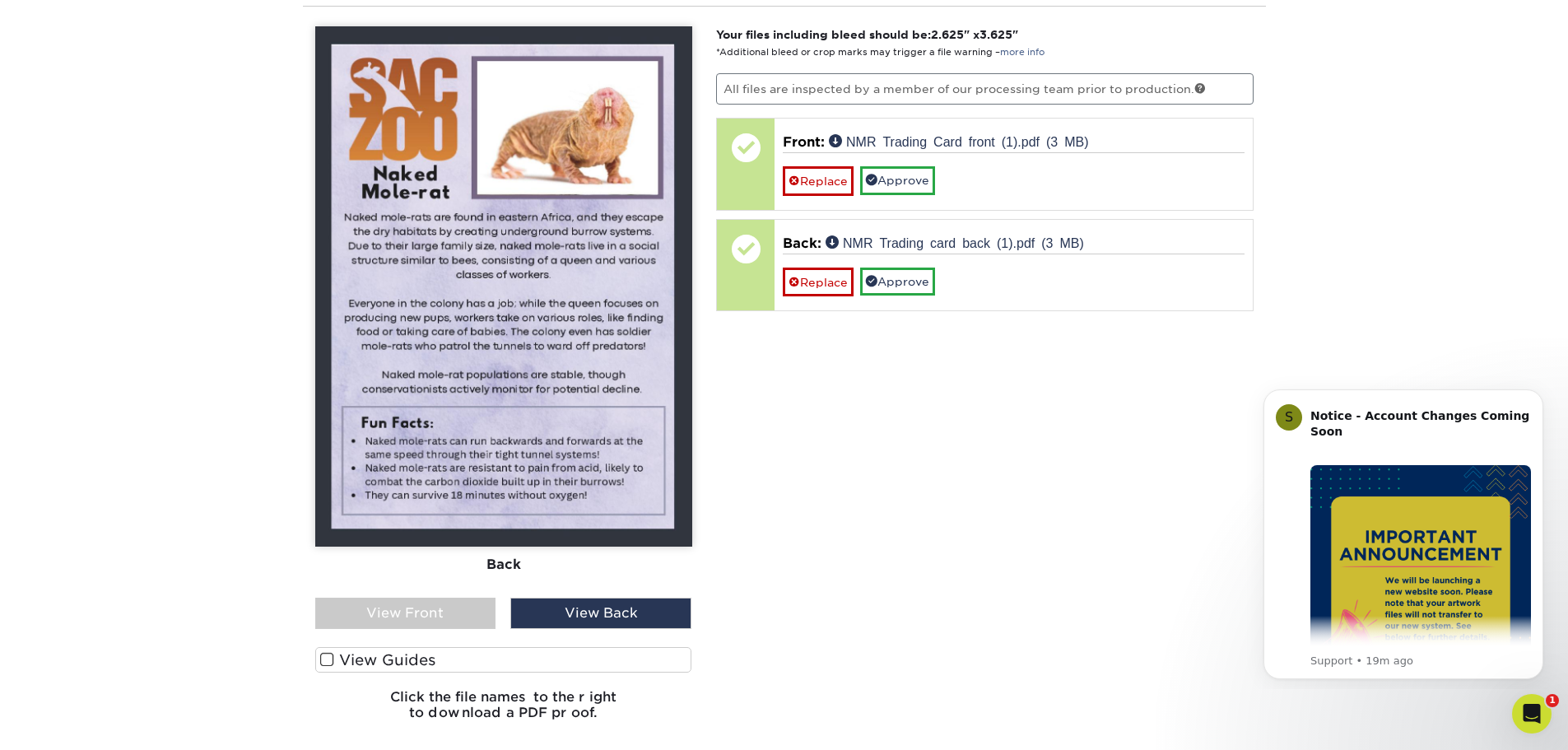
scroll to position [1088, 0]
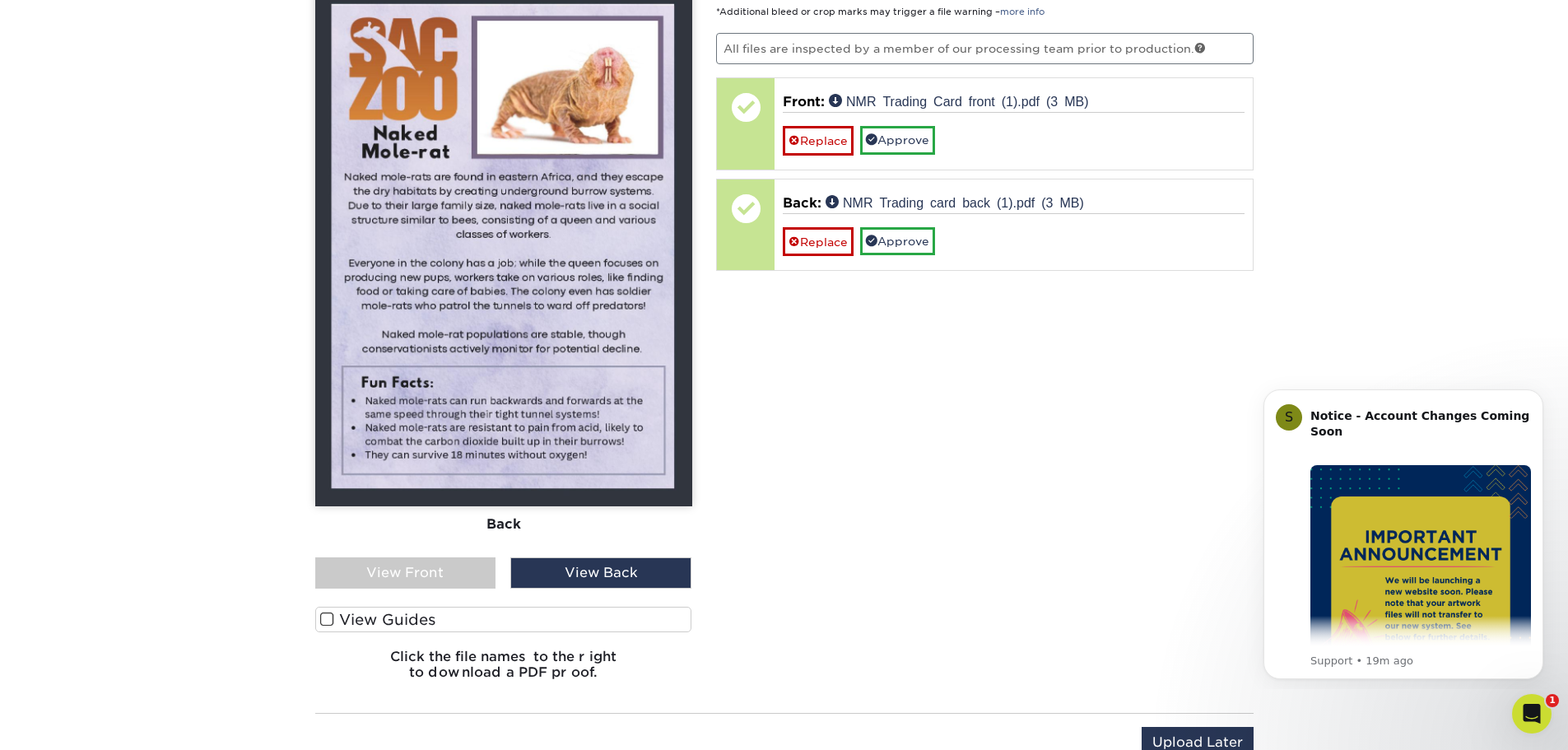
click at [325, 622] on span at bounding box center [327, 619] width 14 height 16
click at [0, 0] on input "View Guides" at bounding box center [0, 0] width 0 height 0
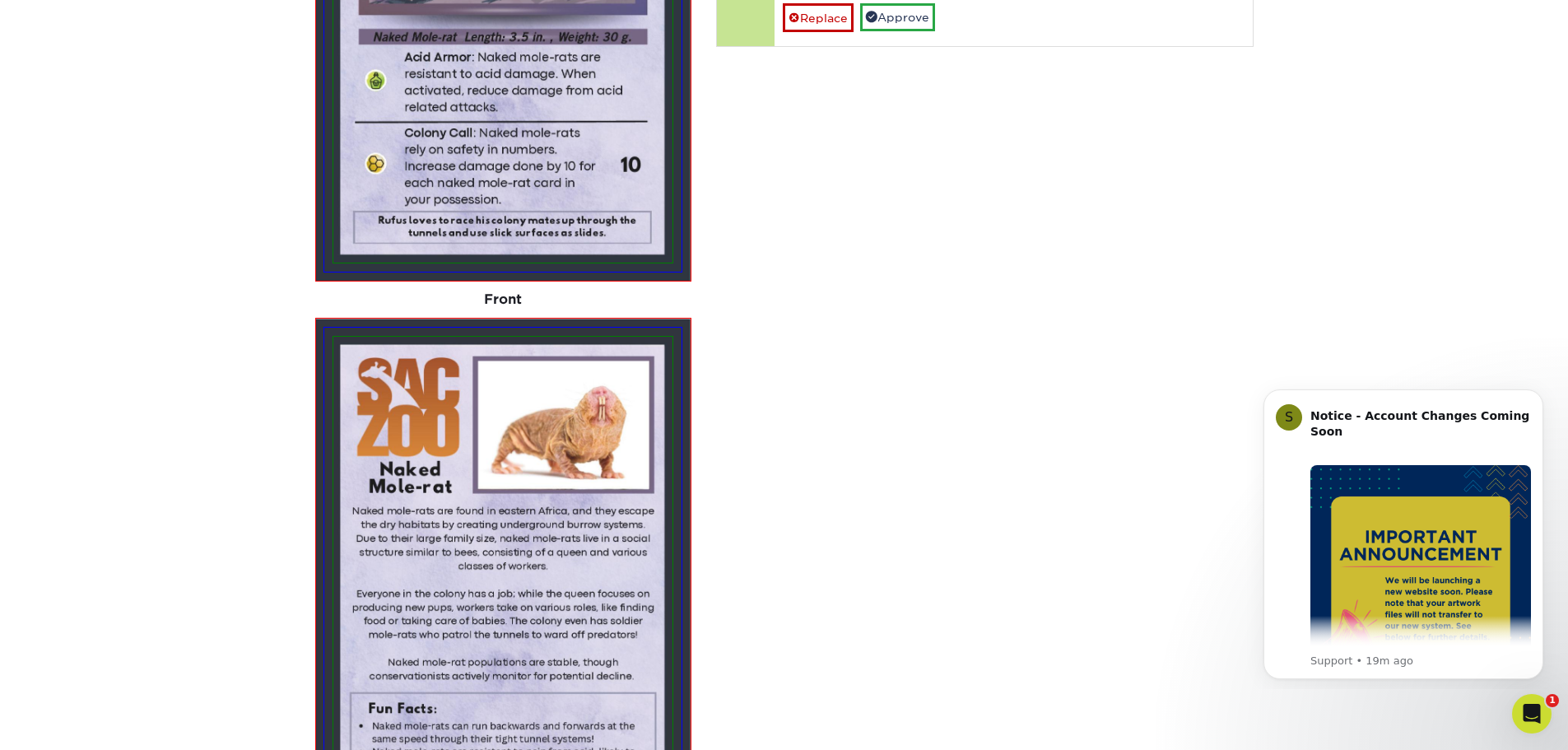
scroll to position [982, 0]
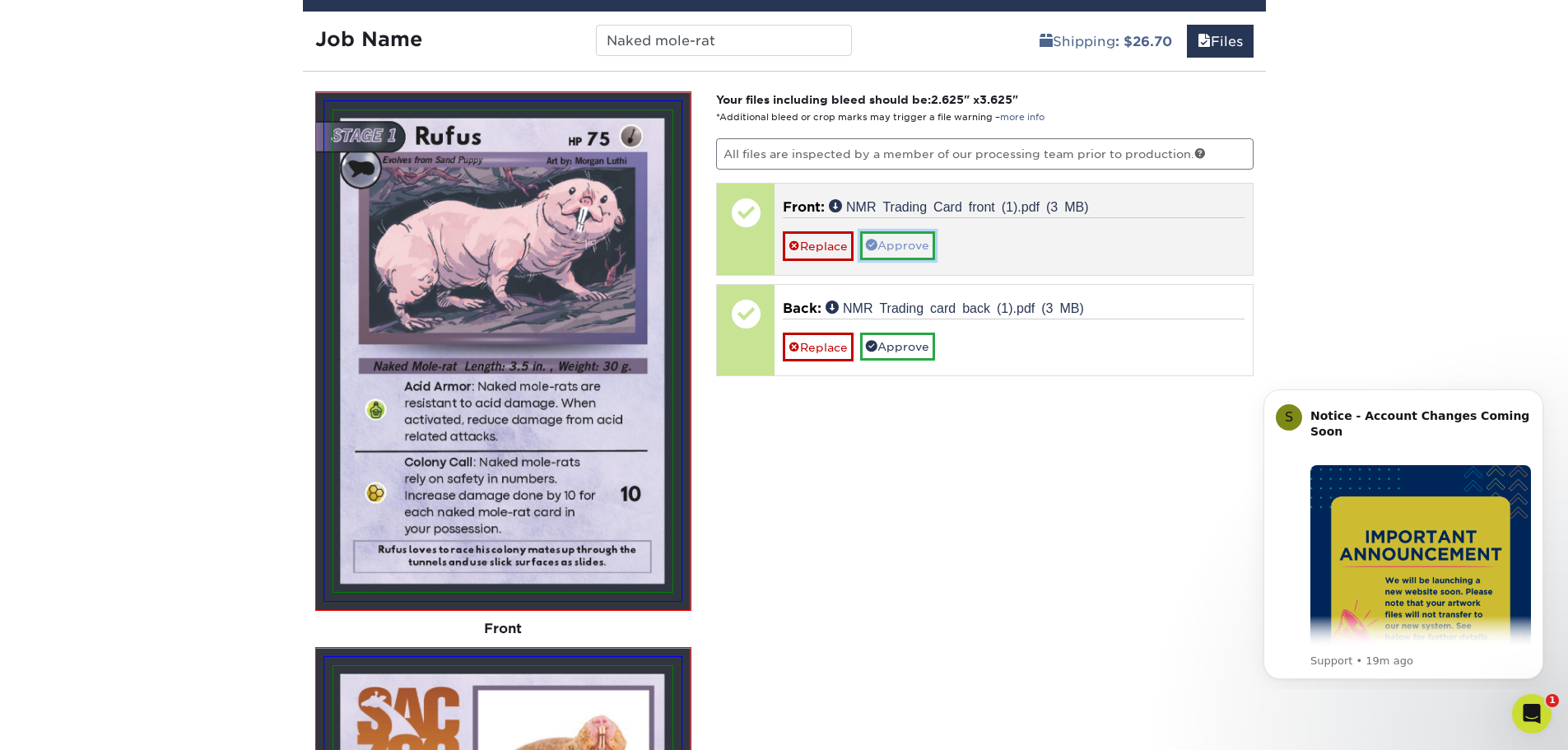
click at [899, 243] on link "Approve" at bounding box center [897, 245] width 75 height 28
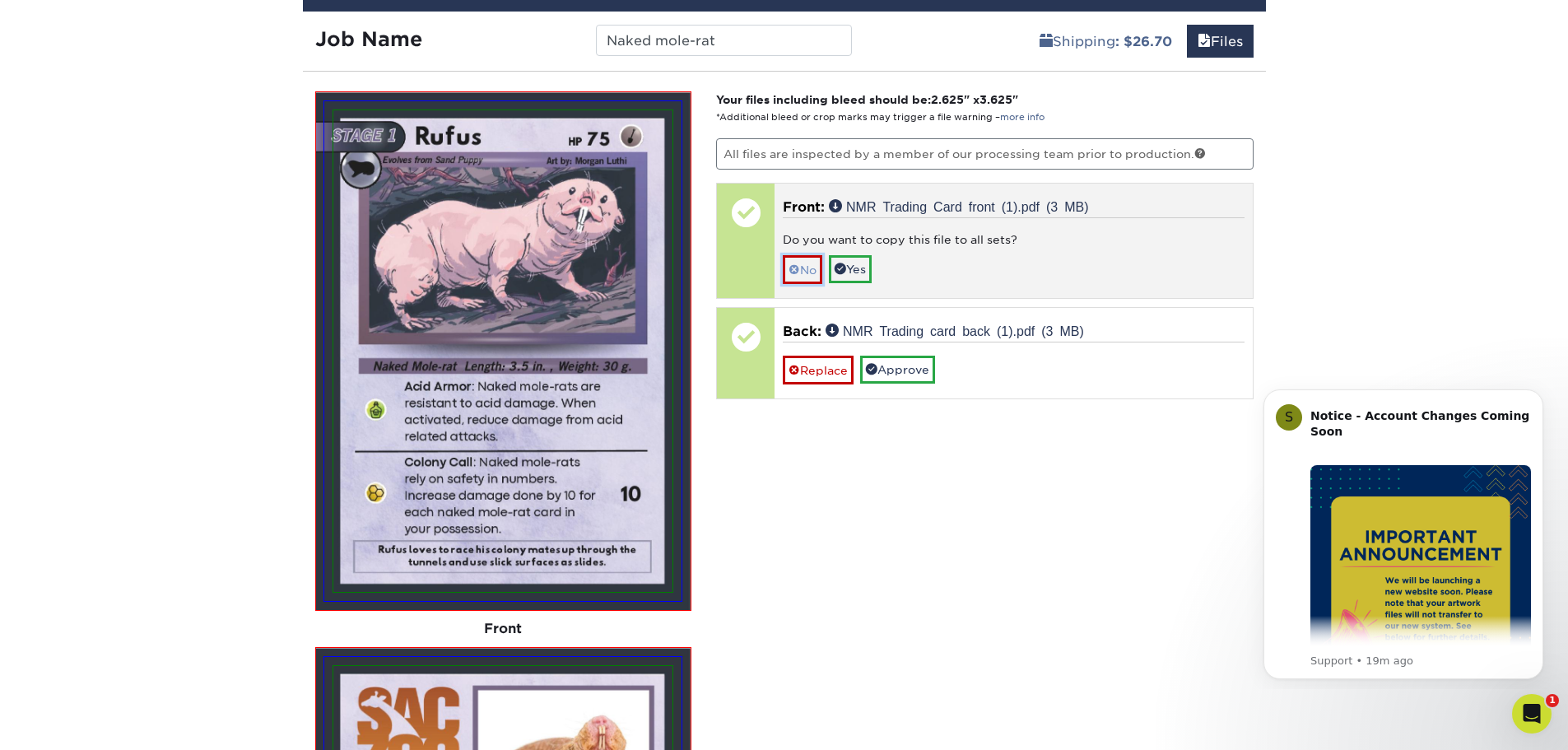
click at [793, 273] on span at bounding box center [794, 270] width 12 height 13
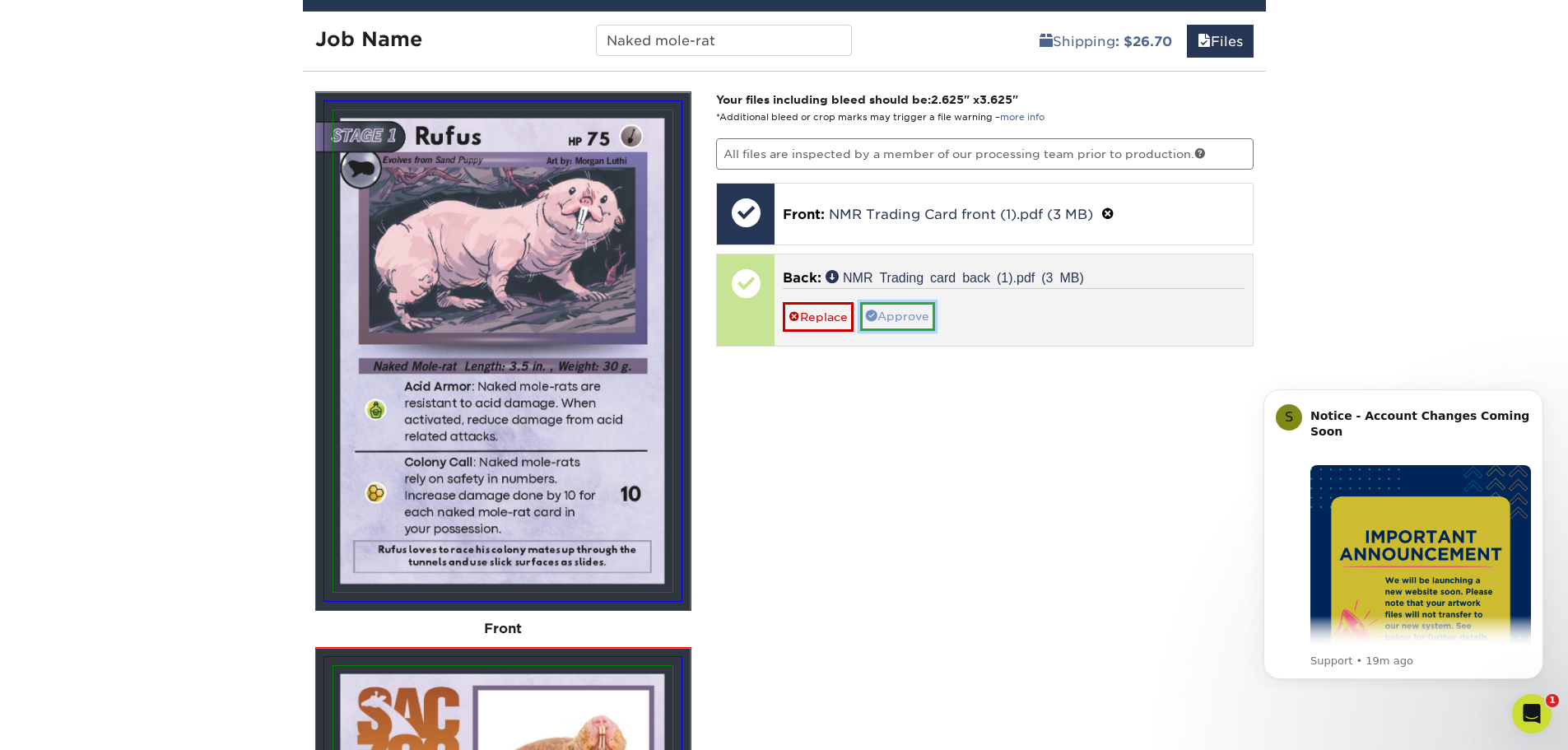
click at [905, 319] on link "Approve" at bounding box center [897, 316] width 75 height 28
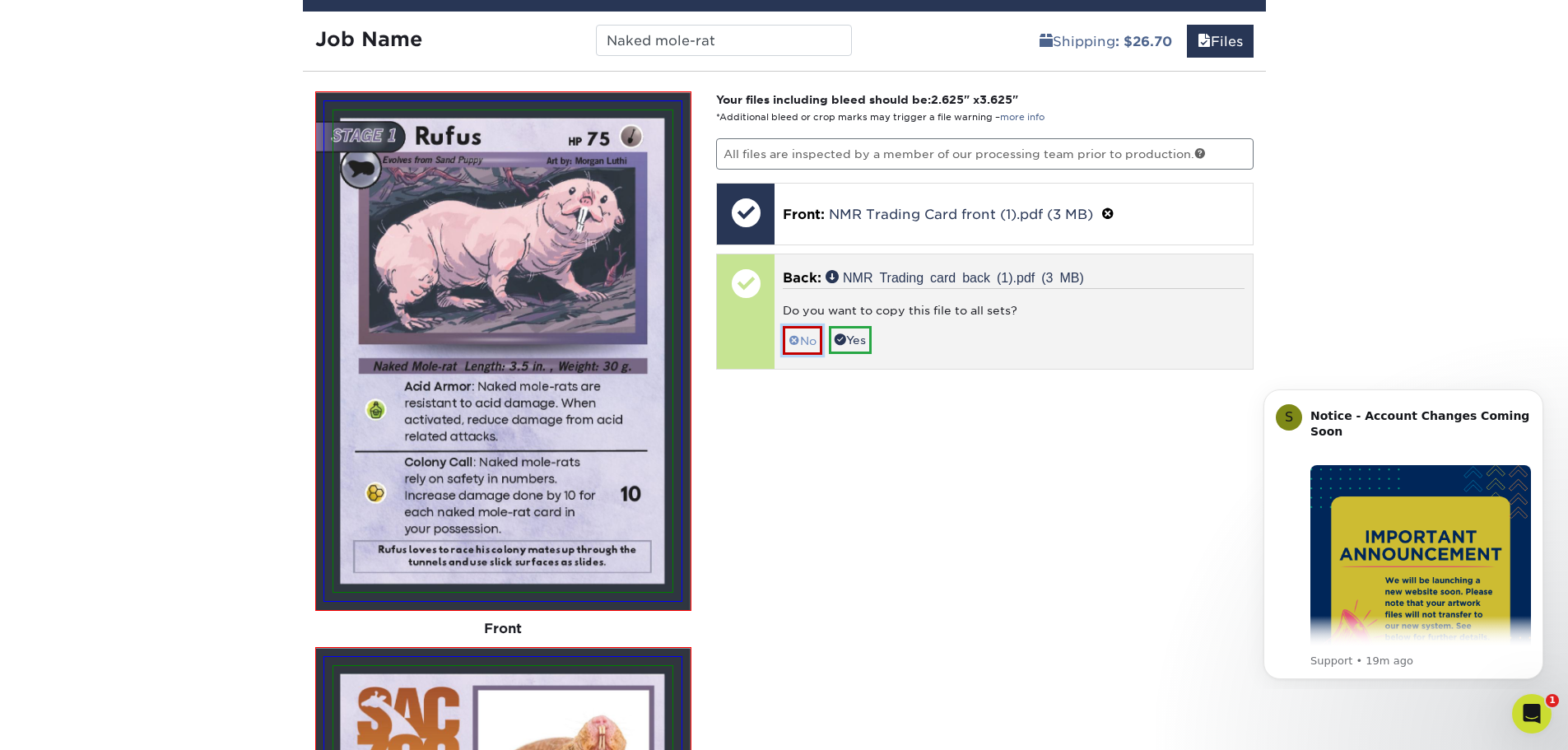
click at [800, 351] on link "No" at bounding box center [803, 340] width 40 height 29
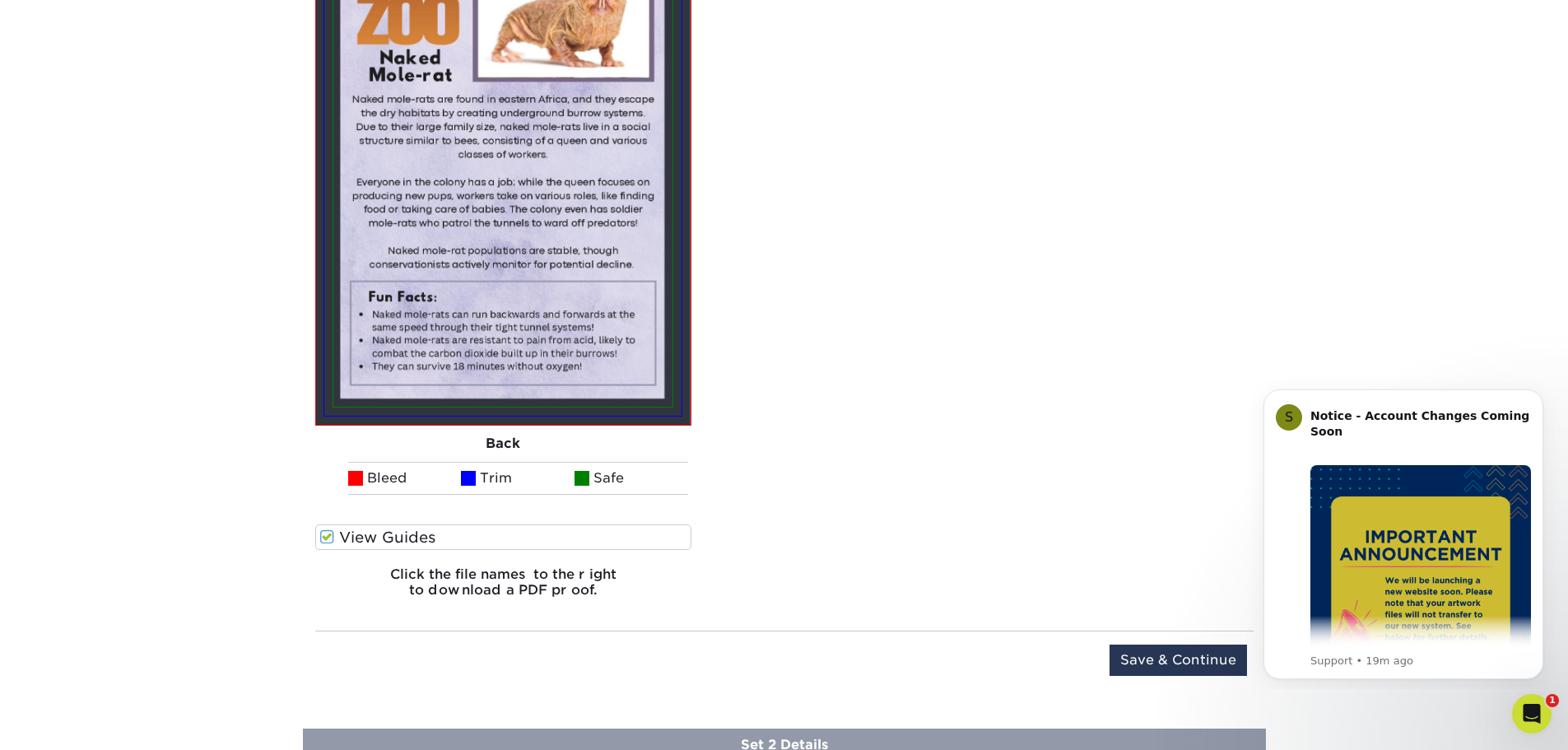
scroll to position [2135, 0]
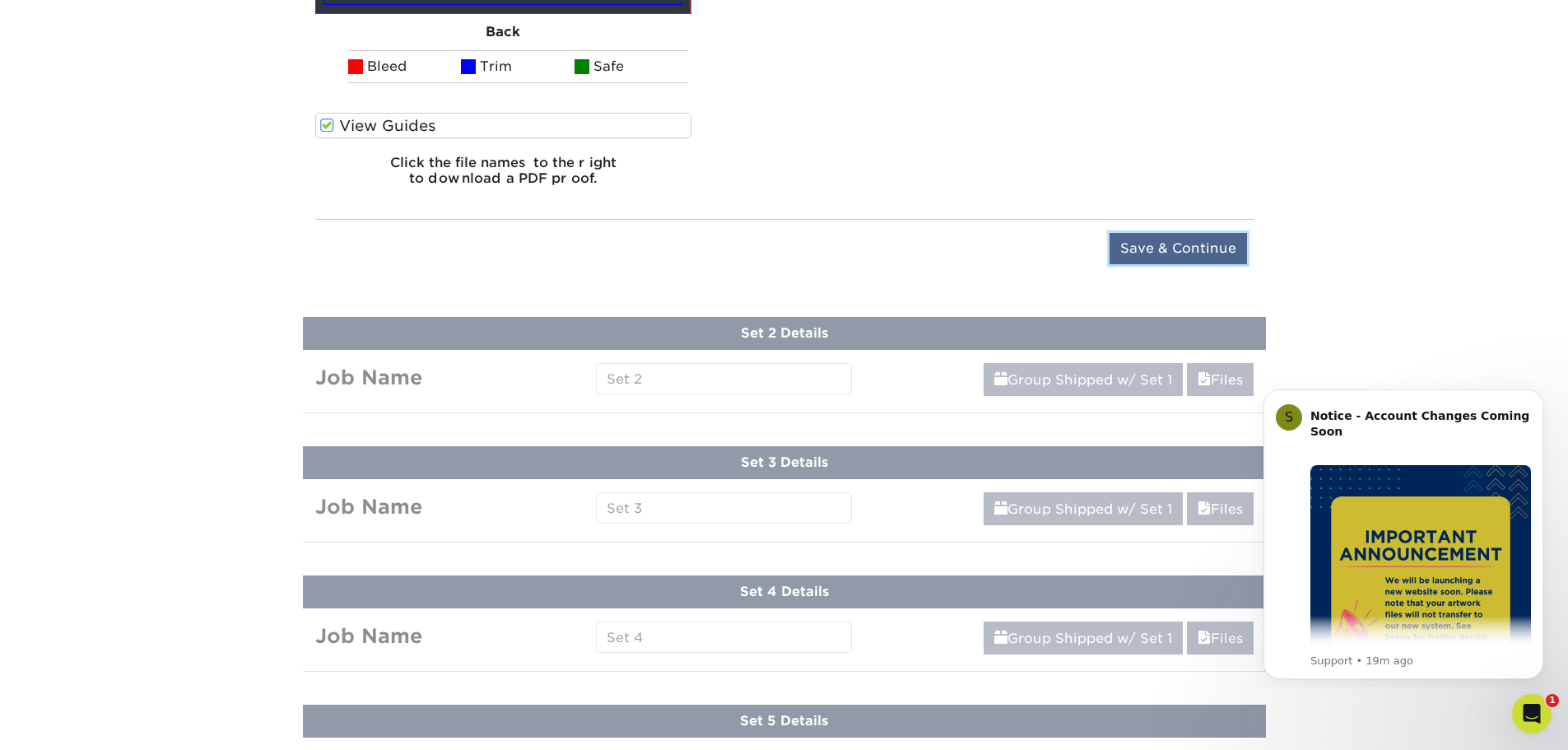
click at [1175, 254] on input "Save & Continue" at bounding box center [1178, 249] width 137 height 31
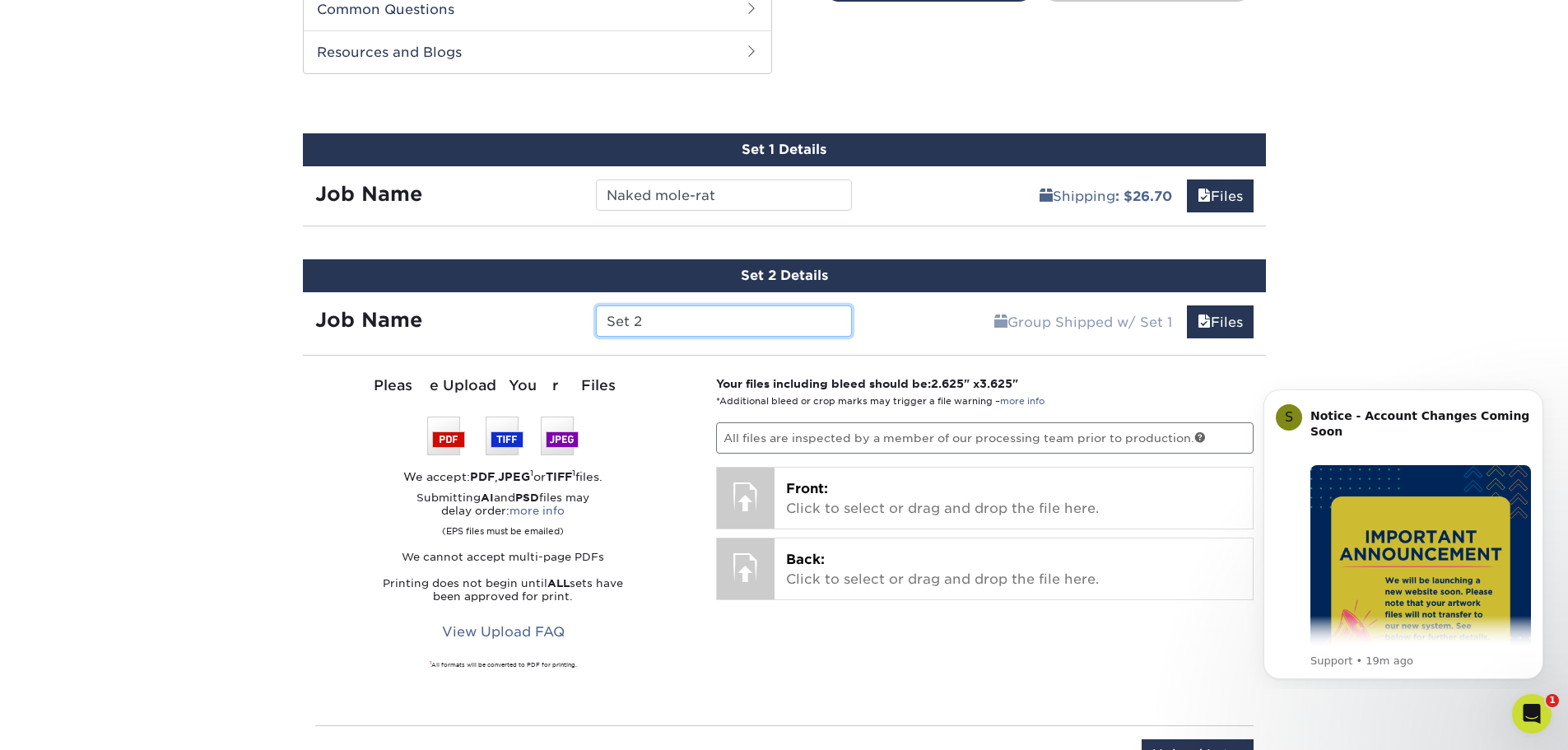
scroll to position [856, 0]
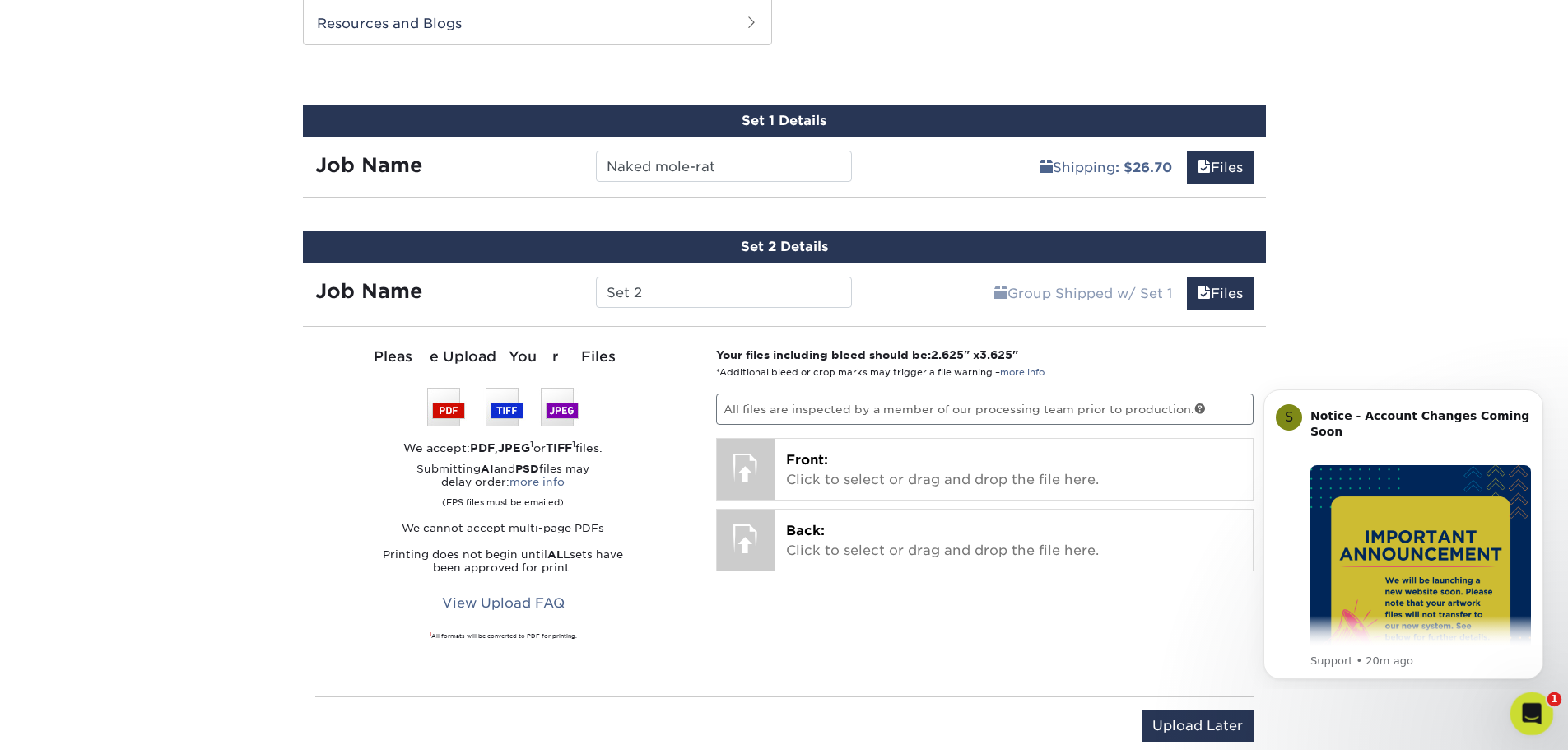
click at [1543, 699] on div "Open Intercom Messenger" at bounding box center [1529, 711] width 54 height 54
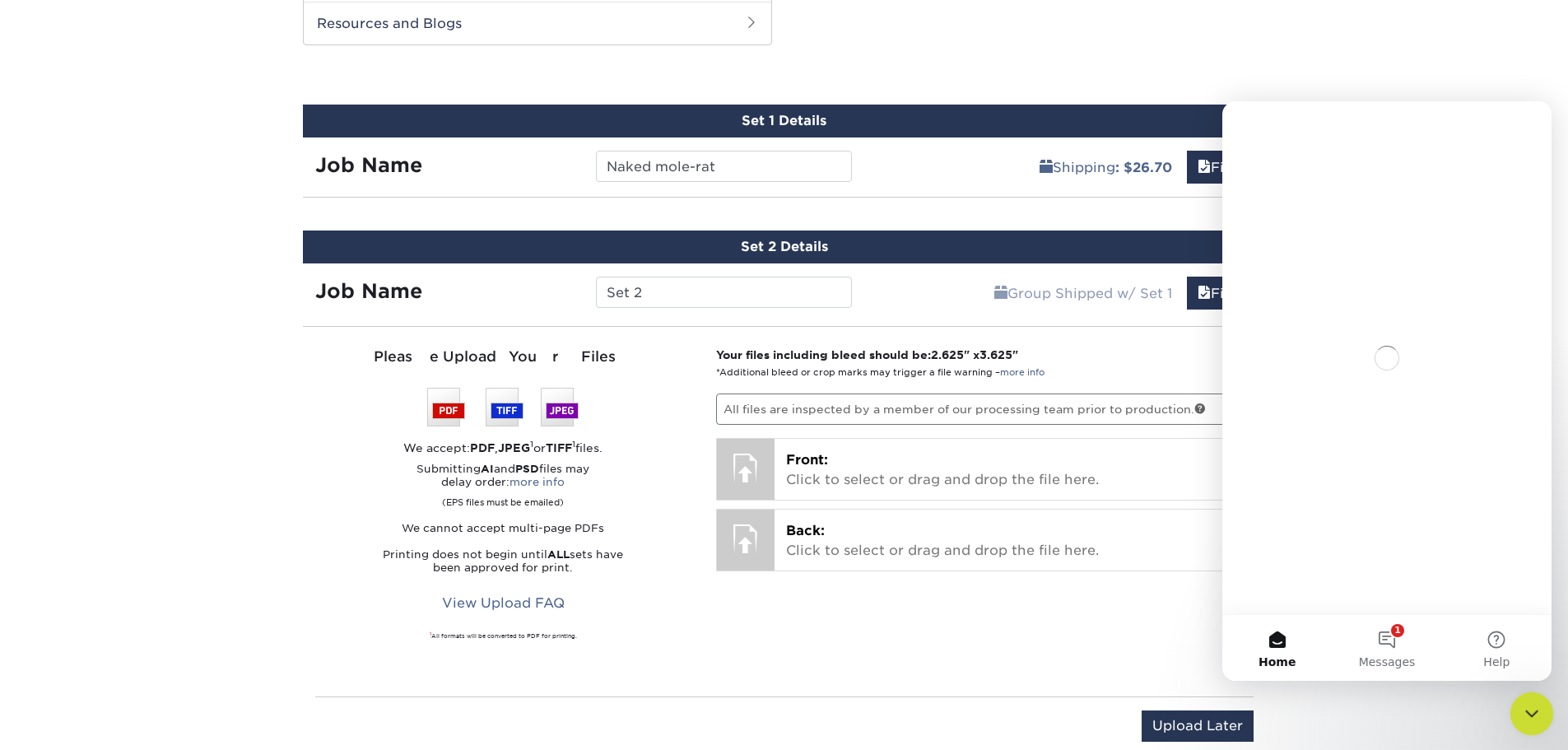
scroll to position [0, 0]
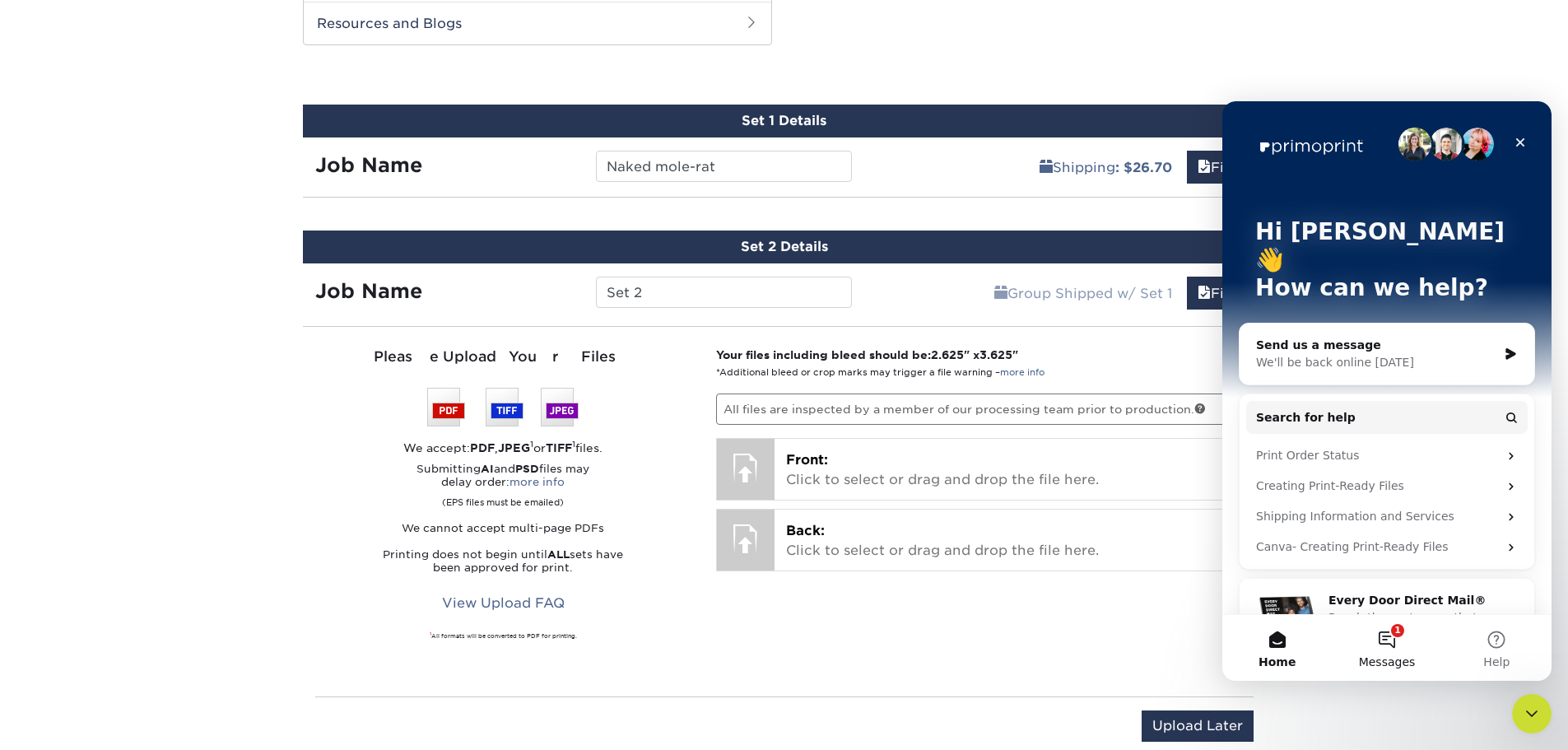
click at [1398, 634] on button "1 Messages" at bounding box center [1386, 648] width 109 height 66
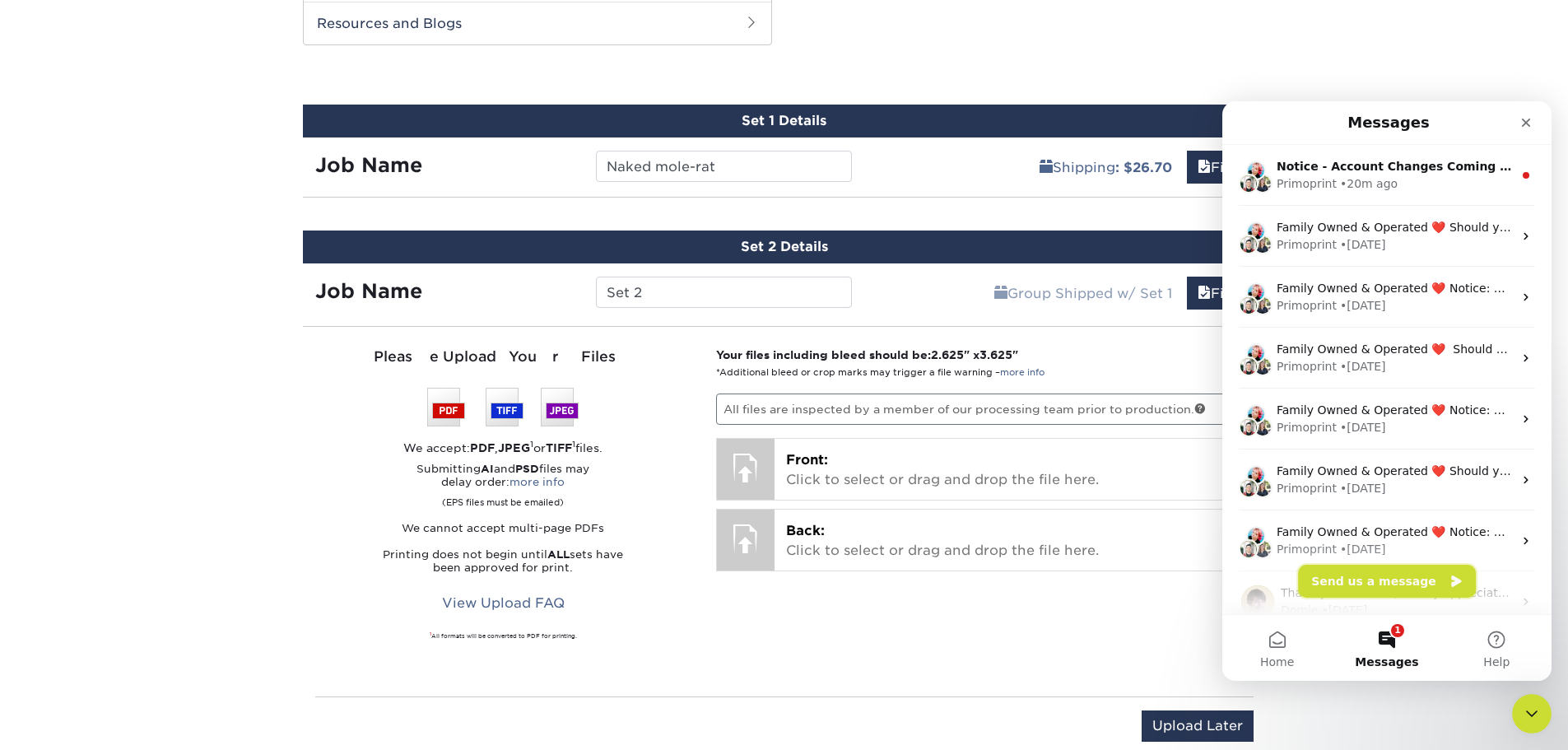
click at [1394, 591] on button "Send us a message" at bounding box center [1387, 581] width 178 height 33
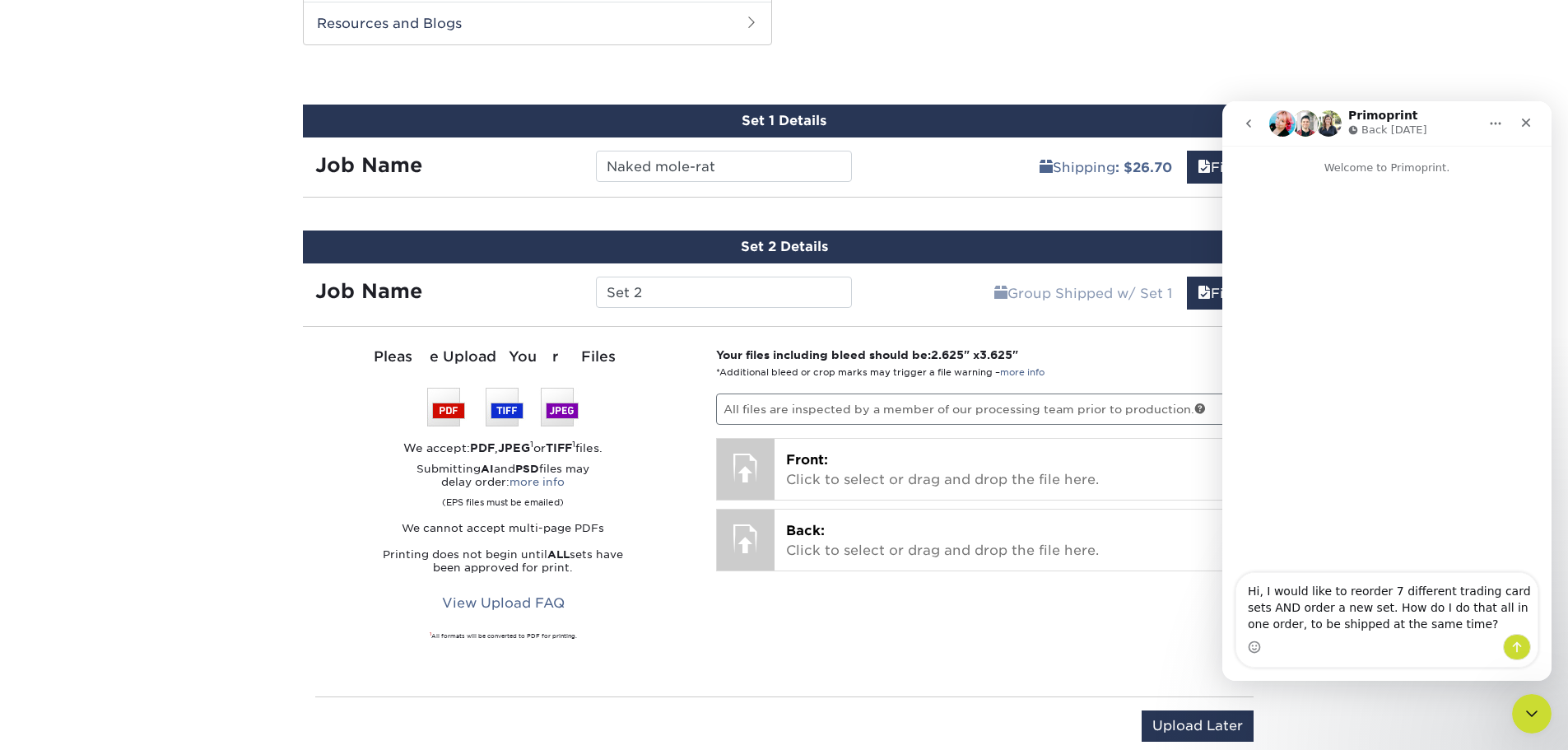
type textarea "Hi, I would like to reorder 7 different trading card sets AND order a new set. …"
click at [1520, 642] on icon "Send a message…" at bounding box center [1517, 647] width 13 height 13
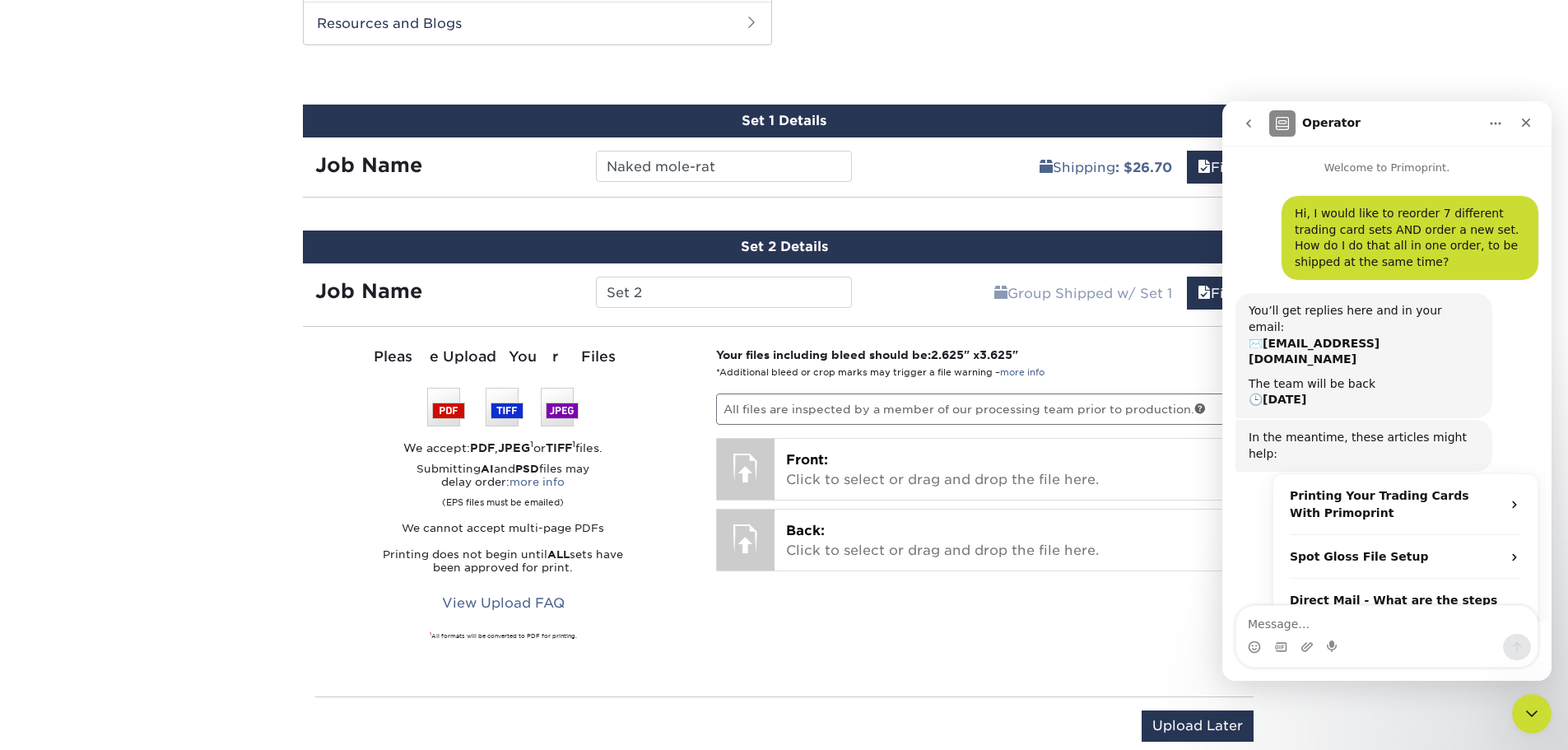
scroll to position [44, 0]
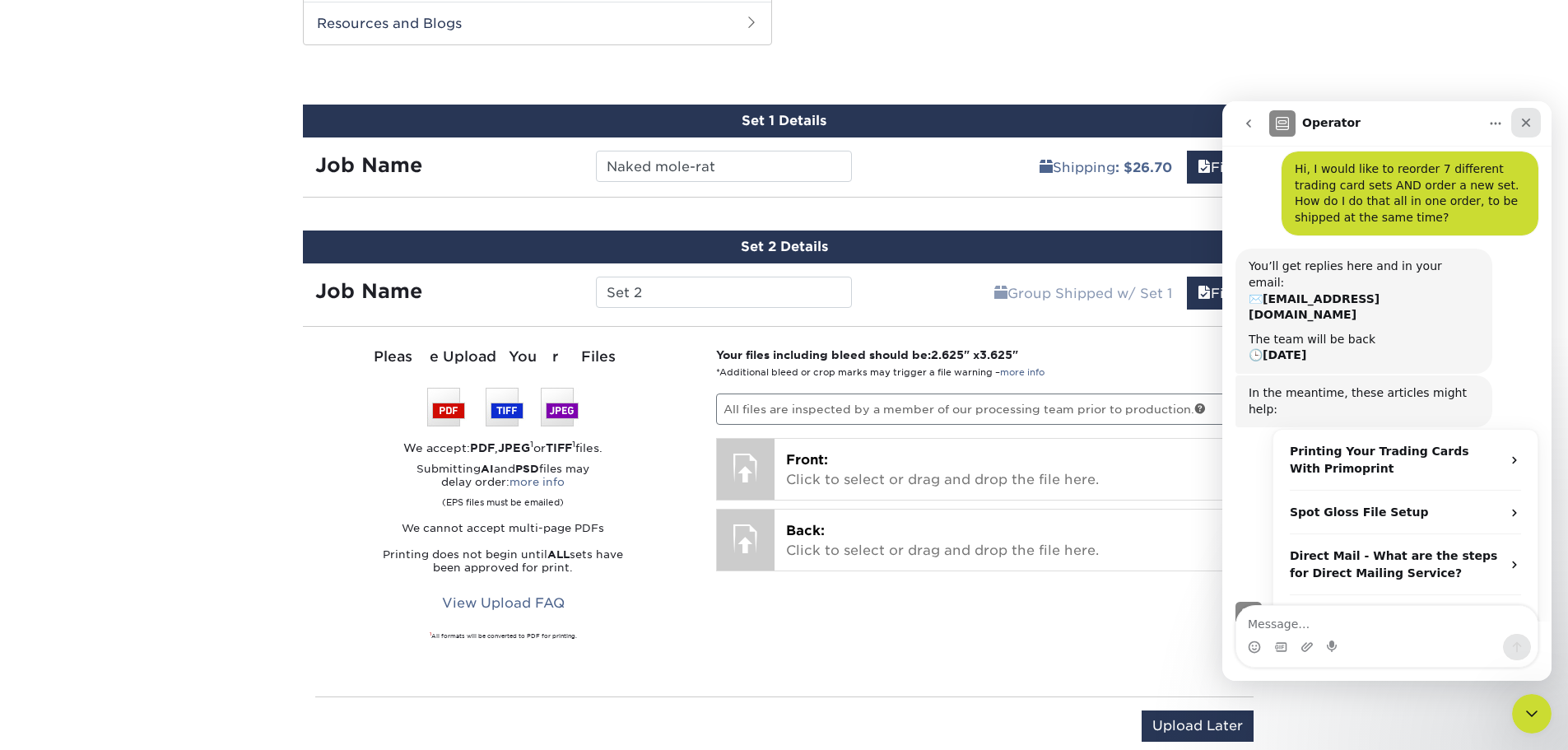
click at [1530, 131] on div "Close" at bounding box center [1526, 123] width 30 height 30
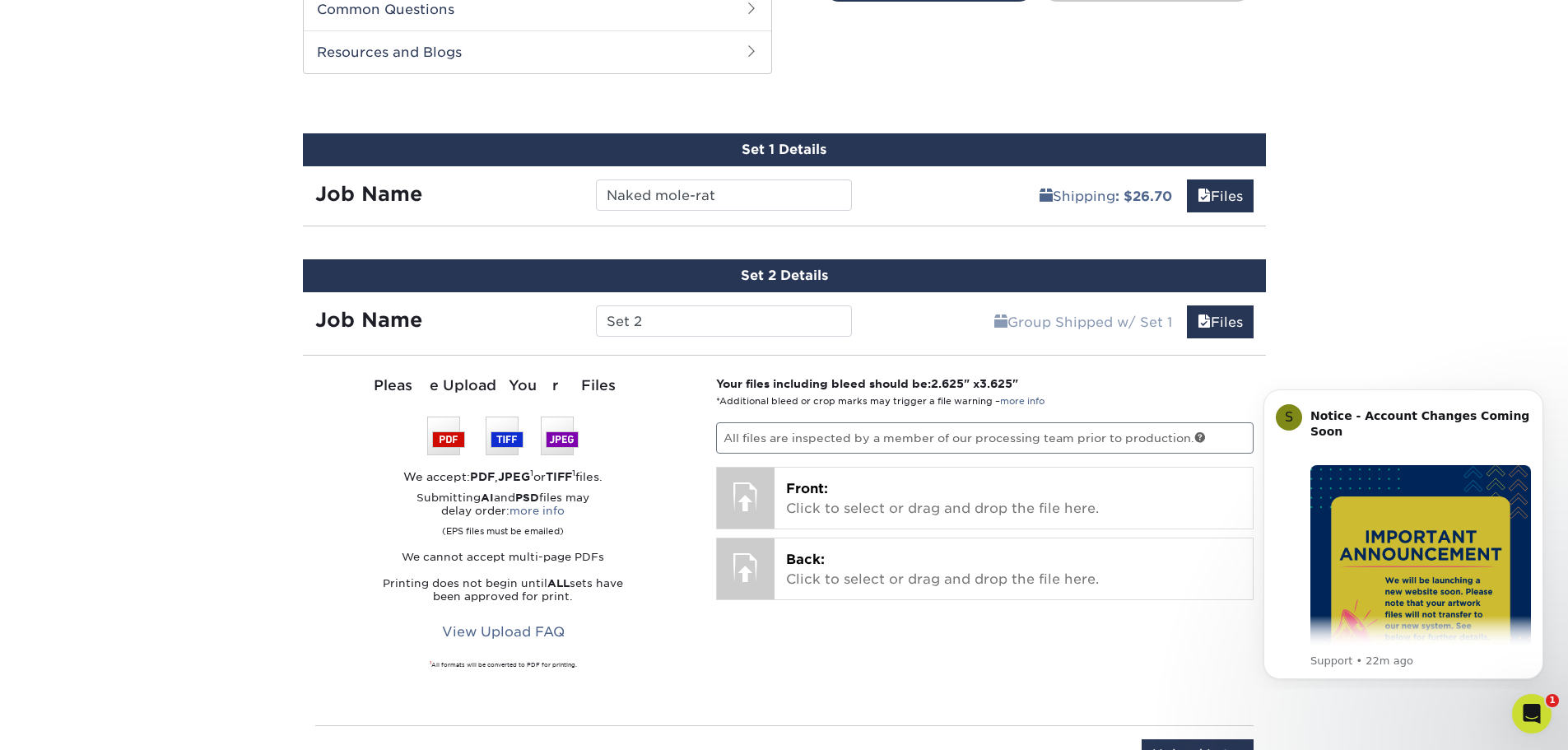
scroll to position [856, 0]
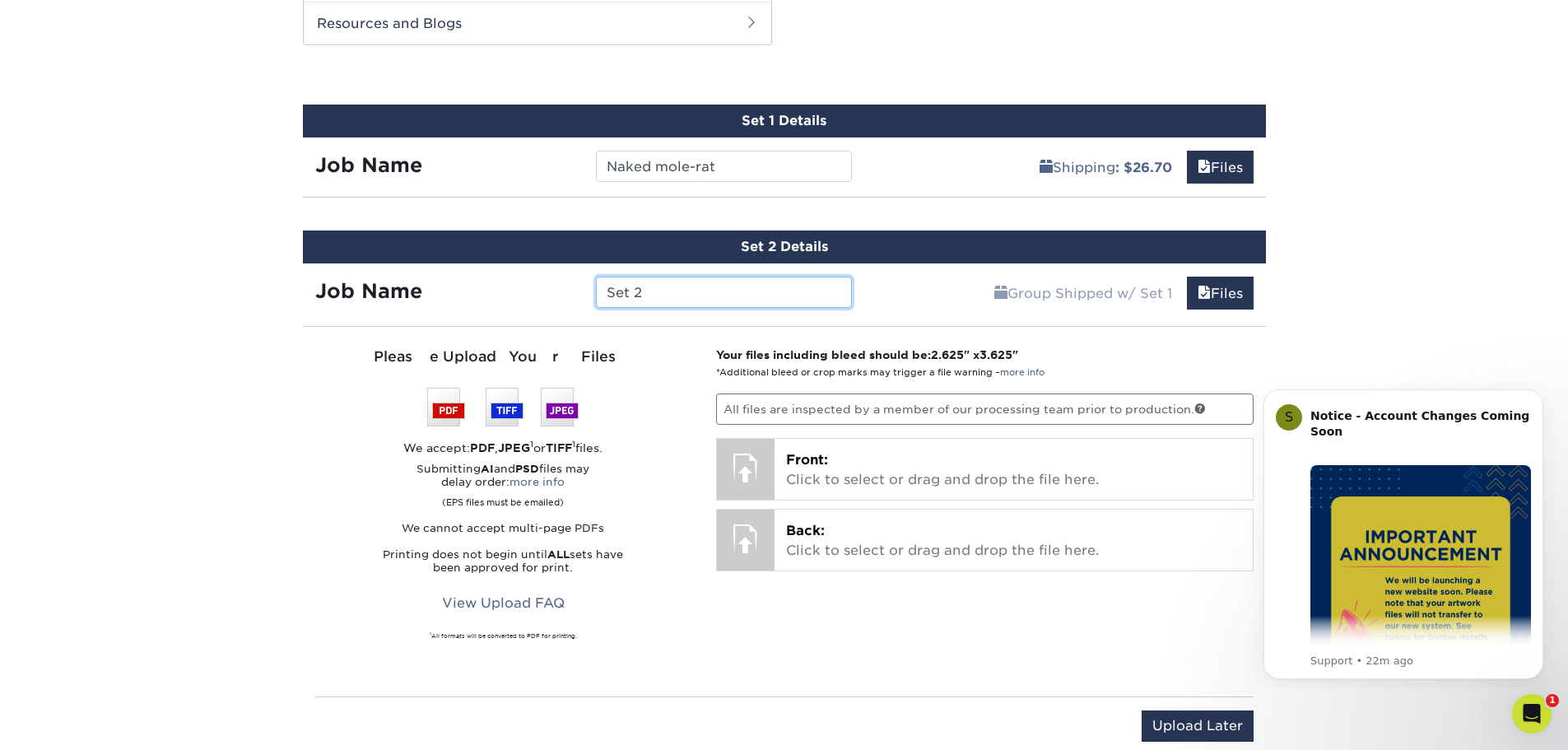
drag, startPoint x: 700, startPoint y: 294, endPoint x: 603, endPoint y: 286, distance: 97.3
click at [603, 286] on input "Set 2" at bounding box center [724, 292] width 256 height 31
type input "Capybara"
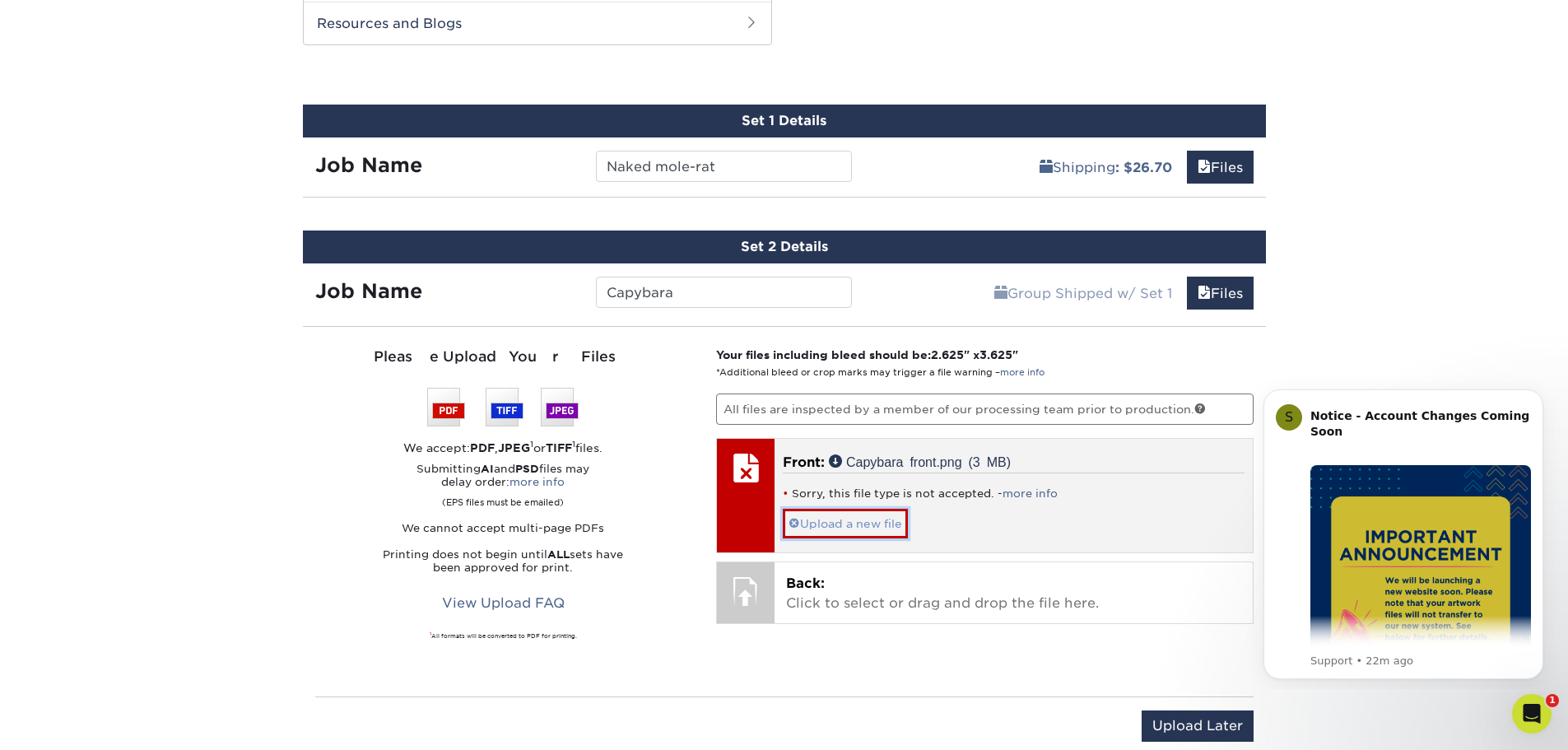
click at [867, 529] on link "Upload a new file" at bounding box center [845, 523] width 125 height 29
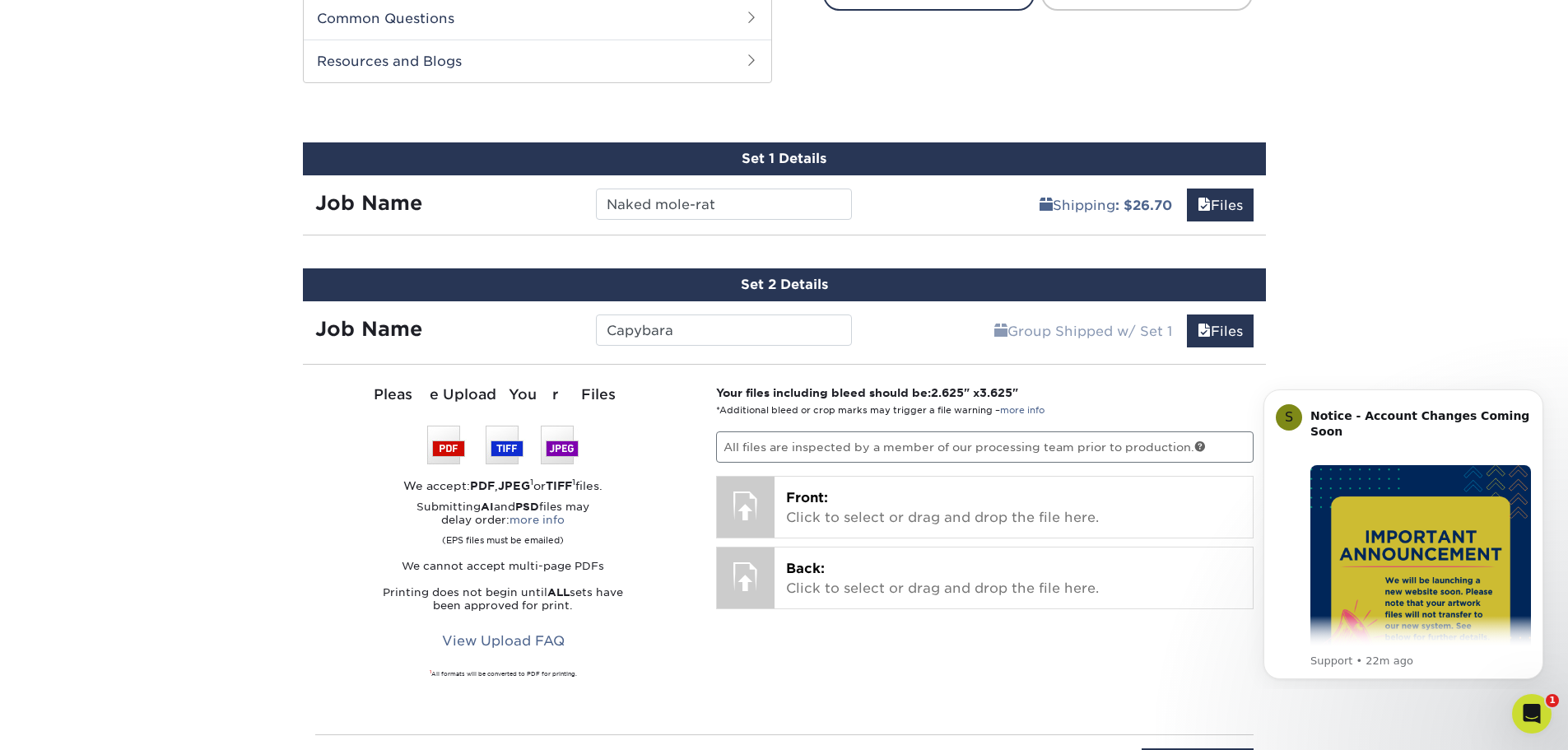
scroll to position [692, 0]
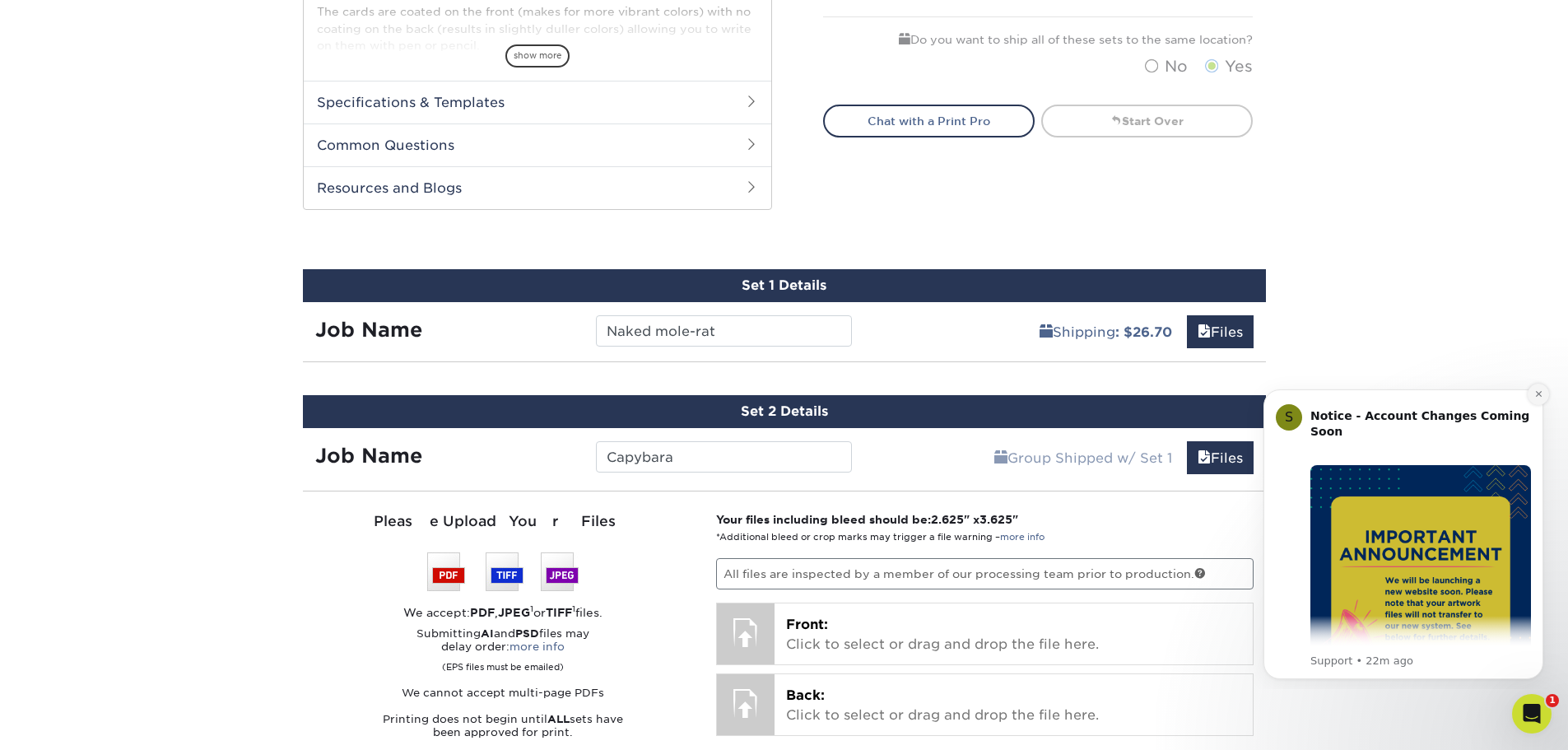
click at [1546, 395] on button "Dismiss notification" at bounding box center [1538, 394] width 21 height 21
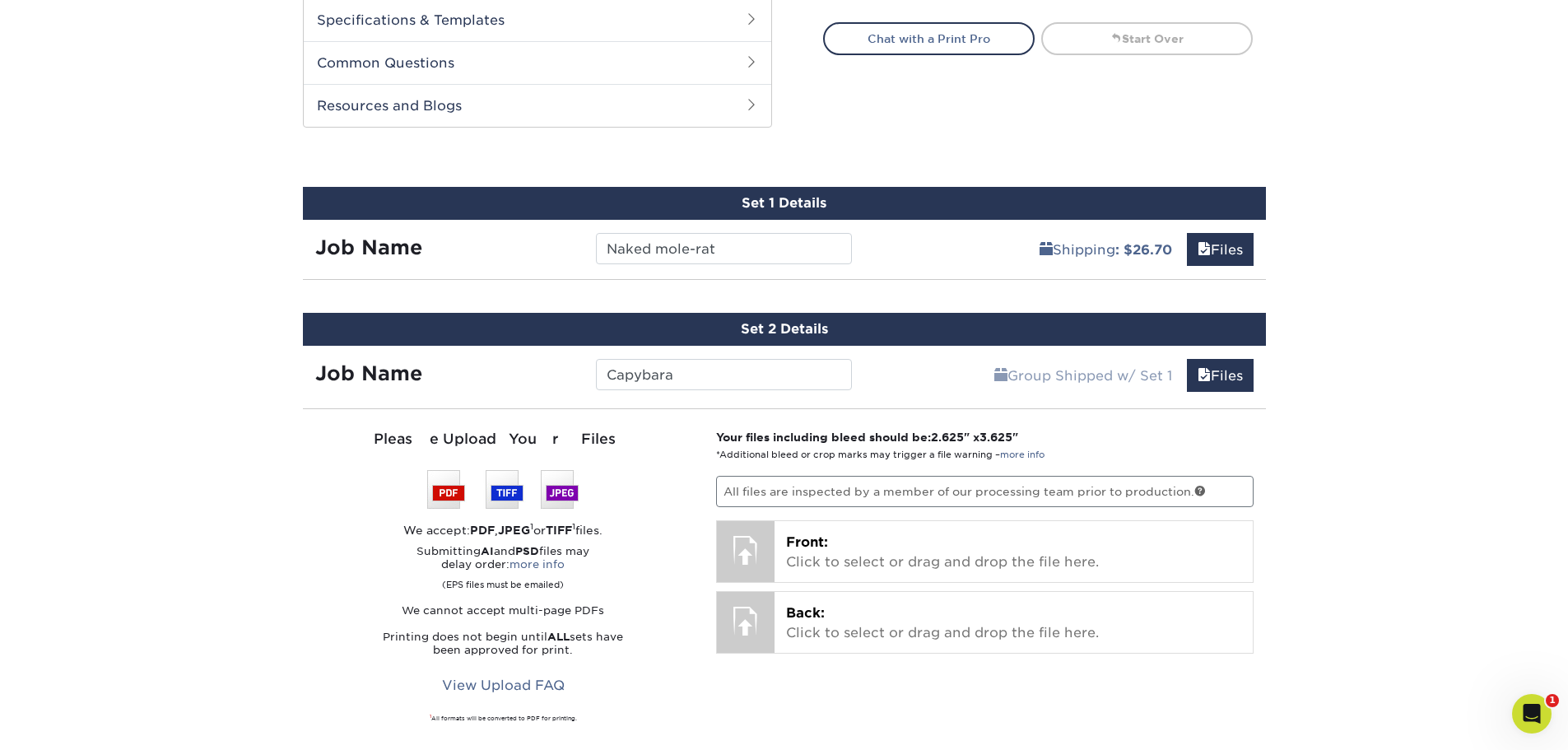
scroll to position [856, 0]
